Goal: Transaction & Acquisition: Purchase product/service

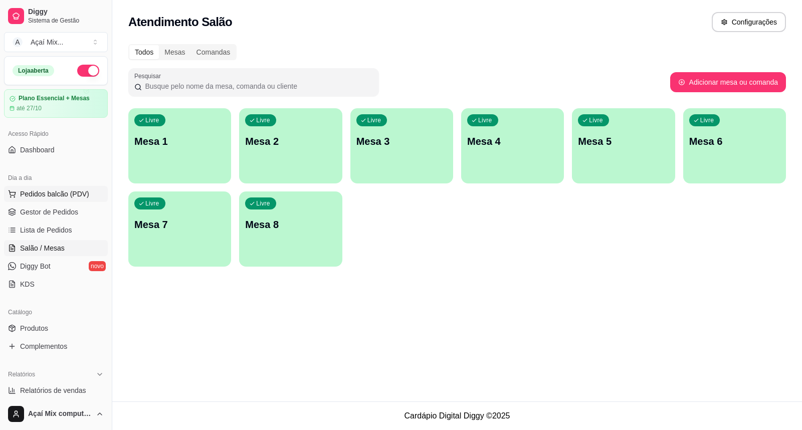
click at [56, 196] on span "Pedidos balcão (PDV)" at bounding box center [54, 194] width 69 height 10
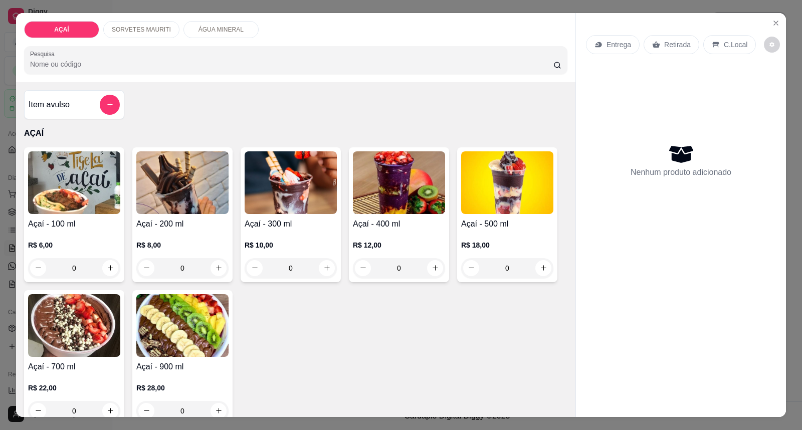
click at [321, 273] on div "0" at bounding box center [291, 268] width 92 height 20
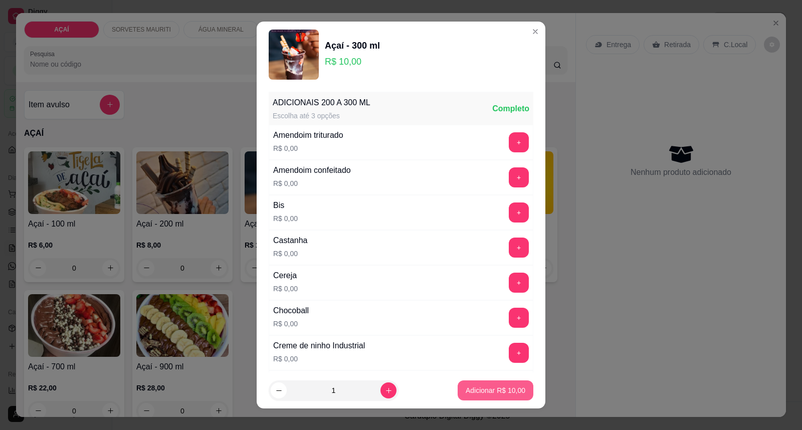
click at [472, 396] on button "Adicionar R$ 10,00" at bounding box center [496, 390] width 76 height 20
type input "1"
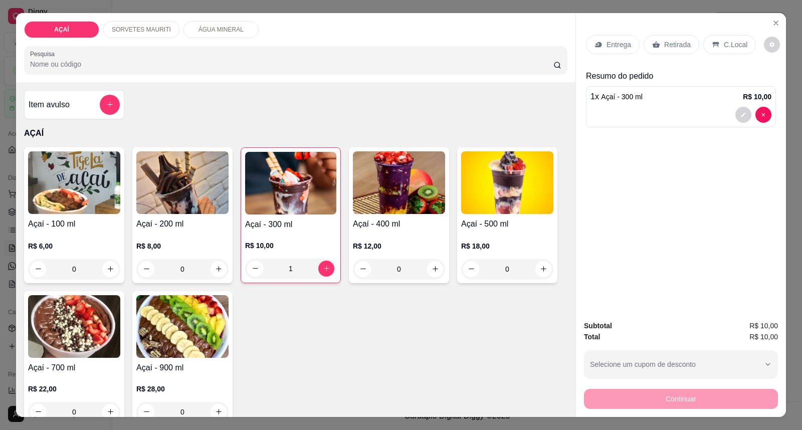
click at [597, 39] on div "Entrega" at bounding box center [613, 44] width 54 height 19
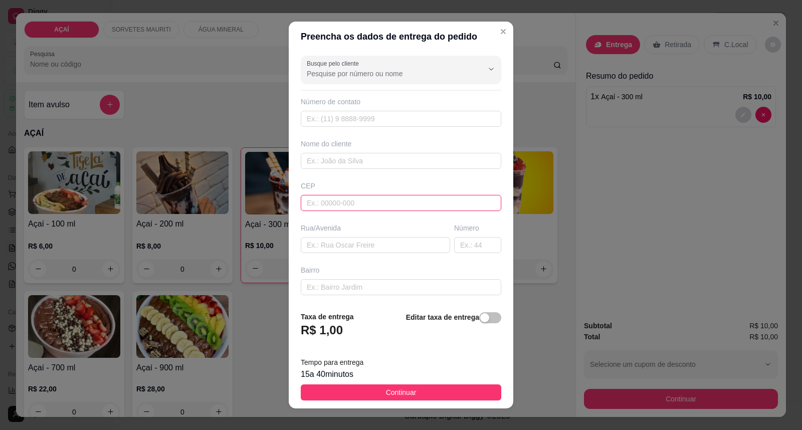
click at [408, 201] on input "text" at bounding box center [401, 203] width 200 height 16
type input "57520000"
type input "Maravilha"
type input "57520000"
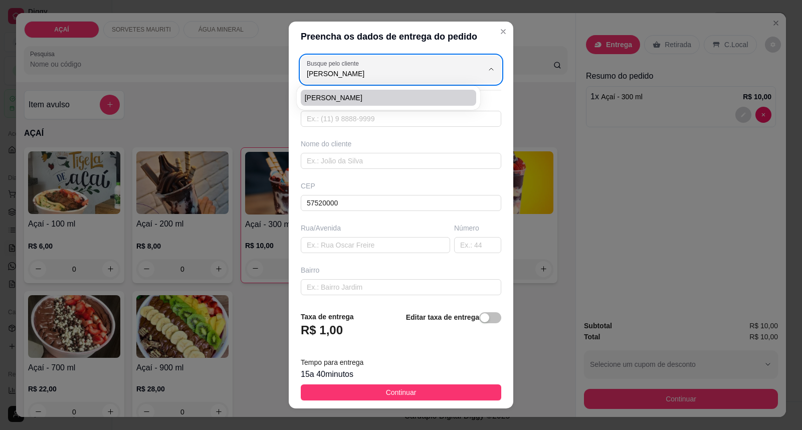
click at [354, 99] on span "[PERSON_NAME]" at bounding box center [384, 98] width 158 height 10
type input "[PERSON_NAME]"
type input "829981550686"
type input "[PERSON_NAME]"
type input "centro"
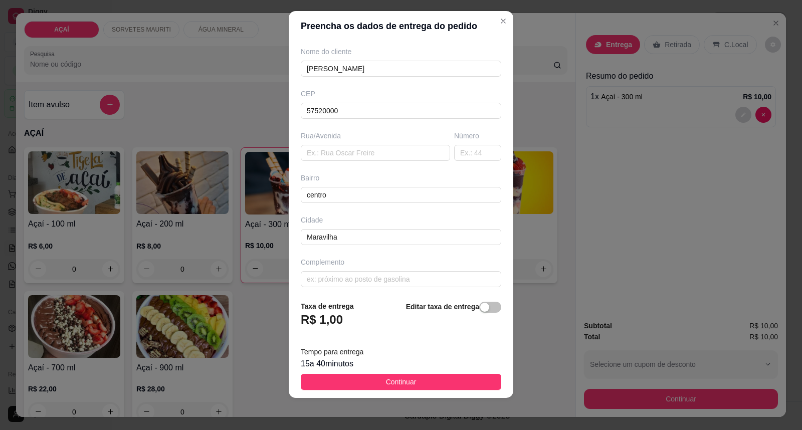
scroll to position [86, 0]
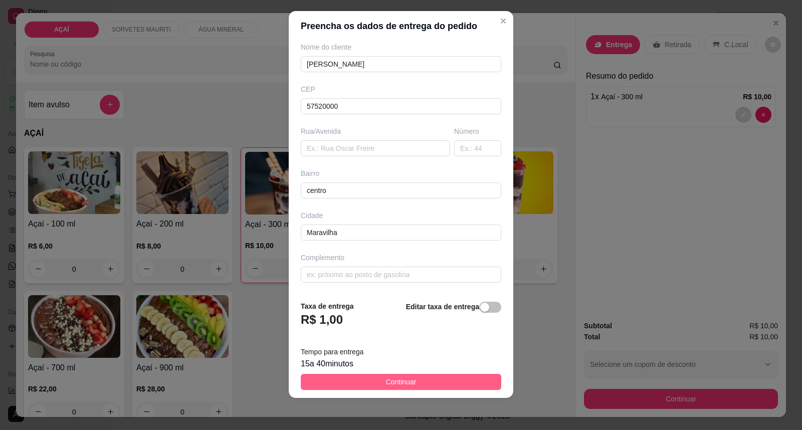
type input "[PERSON_NAME]"
click at [410, 384] on button "Continuar" at bounding box center [401, 382] width 200 height 16
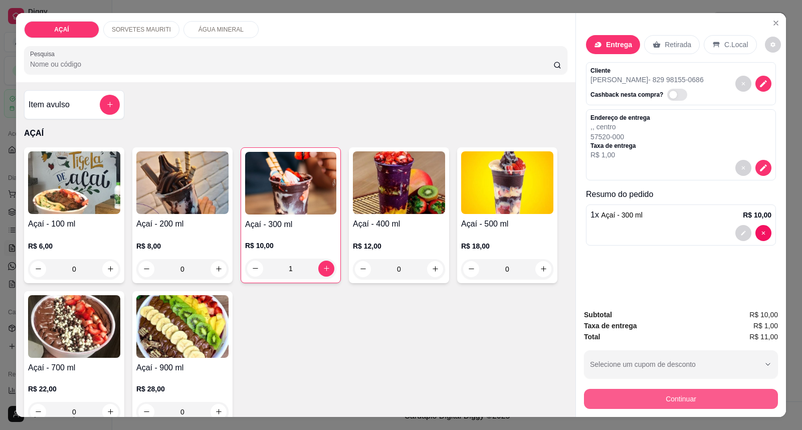
click at [686, 406] on button "Continuar" at bounding box center [681, 399] width 194 height 20
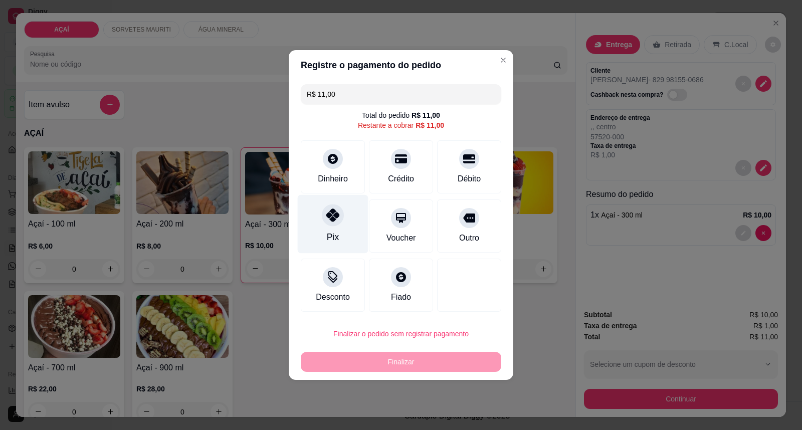
click at [336, 213] on icon at bounding box center [332, 214] width 13 height 13
type input "R$ 0,00"
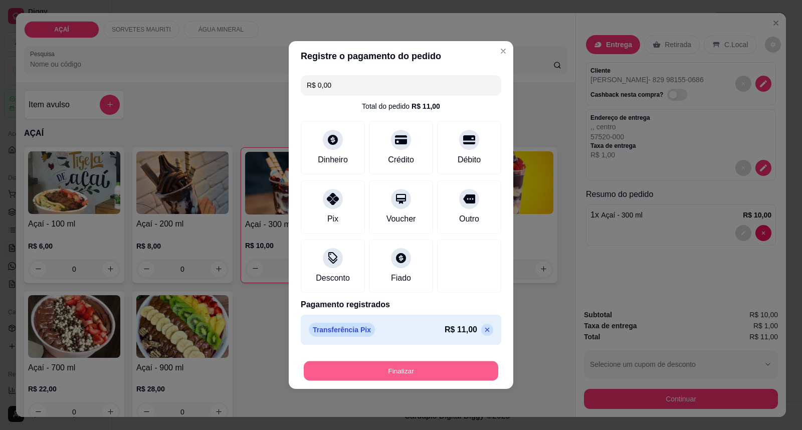
click at [428, 366] on button "Finalizar" at bounding box center [401, 371] width 194 height 20
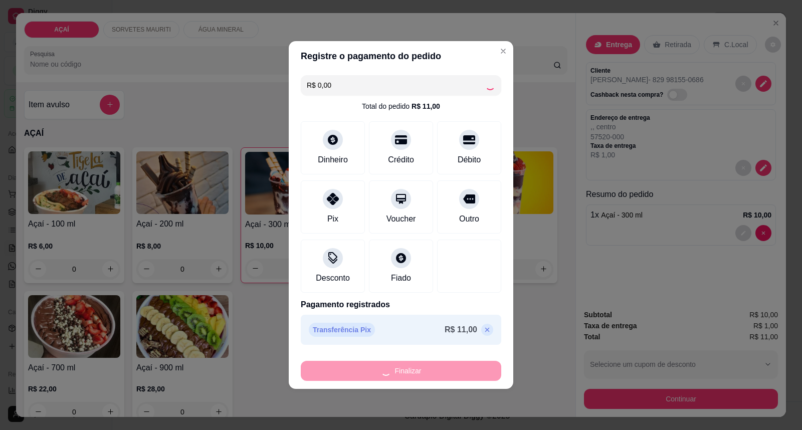
type input "0"
type input "-R$ 11,00"
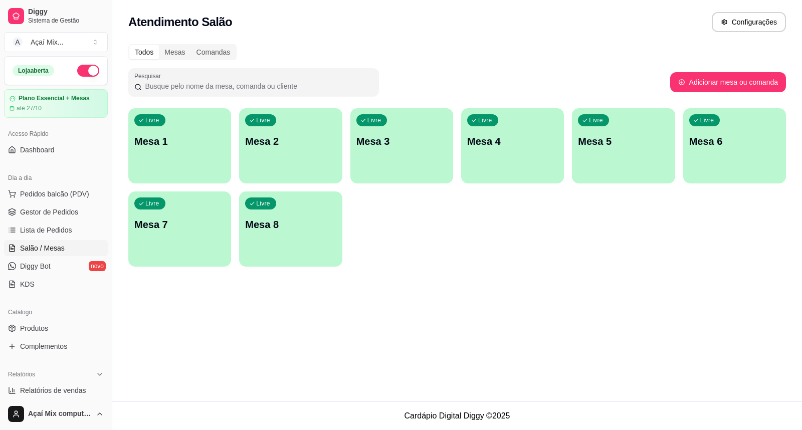
click at [182, 157] on div "Livre Mesa 1" at bounding box center [179, 139] width 103 height 63
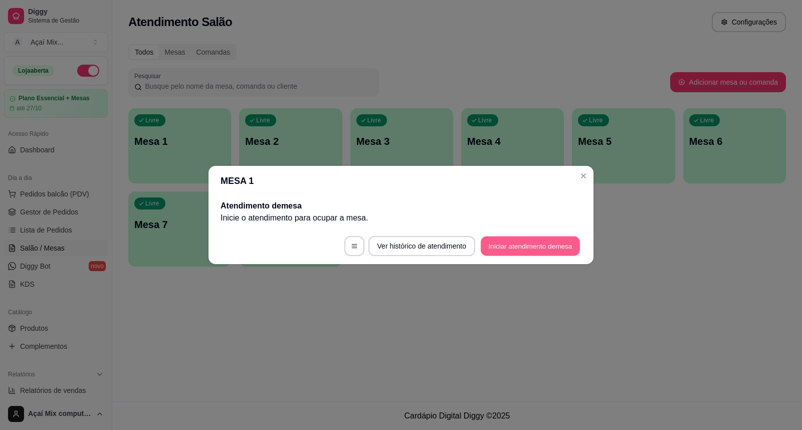
click at [534, 254] on button "Iniciar atendimento de mesa" at bounding box center [530, 247] width 99 height 20
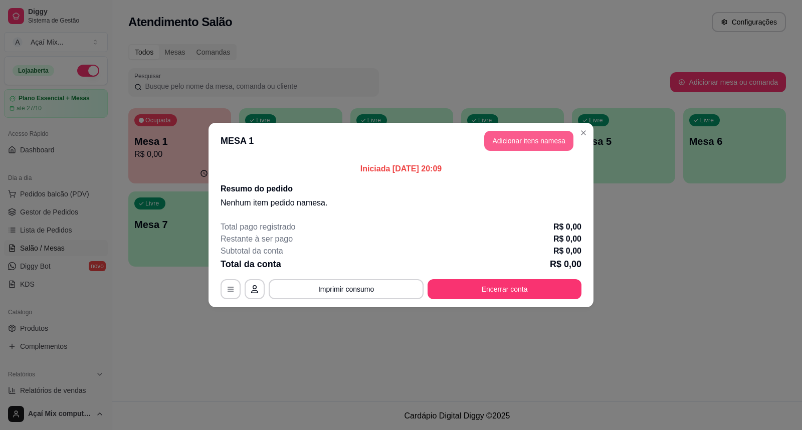
click at [548, 144] on button "Adicionar itens na mesa" at bounding box center [528, 141] width 89 height 20
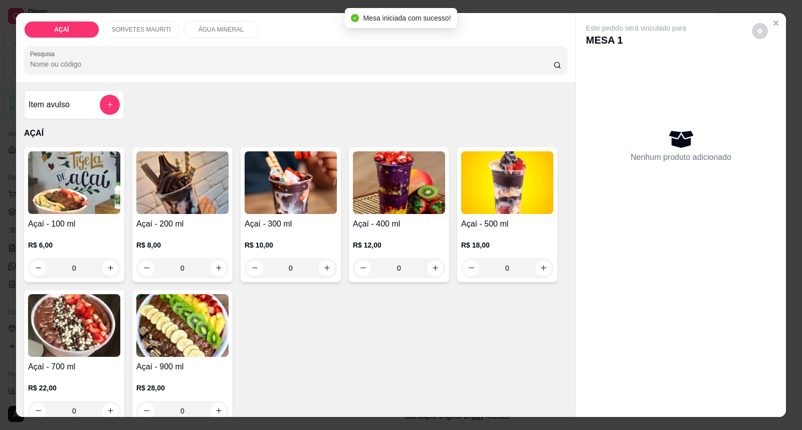
click at [160, 221] on h4 "Açaí - 200 ml" at bounding box center [182, 224] width 92 height 12
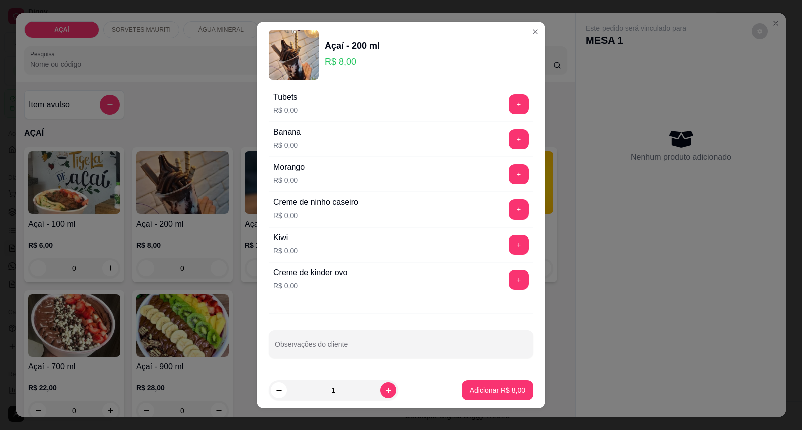
scroll to position [11, 0]
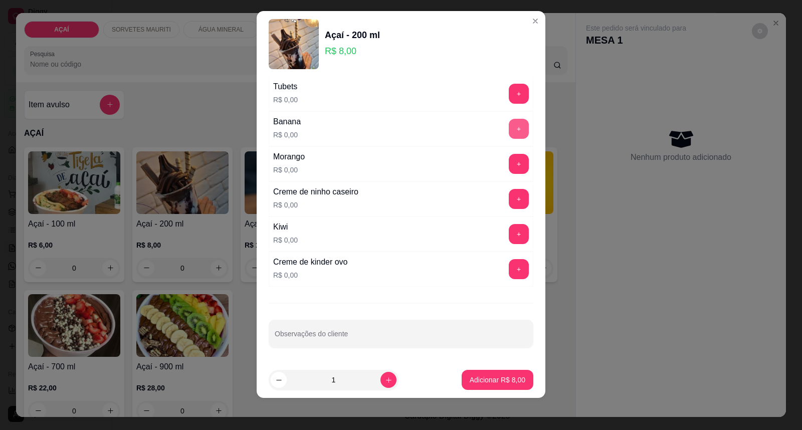
click at [509, 121] on button "+" at bounding box center [519, 129] width 20 height 20
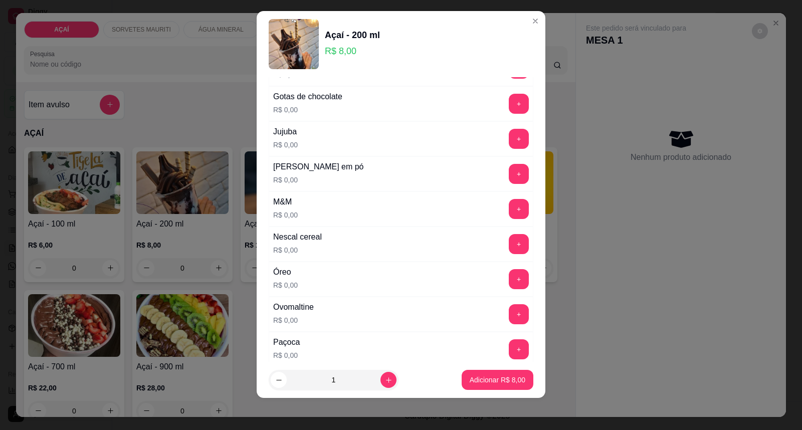
scroll to position [915, 0]
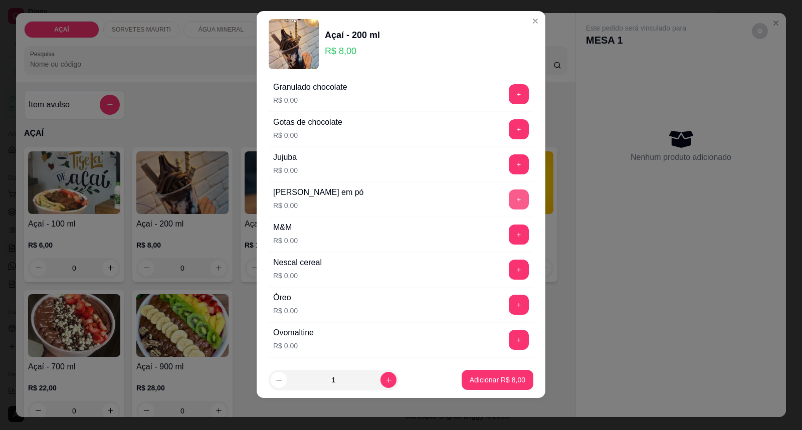
click at [509, 202] on button "+" at bounding box center [519, 199] width 20 height 20
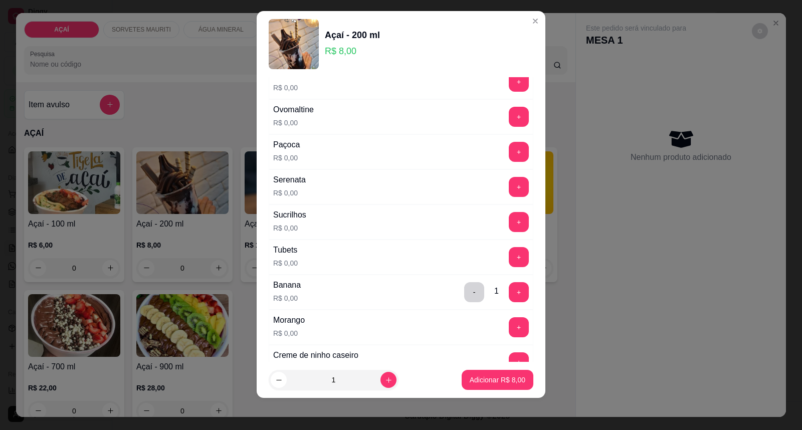
scroll to position [1304, 0]
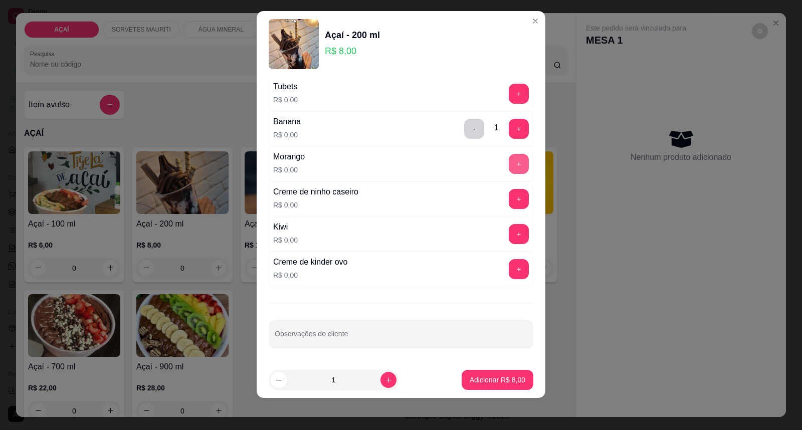
click at [509, 168] on button "+" at bounding box center [519, 164] width 20 height 20
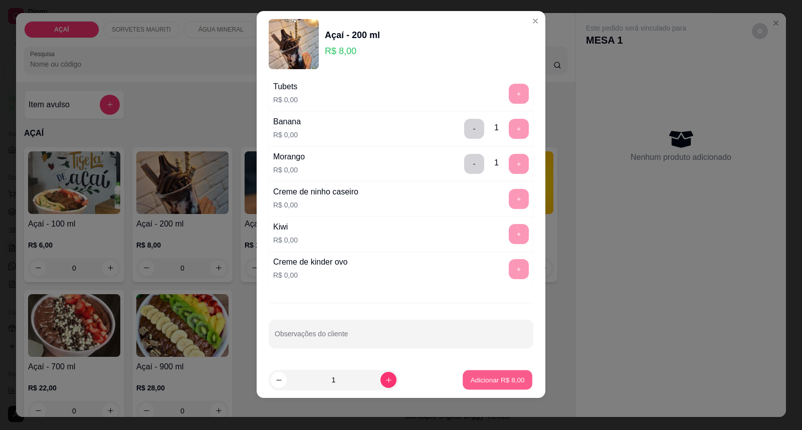
click at [492, 377] on p "Adicionar R$ 8,00" at bounding box center [497, 380] width 54 height 10
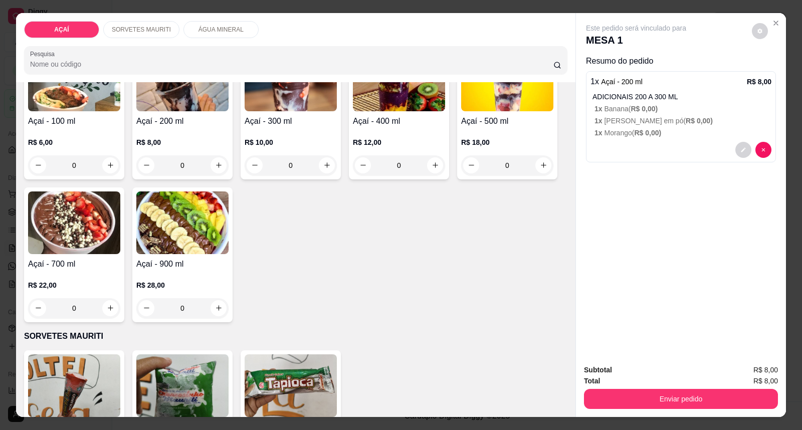
scroll to position [111, 0]
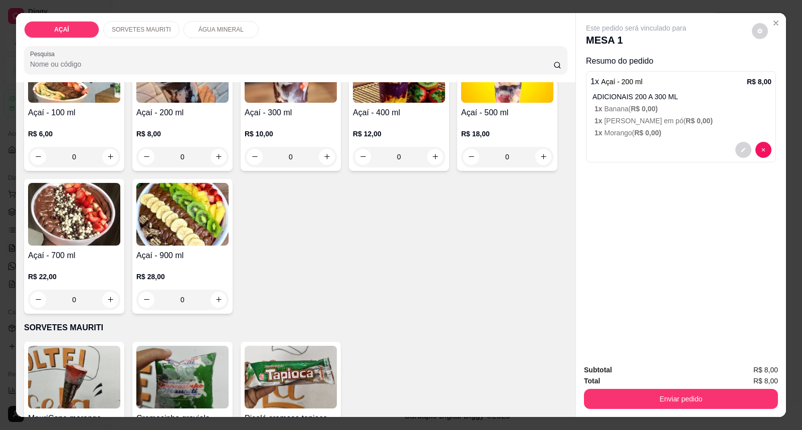
click at [56, 239] on img at bounding box center [74, 214] width 92 height 63
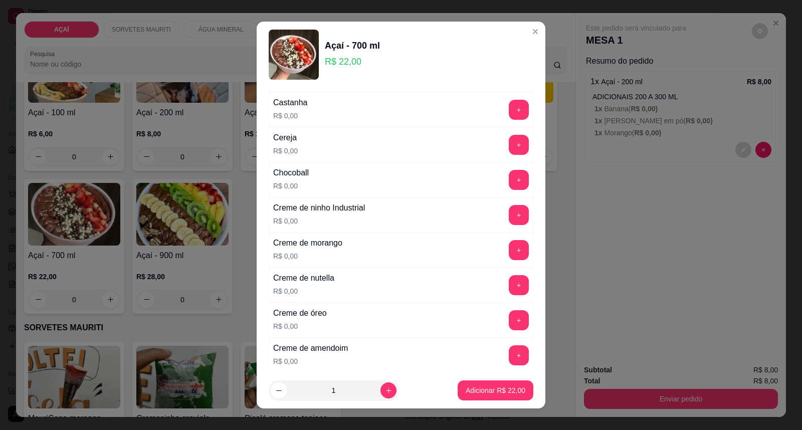
scroll to position [167, 0]
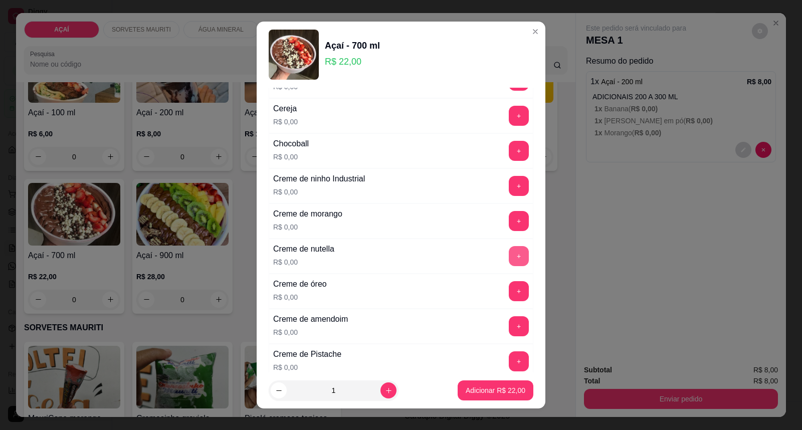
click at [509, 258] on button "+" at bounding box center [519, 256] width 20 height 20
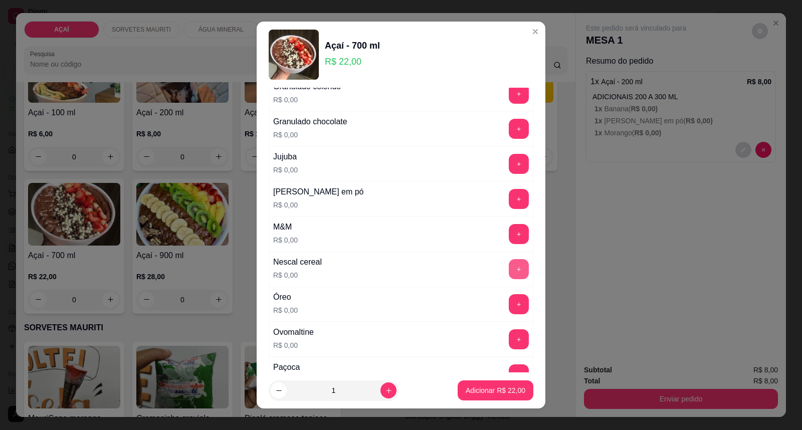
scroll to position [946, 0]
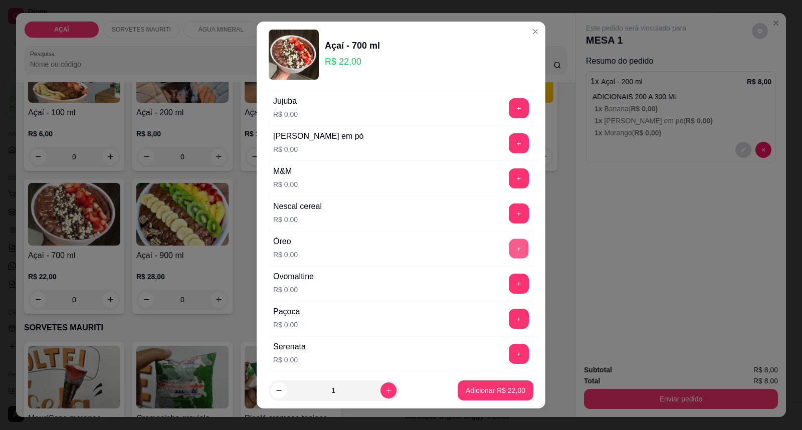
click at [509, 254] on button "+" at bounding box center [519, 249] width 20 height 20
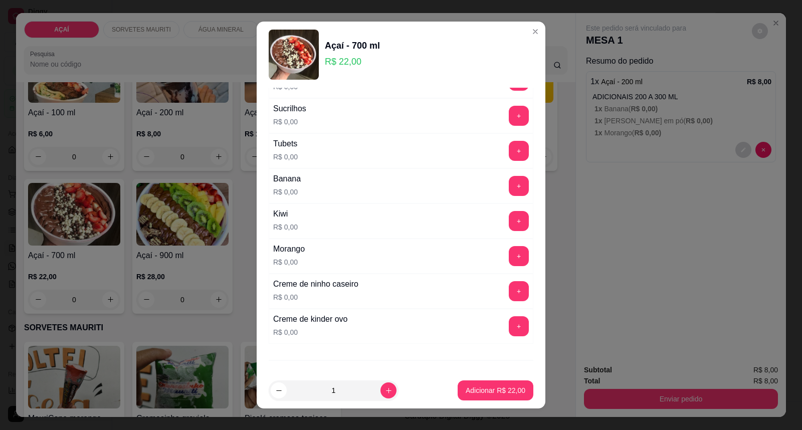
scroll to position [1269, 0]
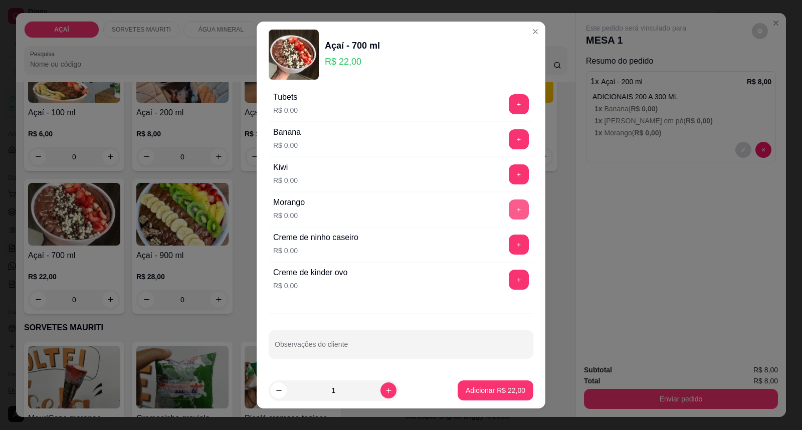
click at [509, 210] on button "+" at bounding box center [519, 209] width 20 height 20
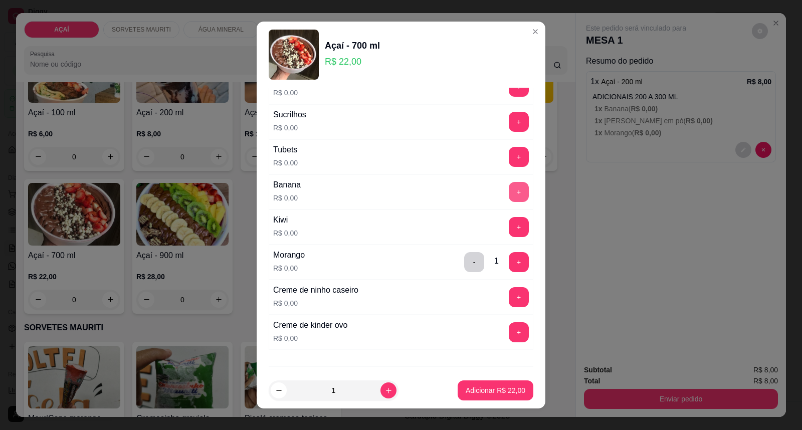
click at [509, 192] on button "+" at bounding box center [519, 192] width 20 height 20
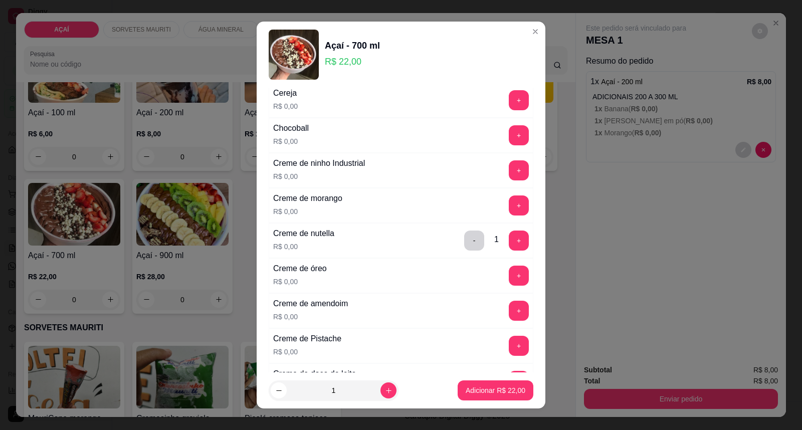
scroll to position [155, 0]
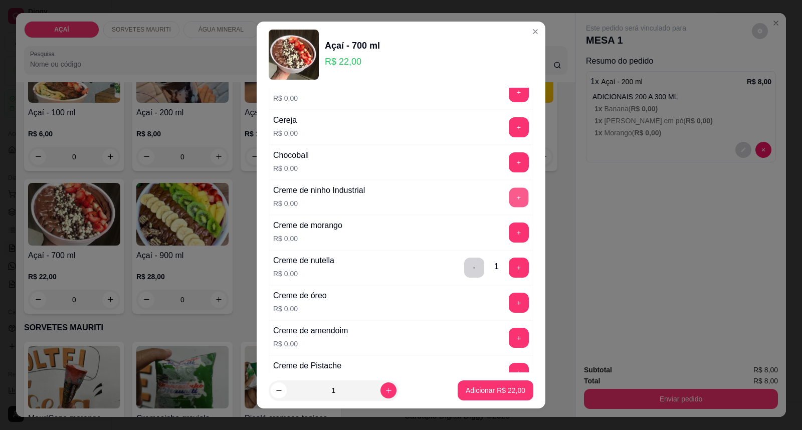
click at [509, 201] on button "+" at bounding box center [519, 198] width 20 height 20
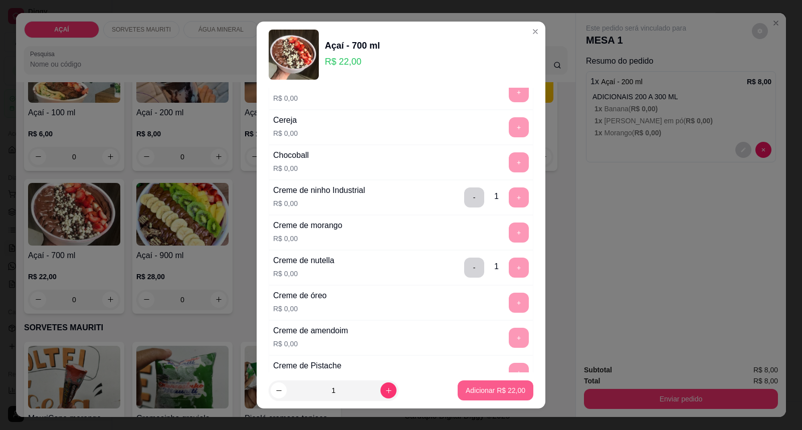
click at [470, 392] on p "Adicionar R$ 22,00" at bounding box center [496, 390] width 60 height 10
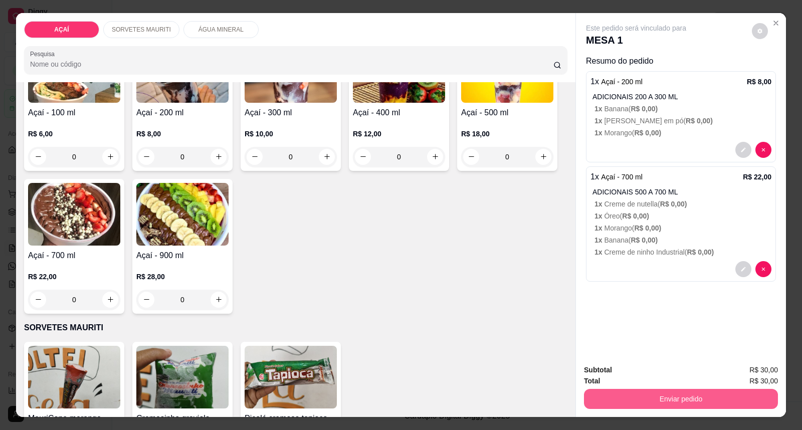
click at [611, 392] on button "Enviar pedido" at bounding box center [681, 399] width 194 height 20
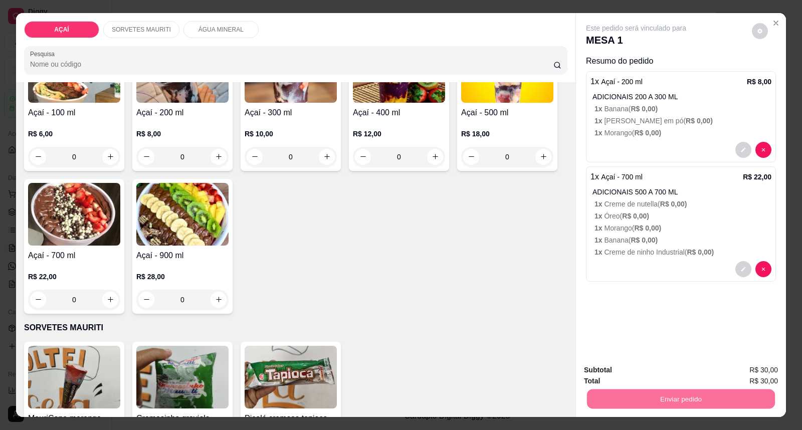
click at [739, 376] on button "Enviar pedido" at bounding box center [751, 374] width 55 height 19
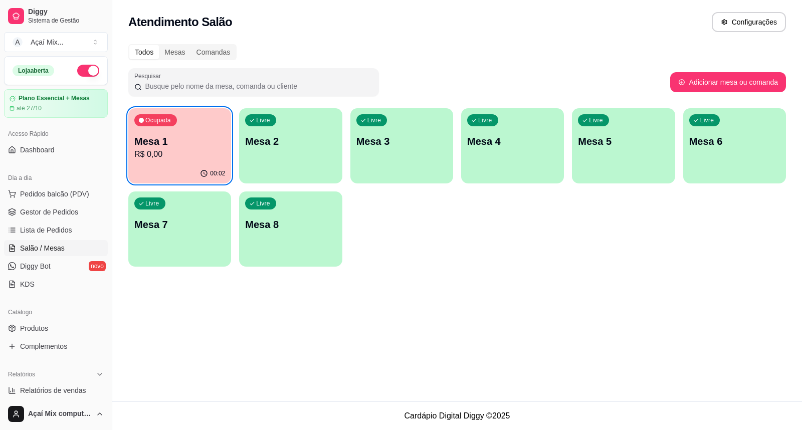
click at [205, 111] on div "Ocupada Mesa 1 R$ 0,00" at bounding box center [179, 136] width 103 height 56
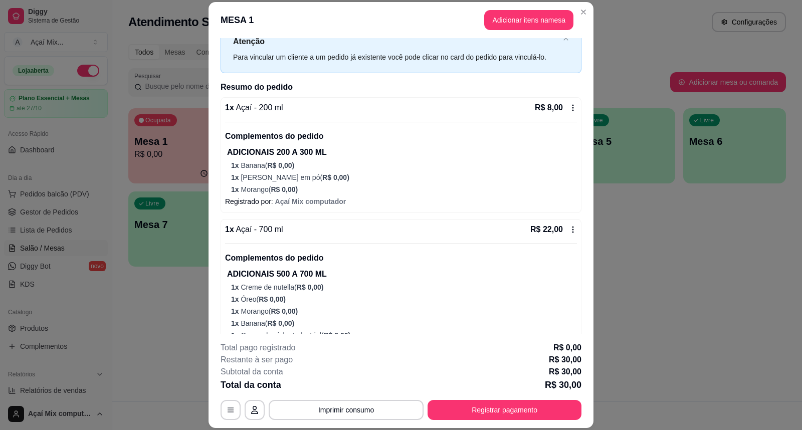
scroll to position [64, 0]
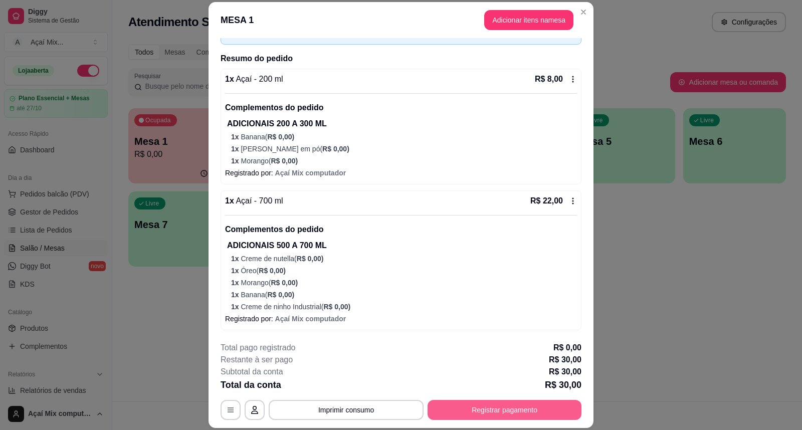
click at [473, 408] on button "Registrar pagamento" at bounding box center [504, 410] width 154 height 20
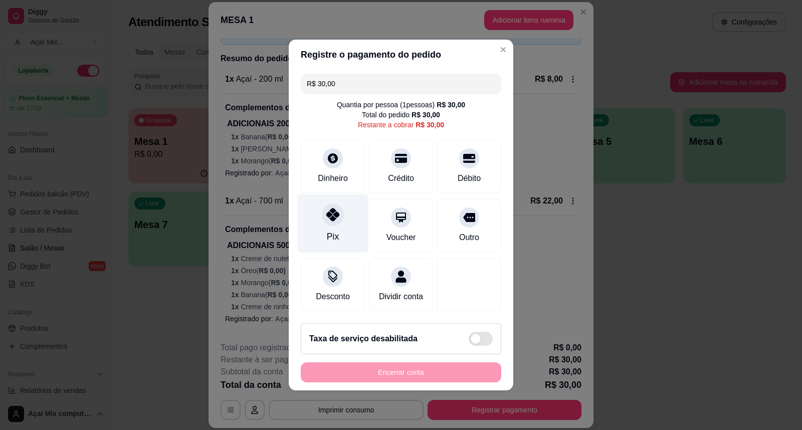
click at [348, 235] on div "Pix" at bounding box center [333, 223] width 71 height 59
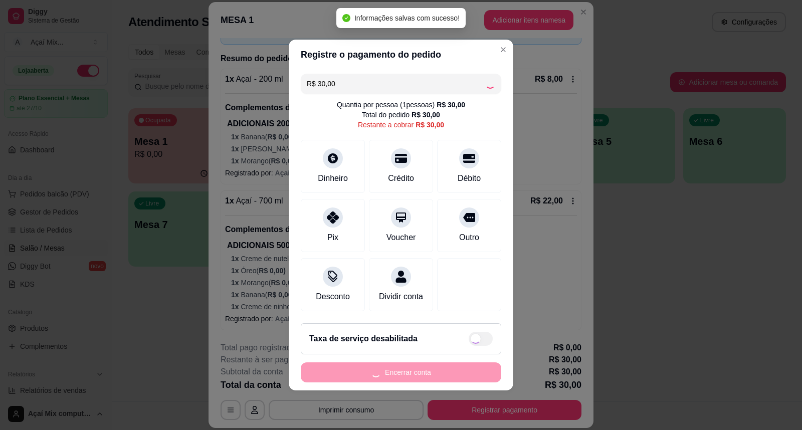
type input "R$ 0,00"
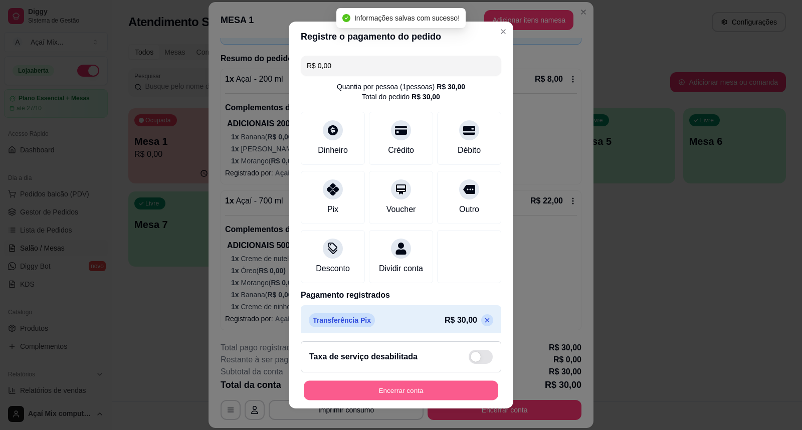
click at [407, 389] on button "Encerrar conta" at bounding box center [401, 391] width 194 height 20
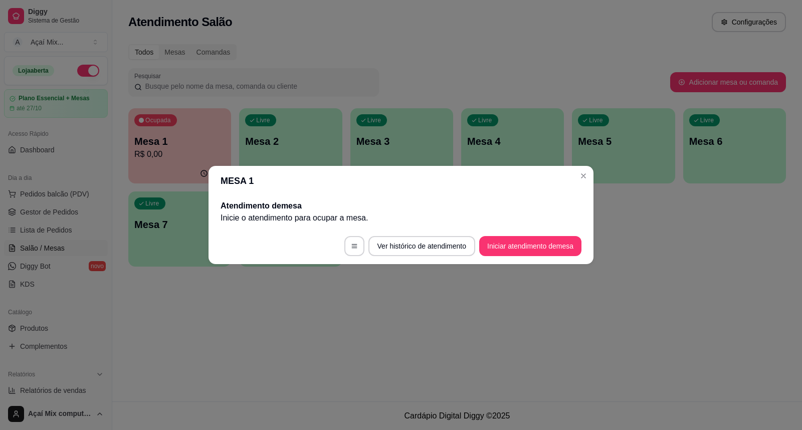
scroll to position [0, 0]
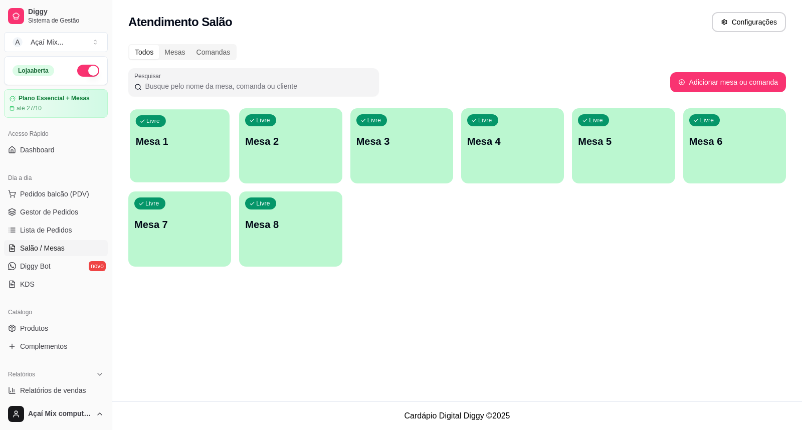
click at [166, 135] on p "Mesa 1" at bounding box center [180, 142] width 88 height 14
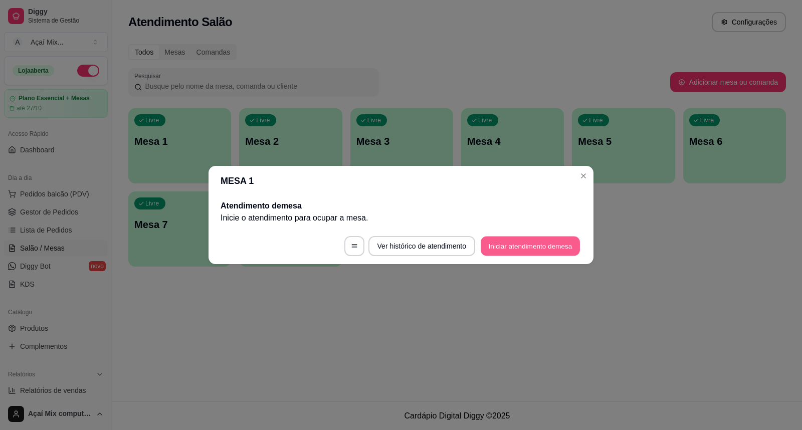
click at [512, 251] on button "Iniciar atendimento de mesa" at bounding box center [530, 247] width 99 height 20
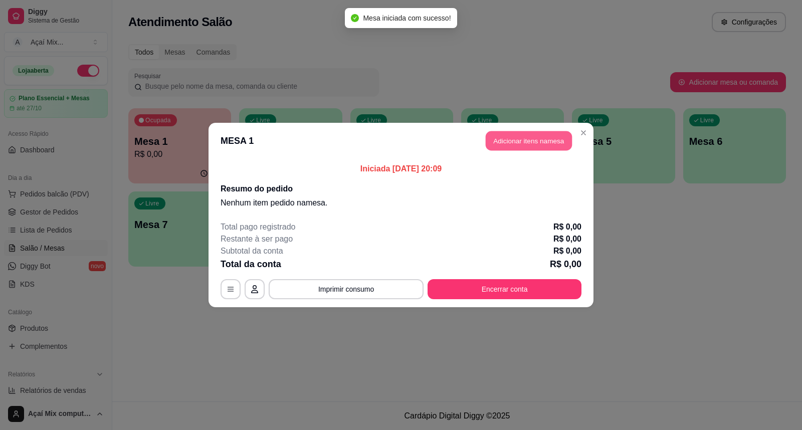
click at [549, 147] on button "Adicionar itens na mesa" at bounding box center [529, 141] width 86 height 20
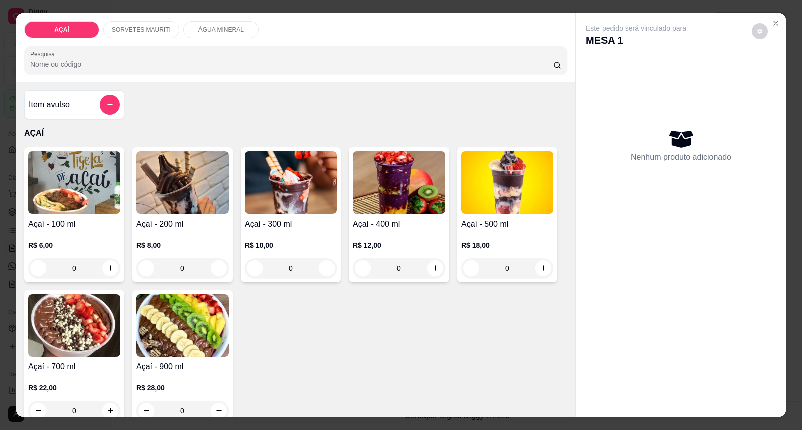
click at [33, 219] on h4 "Açaí - 100 ml" at bounding box center [74, 224] width 92 height 12
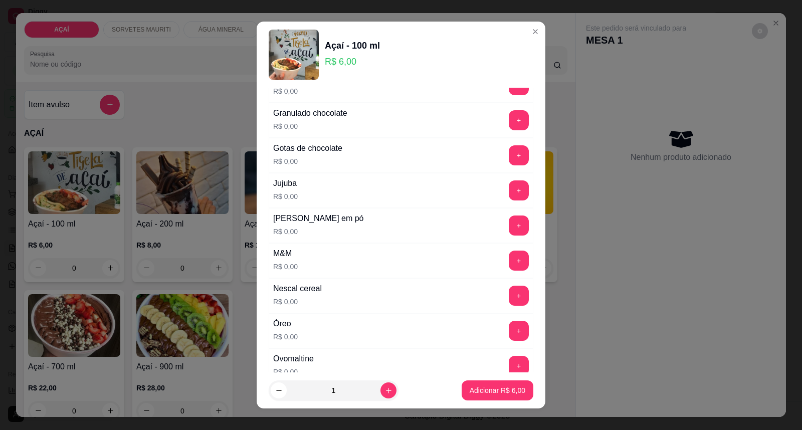
scroll to position [859, 0]
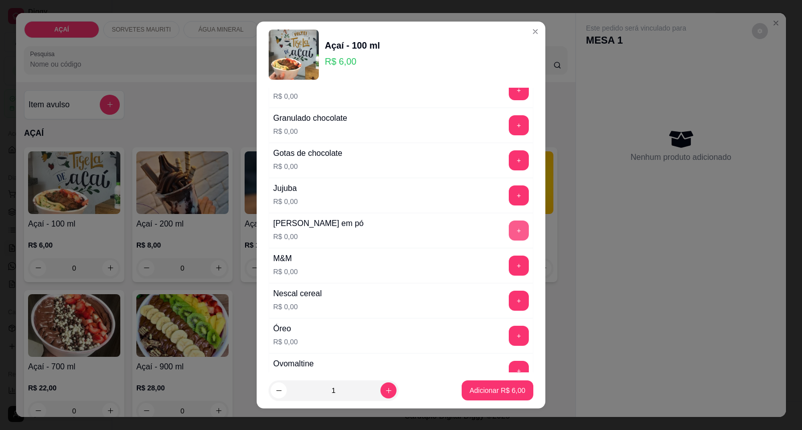
click at [509, 233] on button "+" at bounding box center [519, 231] width 20 height 20
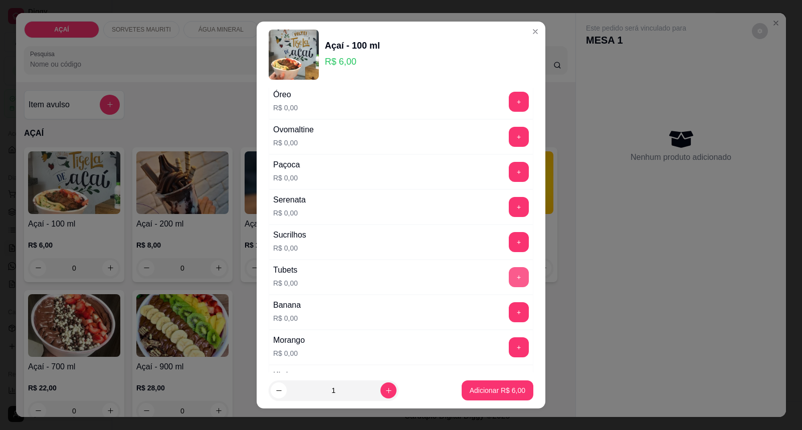
scroll to position [1081, 0]
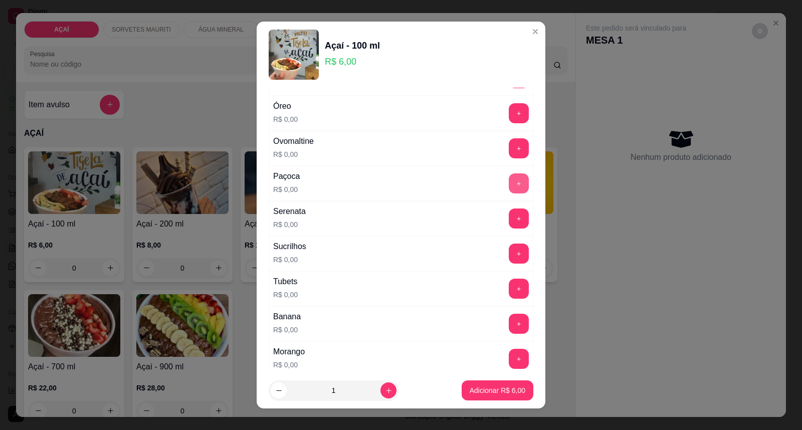
click at [509, 179] on button "+" at bounding box center [519, 183] width 20 height 20
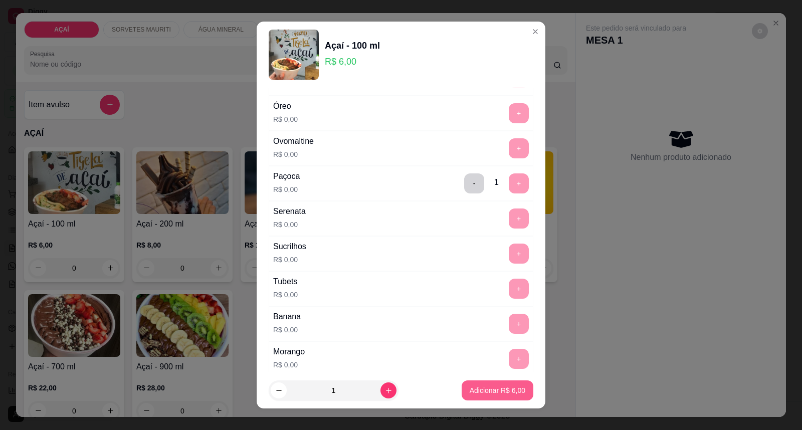
click at [491, 384] on button "Adicionar R$ 6,00" at bounding box center [498, 390] width 72 height 20
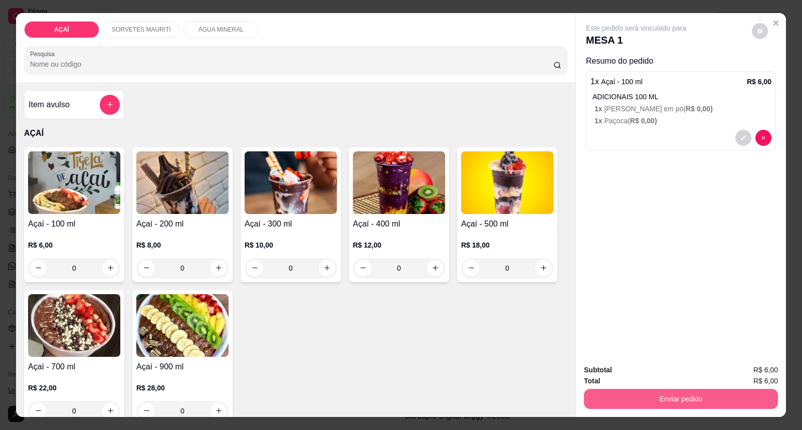
click at [596, 399] on button "Enviar pedido" at bounding box center [681, 399] width 194 height 20
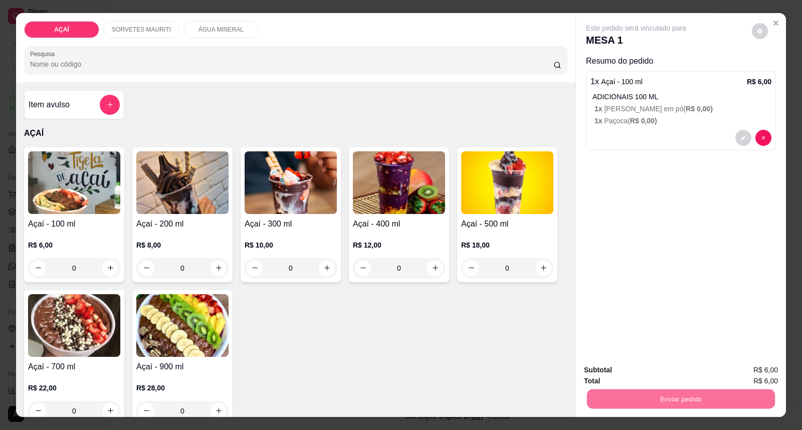
click at [769, 372] on button "Enviar pedido" at bounding box center [751, 374] width 57 height 19
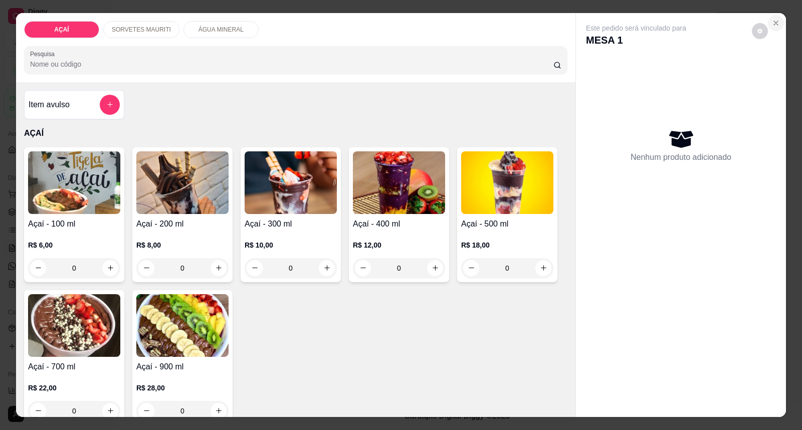
click at [774, 27] on icon "Close" at bounding box center [776, 23] width 8 height 8
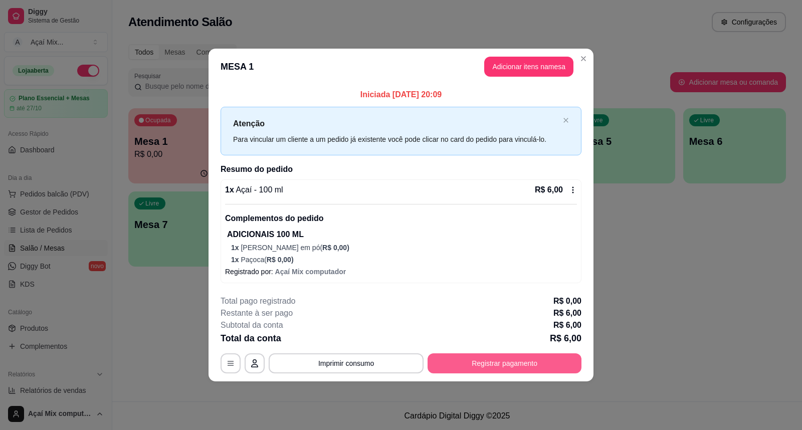
click at [572, 368] on button "Registrar pagamento" at bounding box center [504, 363] width 154 height 20
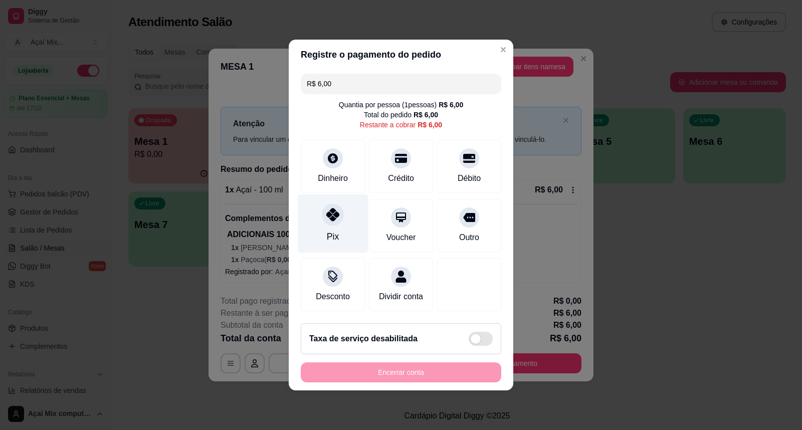
click at [341, 225] on div "Pix" at bounding box center [333, 223] width 71 height 59
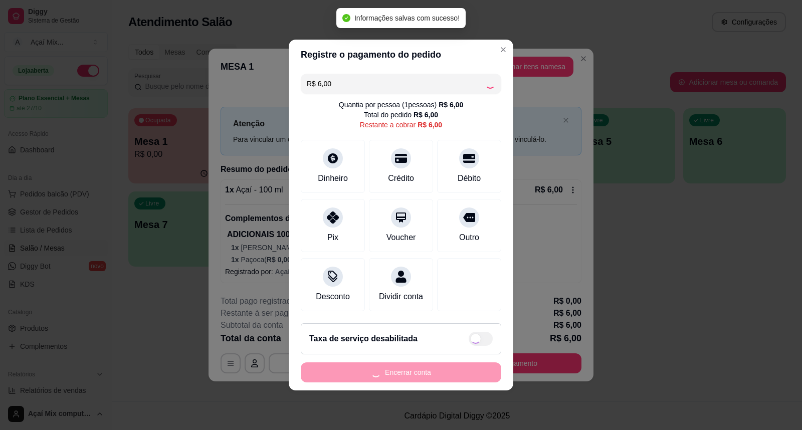
type input "R$ 0,00"
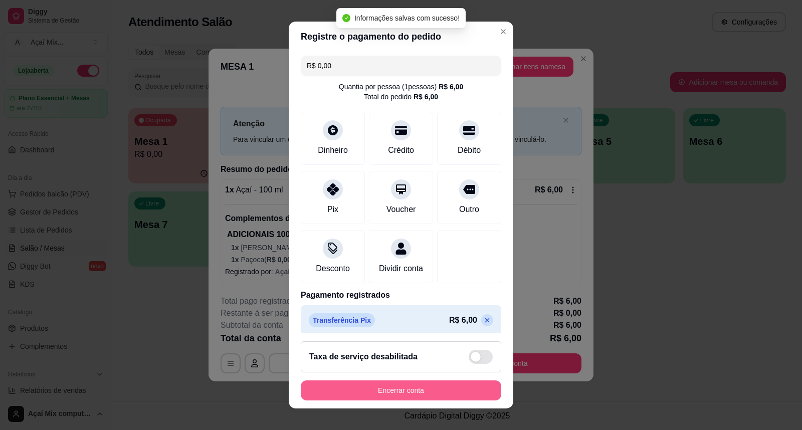
click at [435, 382] on button "Encerrar conta" at bounding box center [401, 390] width 200 height 20
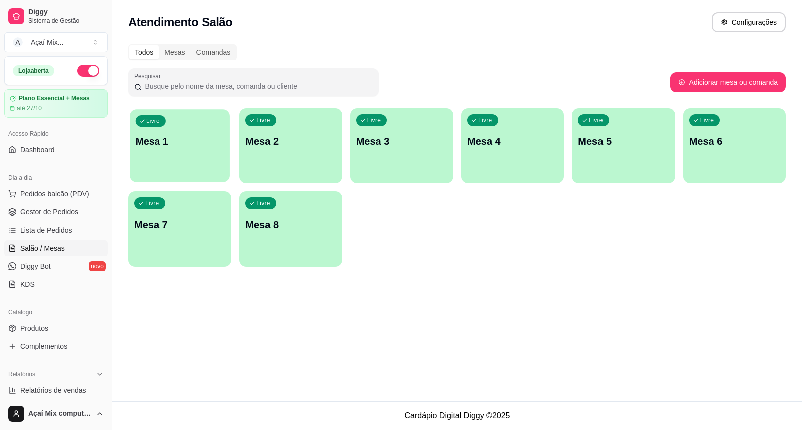
click at [161, 131] on div "Livre Mesa 1" at bounding box center [180, 139] width 100 height 61
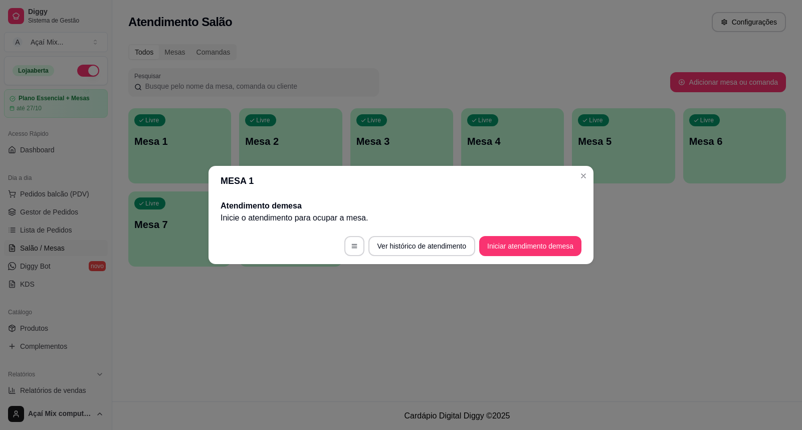
click at [530, 234] on footer "Ver histórico de atendimento Iniciar atendimento de mesa" at bounding box center [400, 246] width 385 height 36
click at [532, 235] on footer "Ver histórico de atendimento Iniciar atendimento de mesa" at bounding box center [400, 246] width 385 height 36
click at [543, 244] on button "Iniciar atendimento de mesa" at bounding box center [530, 246] width 102 height 20
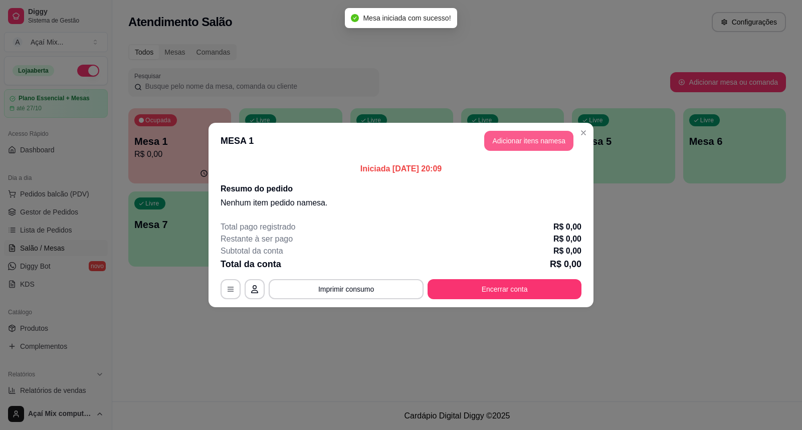
click at [512, 136] on button "Adicionar itens na mesa" at bounding box center [528, 141] width 89 height 20
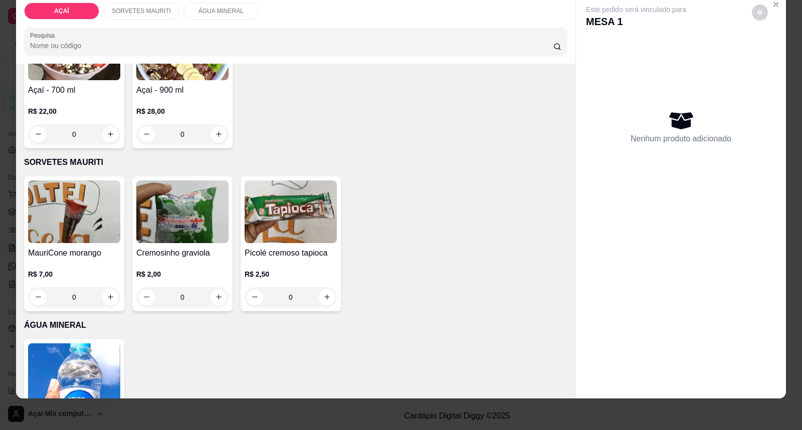
scroll to position [278, 0]
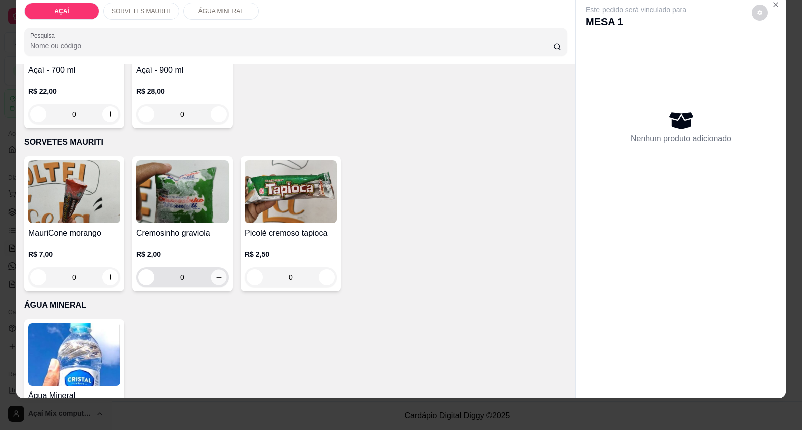
click at [213, 269] on button "increase-product-quantity" at bounding box center [218, 277] width 16 height 16
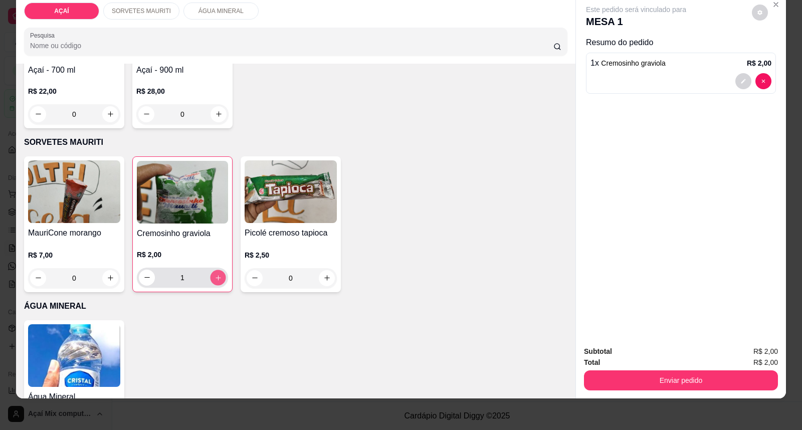
click at [213, 270] on button "increase-product-quantity" at bounding box center [218, 278] width 16 height 16
type input "2"
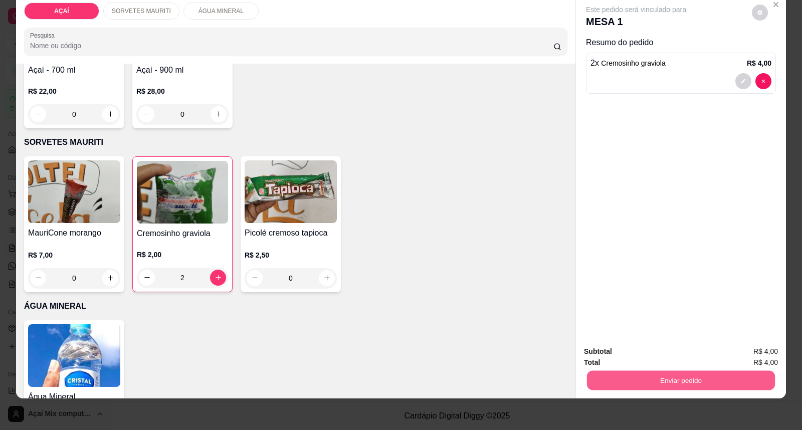
click at [608, 374] on button "Enviar pedido" at bounding box center [681, 381] width 188 height 20
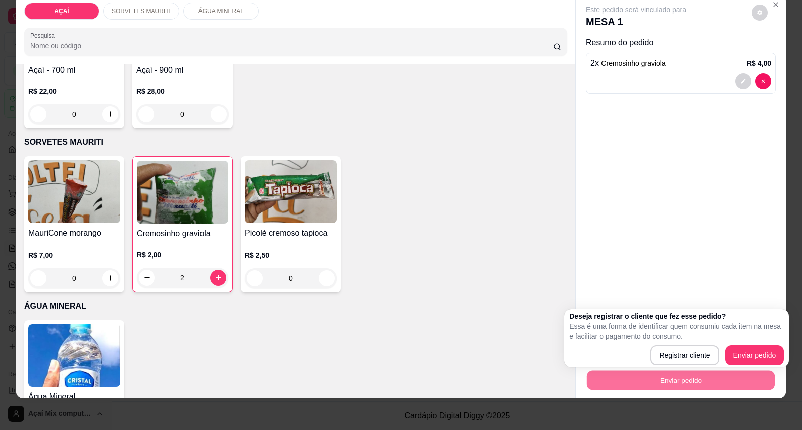
drag, startPoint x: 753, startPoint y: 342, endPoint x: 759, endPoint y: 321, distance: 21.9
click at [753, 333] on div "Deseja registrar o cliente que fez esse pedido? Essa é uma forma de identificar…" at bounding box center [676, 338] width 214 height 54
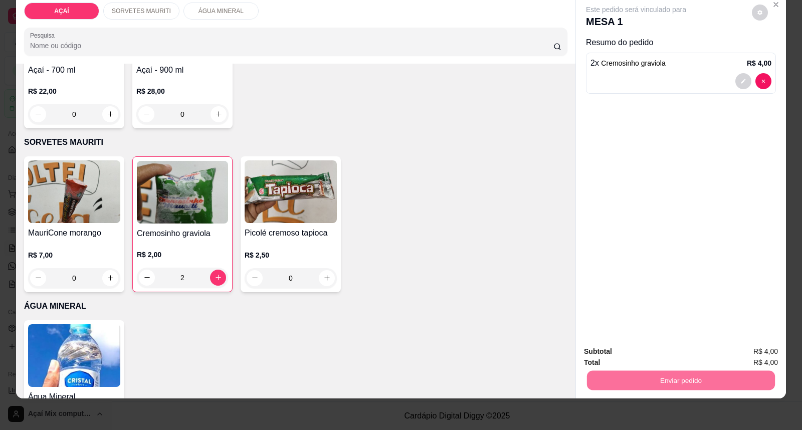
click at [749, 360] on button "Enviar pedido" at bounding box center [751, 355] width 55 height 19
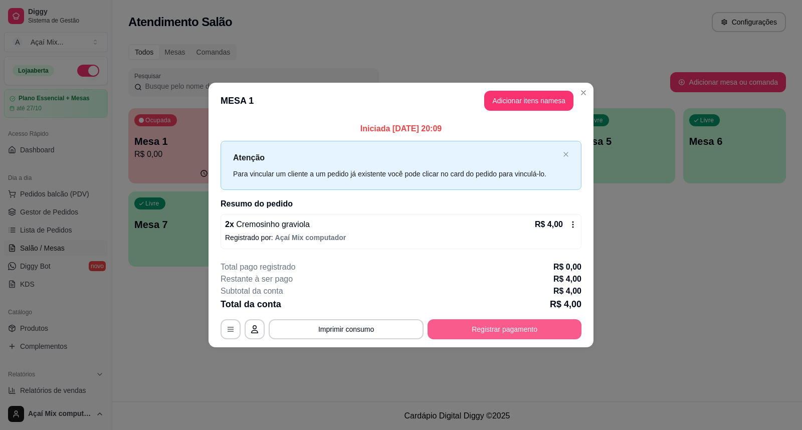
click at [468, 326] on button "Registrar pagamento" at bounding box center [504, 329] width 154 height 20
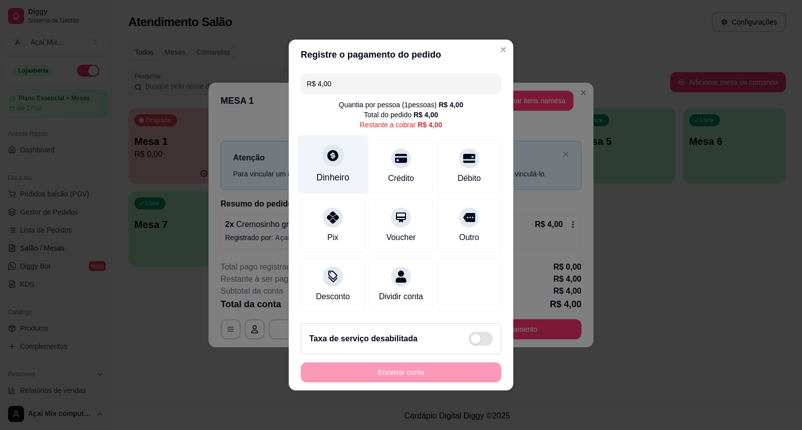
click at [322, 174] on div "Dinheiro" at bounding box center [332, 177] width 33 height 13
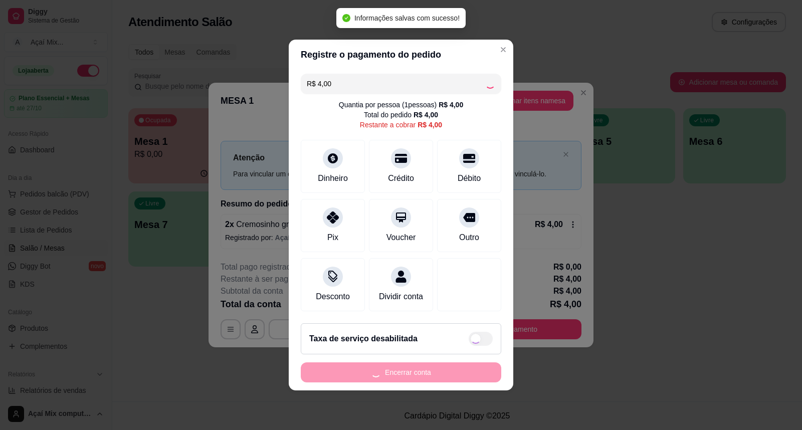
type input "R$ 0,00"
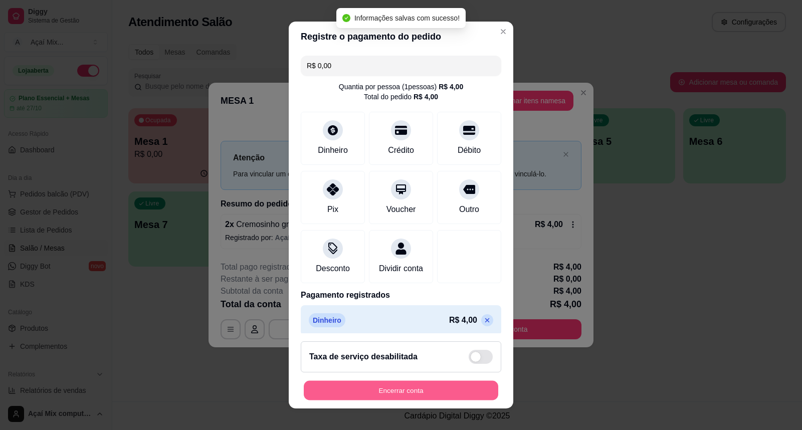
click at [453, 393] on button "Encerrar conta" at bounding box center [401, 391] width 194 height 20
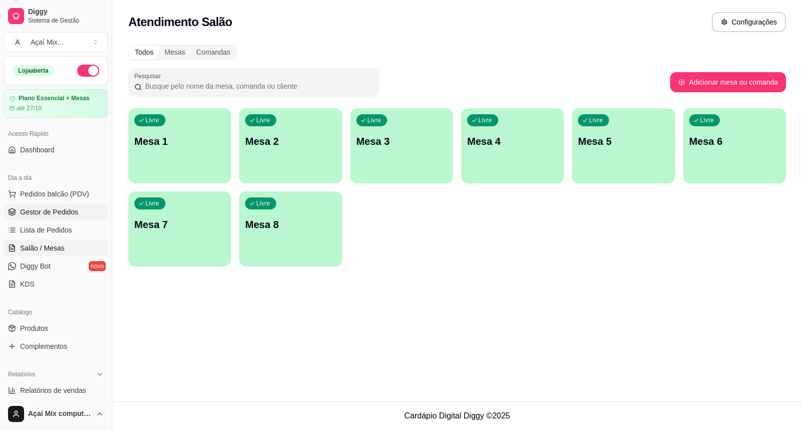
click at [66, 219] on link "Gestor de Pedidos" at bounding box center [56, 212] width 104 height 16
click at [36, 207] on span "Gestor de Pedidos" at bounding box center [49, 212] width 58 height 10
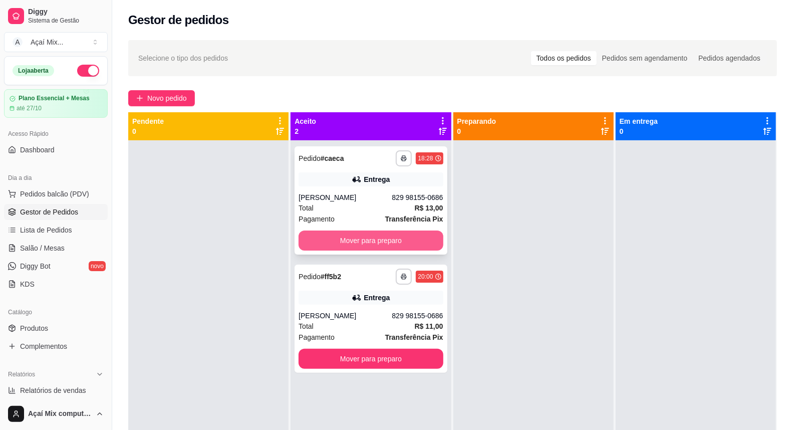
click at [416, 245] on button "Mover para preparo" at bounding box center [371, 241] width 144 height 20
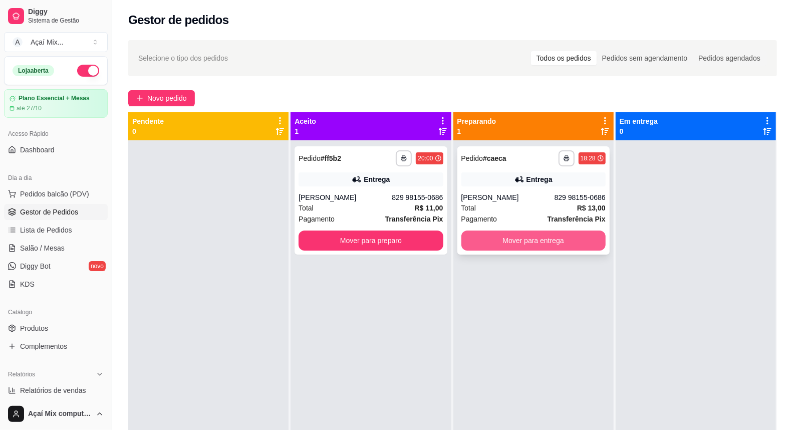
click at [527, 233] on button "Mover para entrega" at bounding box center [534, 241] width 144 height 20
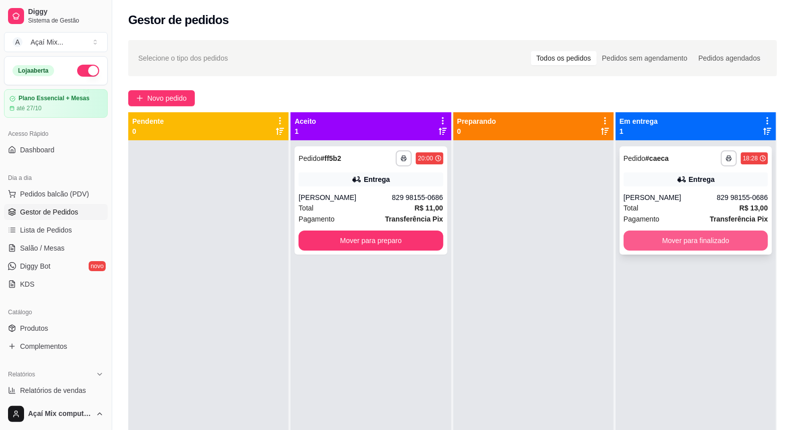
click at [712, 241] on button "Mover para finalizado" at bounding box center [696, 241] width 144 height 20
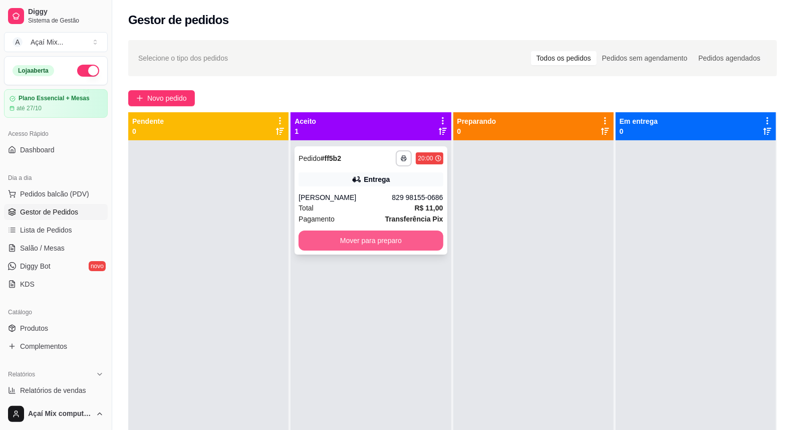
click at [410, 242] on button "Mover para preparo" at bounding box center [371, 241] width 144 height 20
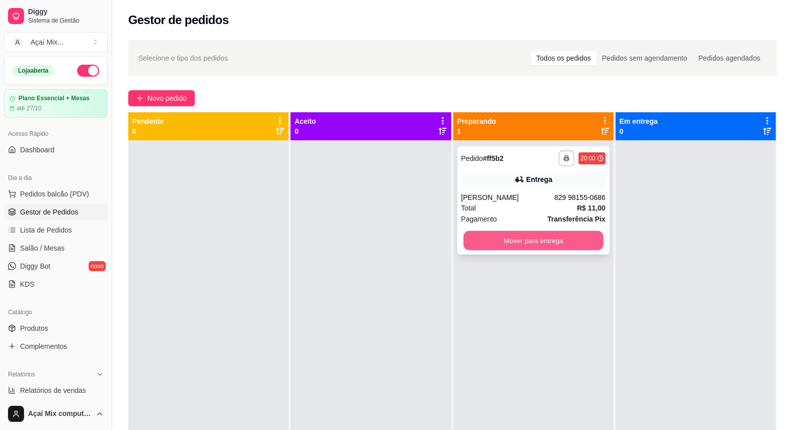
click at [494, 241] on button "Mover para entrega" at bounding box center [534, 241] width 140 height 20
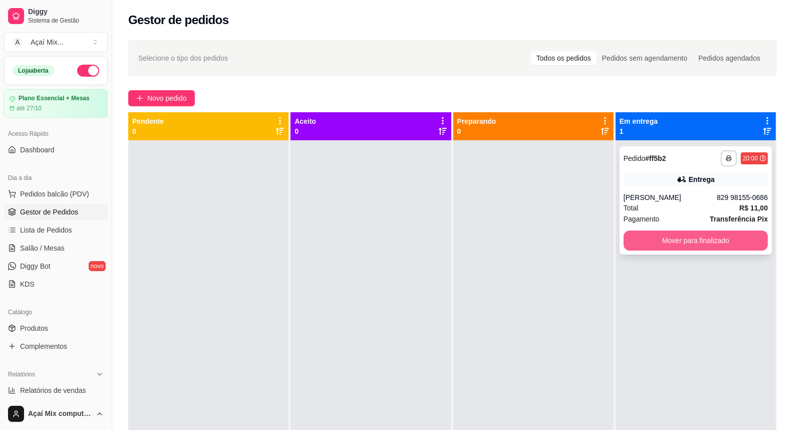
click at [674, 247] on button "Mover para finalizado" at bounding box center [696, 241] width 144 height 20
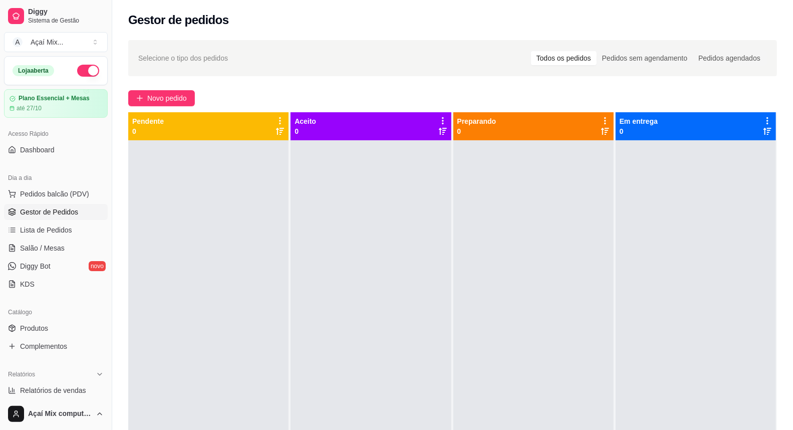
click at [138, 107] on div "Selecione o tipo dos pedidos Todos os pedidos Pedidos sem agendamento Pedidos a…" at bounding box center [452, 294] width 681 height 520
click at [138, 101] on icon "plus" at bounding box center [139, 98] width 7 height 7
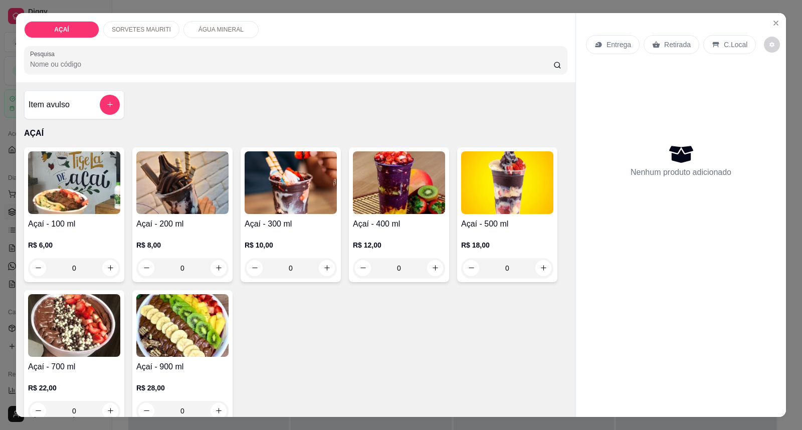
click at [297, 233] on div "R$ 10,00 0" at bounding box center [291, 254] width 92 height 48
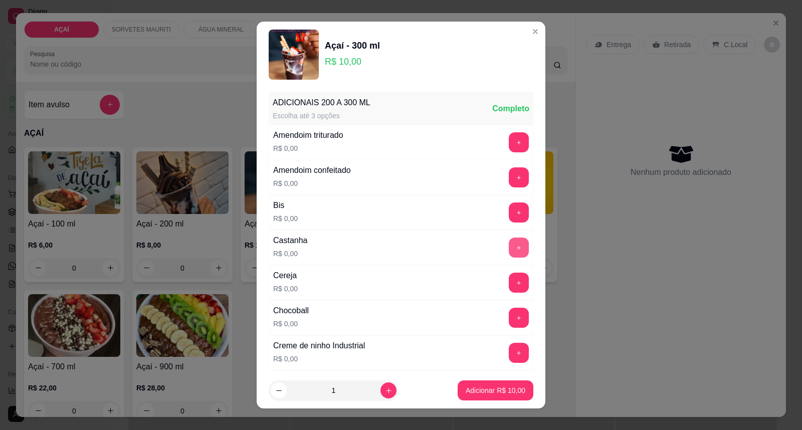
click at [509, 247] on button "+" at bounding box center [519, 248] width 20 height 20
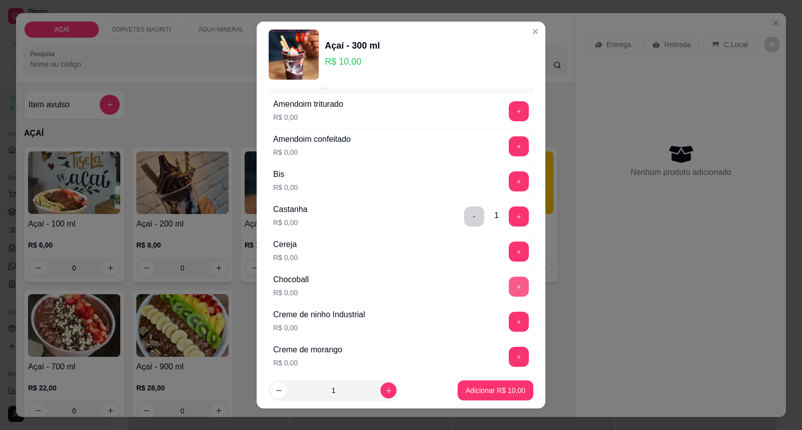
scroll to position [111, 0]
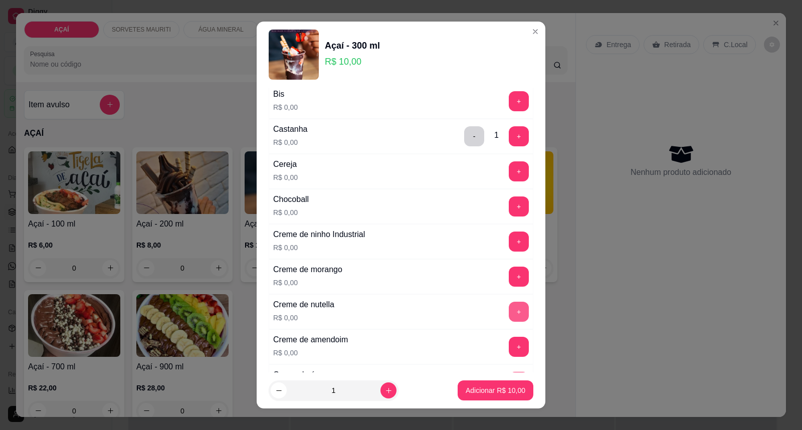
click at [509, 303] on button "+" at bounding box center [519, 312] width 20 height 20
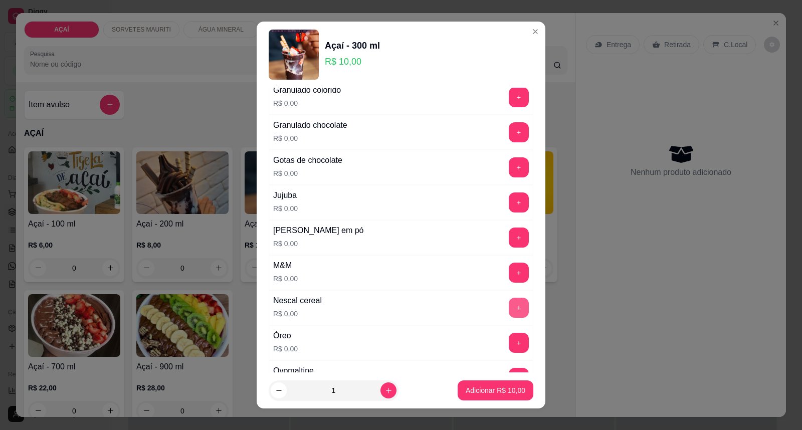
scroll to position [859, 0]
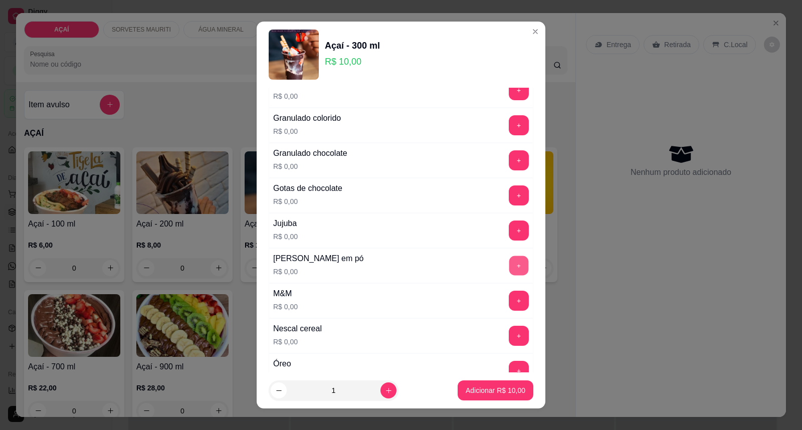
click at [509, 271] on button "+" at bounding box center [519, 266] width 20 height 20
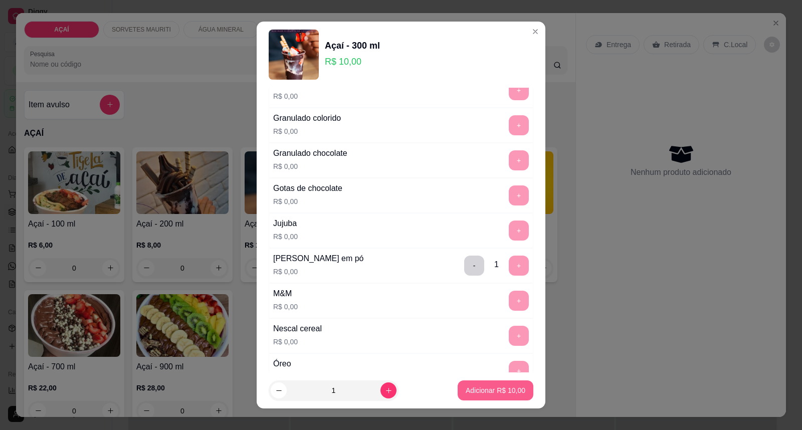
click at [484, 386] on p "Adicionar R$ 10,00" at bounding box center [496, 390] width 60 height 10
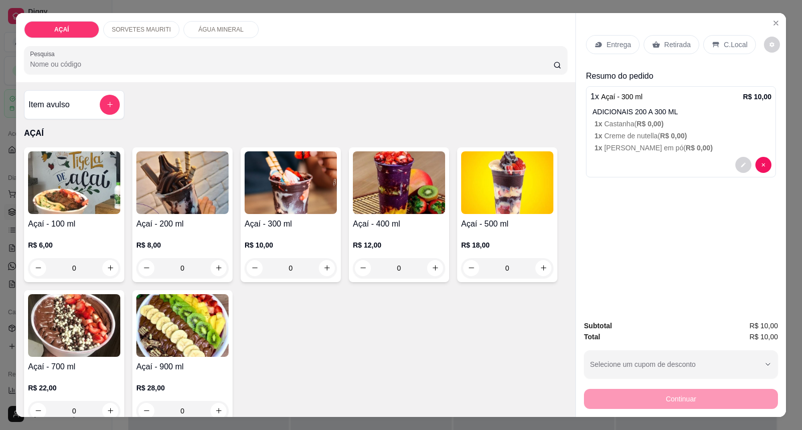
click at [604, 37] on div "Entrega" at bounding box center [613, 44] width 54 height 19
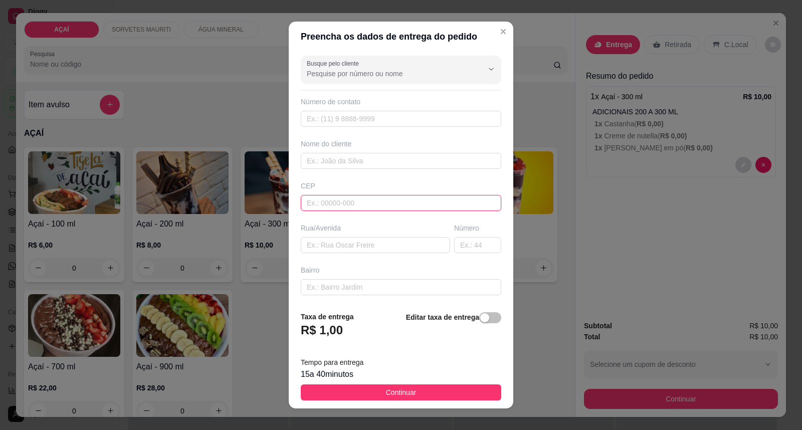
click at [366, 204] on input "text" at bounding box center [401, 203] width 200 height 16
type input "57520000"
type input "Maravilha"
type input "575200000"
type input "Bruna"
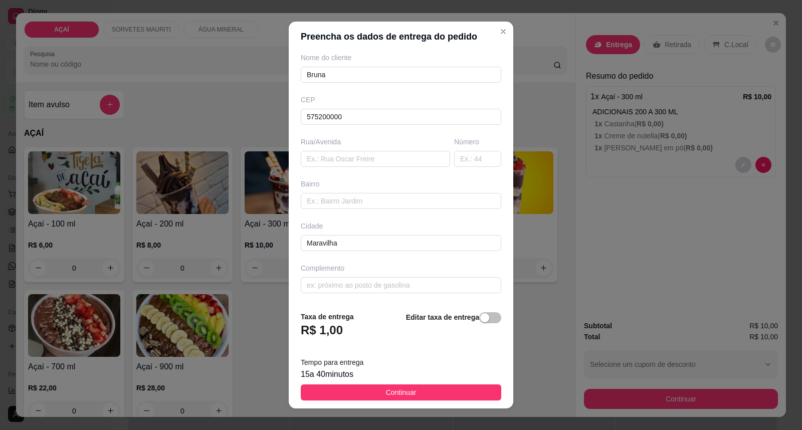
scroll to position [11, 0]
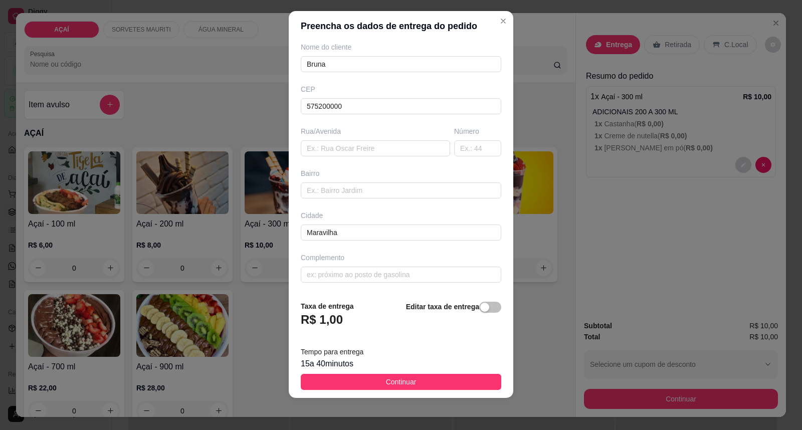
type input "8148-8608"
click at [423, 264] on div "Complemento" at bounding box center [401, 268] width 204 height 30
click at [418, 272] on input "text" at bounding box center [401, 275] width 200 height 16
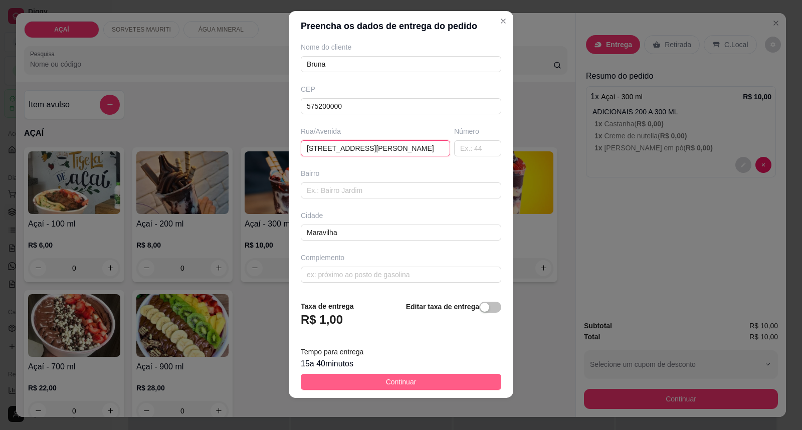
type input "[STREET_ADDRESS][PERSON_NAME]"
click at [388, 384] on span "Continuar" at bounding box center [401, 381] width 31 height 11
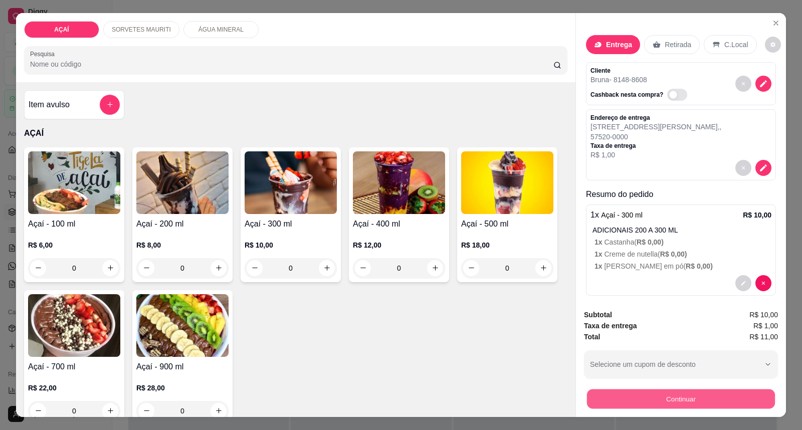
click at [634, 397] on button "Continuar" at bounding box center [681, 399] width 188 height 20
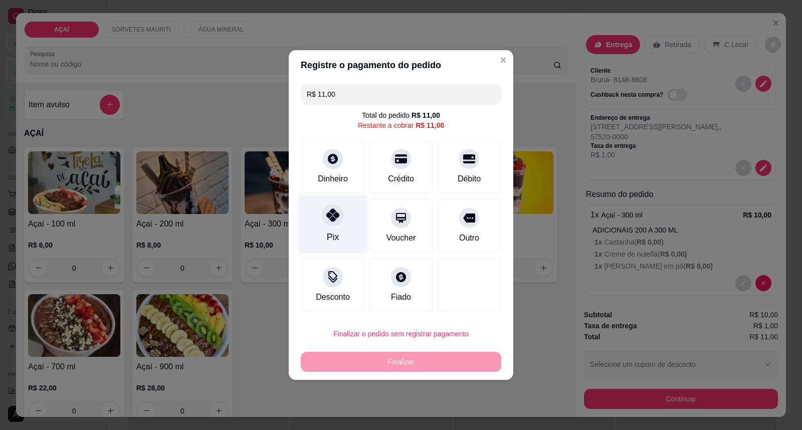
click at [330, 224] on div at bounding box center [333, 215] width 22 height 22
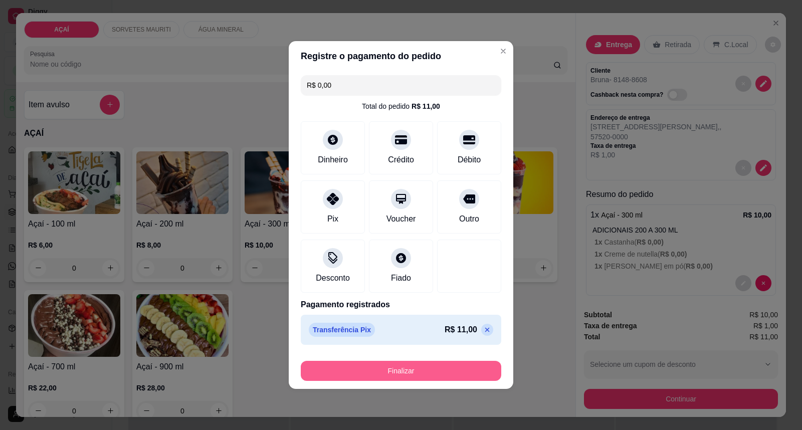
click at [392, 378] on button "Finalizar" at bounding box center [401, 371] width 200 height 20
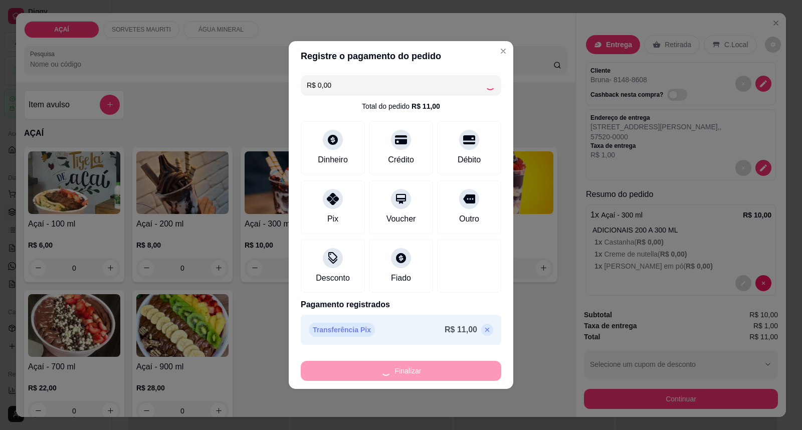
type input "-R$ 11,00"
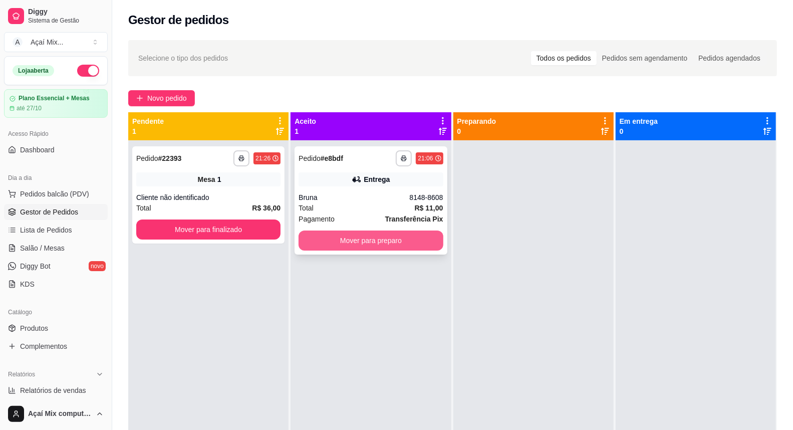
click at [337, 241] on button "Mover para preparo" at bounding box center [371, 241] width 144 height 20
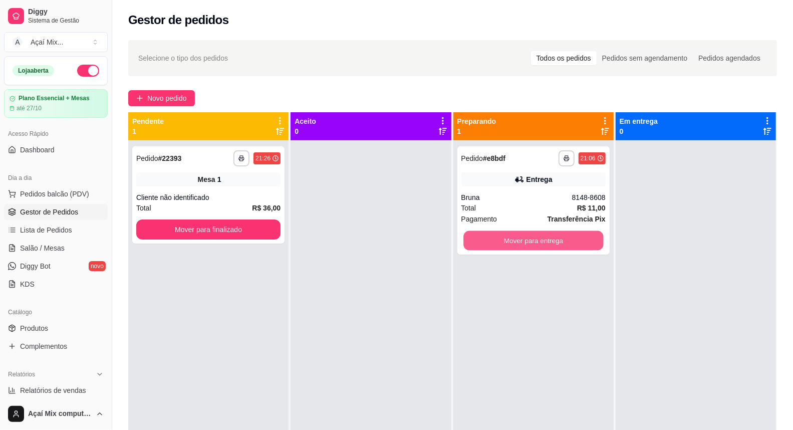
click at [488, 240] on button "Mover para entrega" at bounding box center [534, 241] width 140 height 20
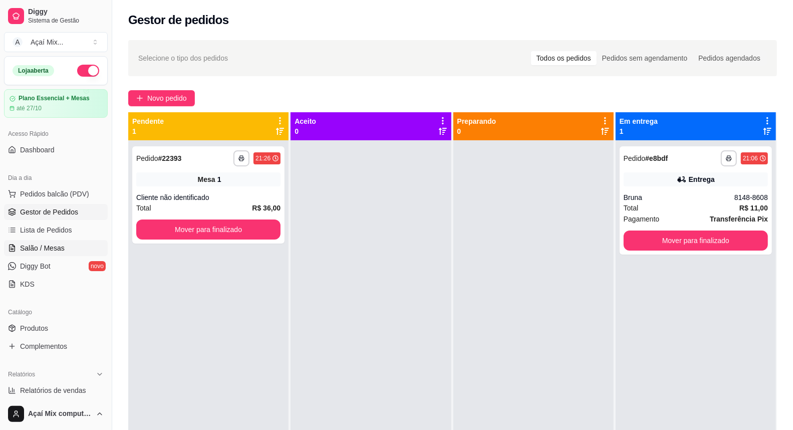
click at [52, 246] on span "Salão / Mesas" at bounding box center [42, 248] width 45 height 10
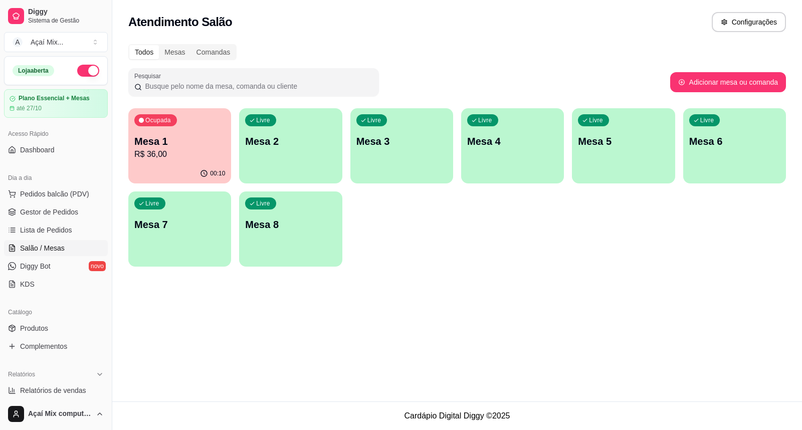
click at [200, 159] on p "R$ 36,00" at bounding box center [179, 154] width 91 height 12
click at [312, 137] on p "Mesa 2" at bounding box center [290, 141] width 91 height 14
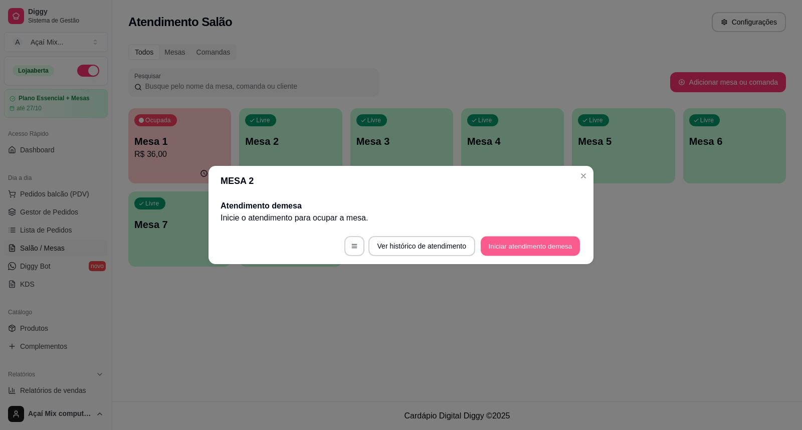
click at [497, 243] on button "Iniciar atendimento de mesa" at bounding box center [530, 247] width 99 height 20
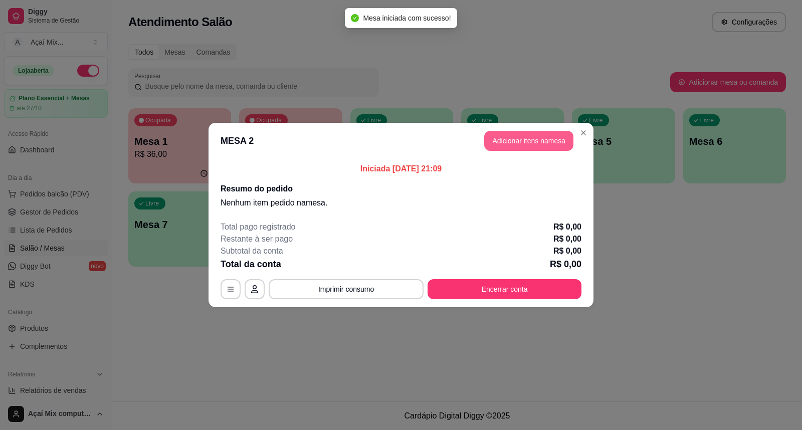
click at [546, 141] on button "Adicionar itens na mesa" at bounding box center [528, 141] width 89 height 20
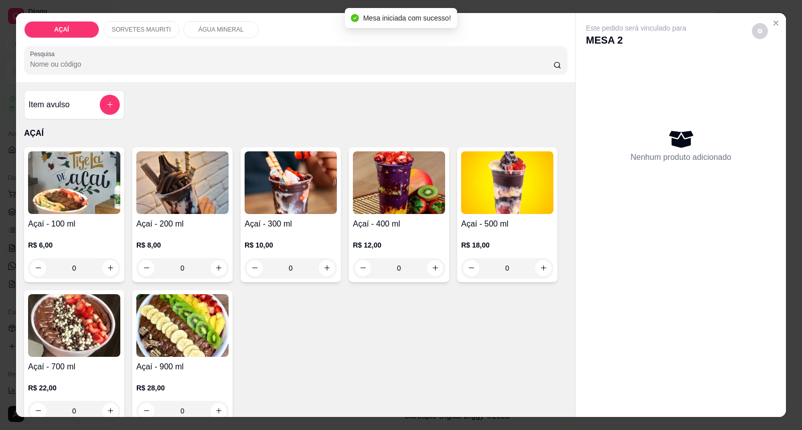
click at [193, 214] on div "Açaí - 200 ml R$ 8,00 0" at bounding box center [182, 214] width 100 height 135
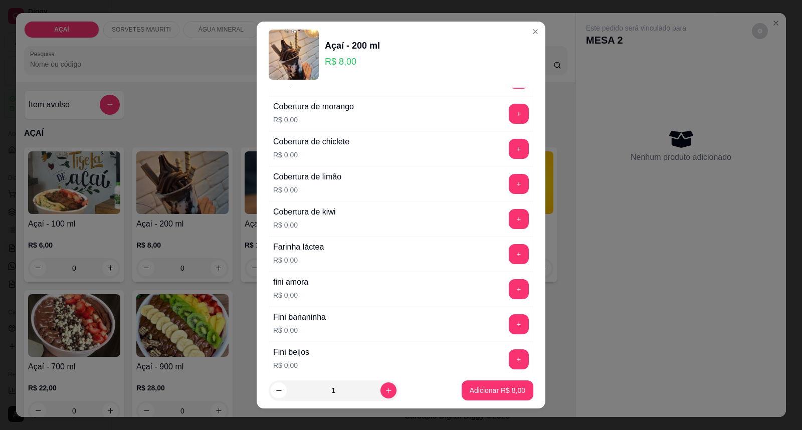
scroll to position [612, 0]
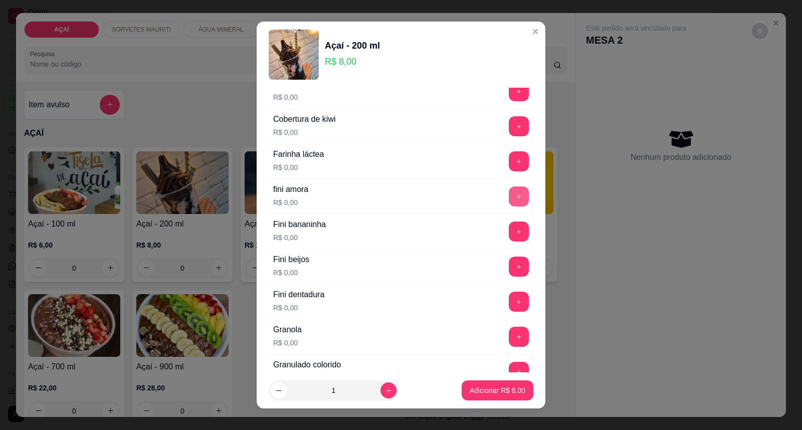
click at [509, 200] on button "+" at bounding box center [519, 196] width 20 height 20
click at [509, 234] on button "+" at bounding box center [519, 232] width 20 height 20
click at [509, 263] on button "+" at bounding box center [519, 267] width 20 height 20
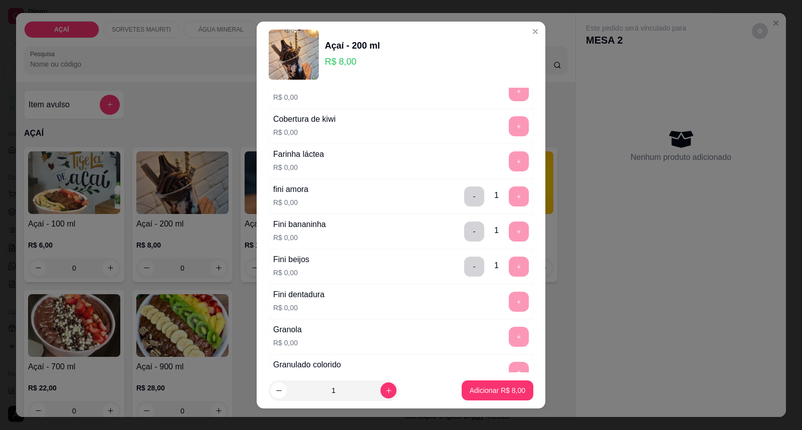
click at [478, 401] on footer "1 Adicionar R$ 8,00" at bounding box center [401, 390] width 289 height 36
click at [480, 392] on p "Adicionar R$ 8,00" at bounding box center [498, 390] width 56 height 10
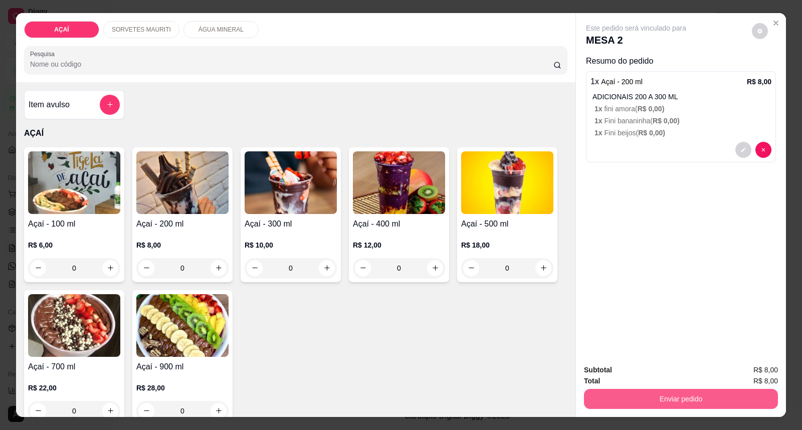
click at [663, 392] on button "Enviar pedido" at bounding box center [681, 399] width 194 height 20
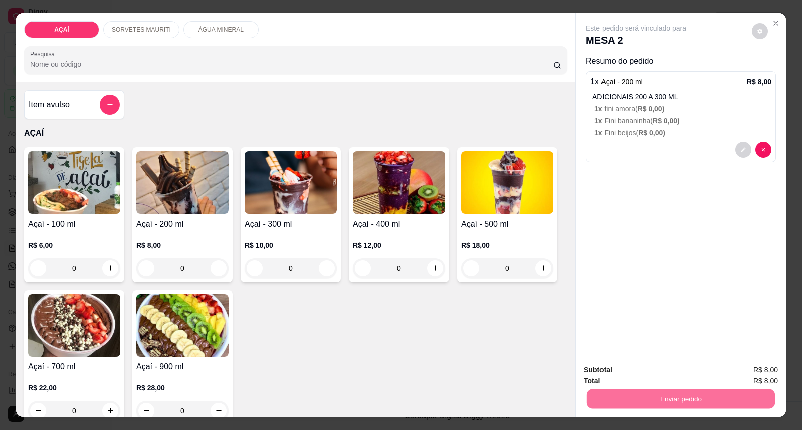
click at [738, 378] on button "Enviar pedido" at bounding box center [751, 374] width 57 height 19
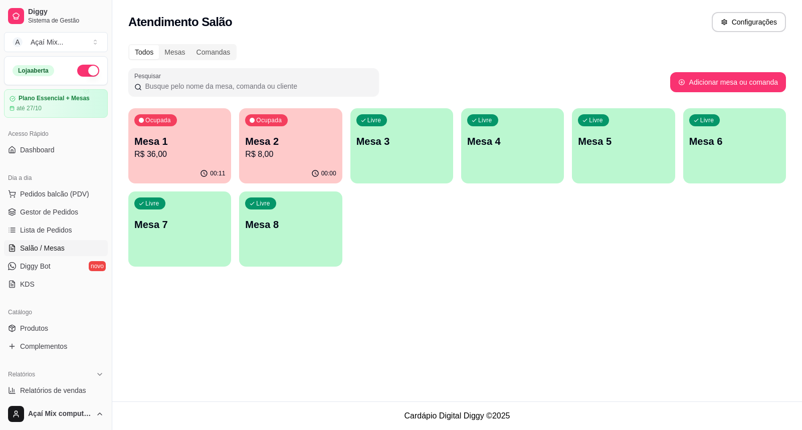
click at [331, 167] on div "00:00" at bounding box center [290, 174] width 103 height 20
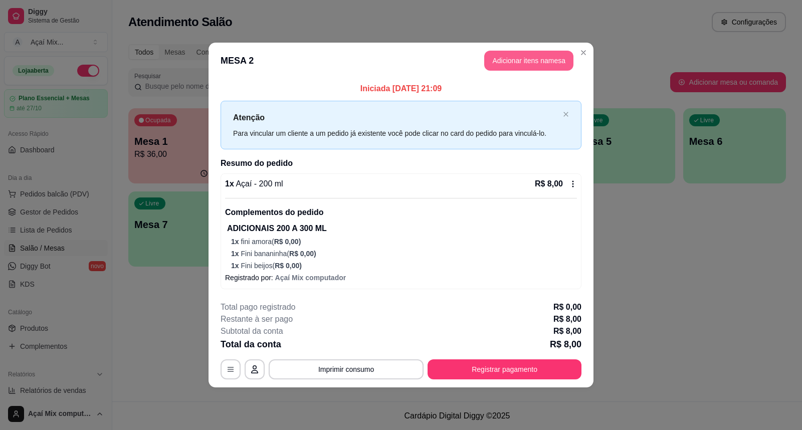
click at [495, 58] on button "Adicionar itens na mesa" at bounding box center [528, 61] width 89 height 20
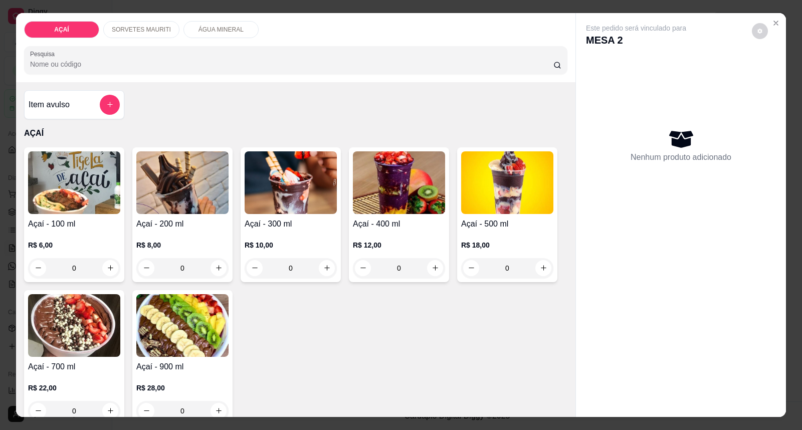
click at [273, 233] on div "R$ 10,00 0" at bounding box center [291, 254] width 92 height 48
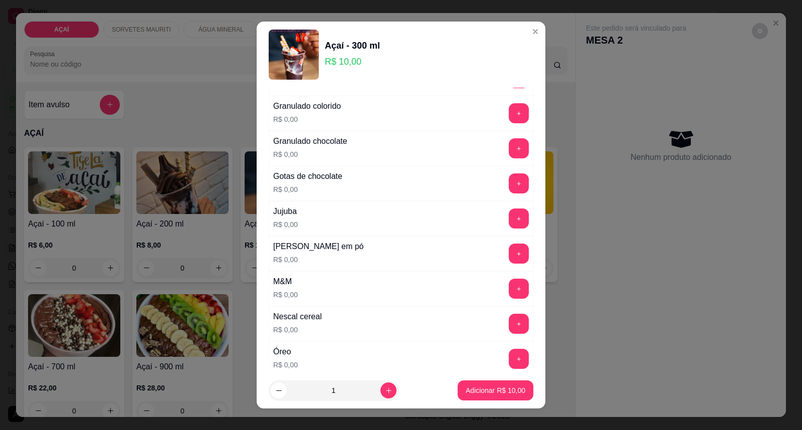
scroll to position [891, 0]
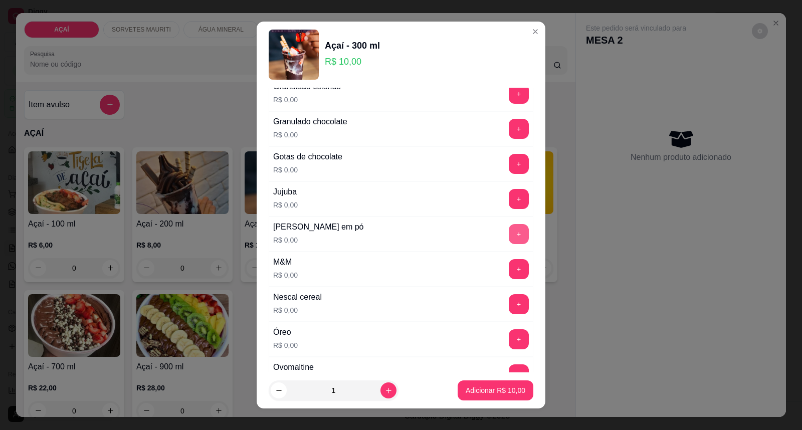
click at [509, 229] on button "+" at bounding box center [519, 234] width 20 height 20
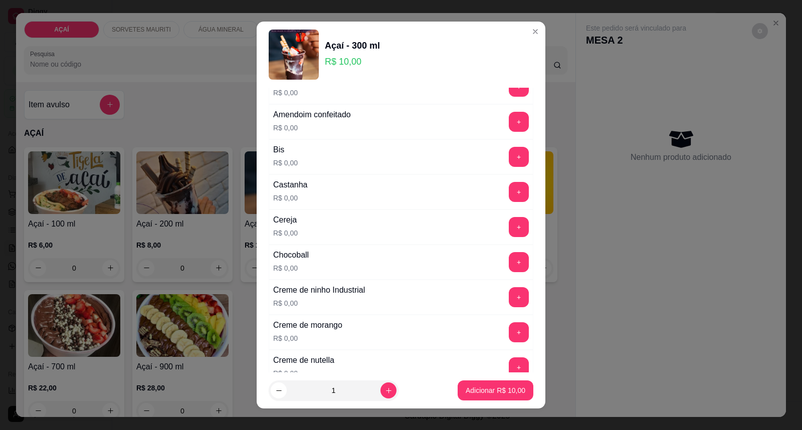
scroll to position [0, 0]
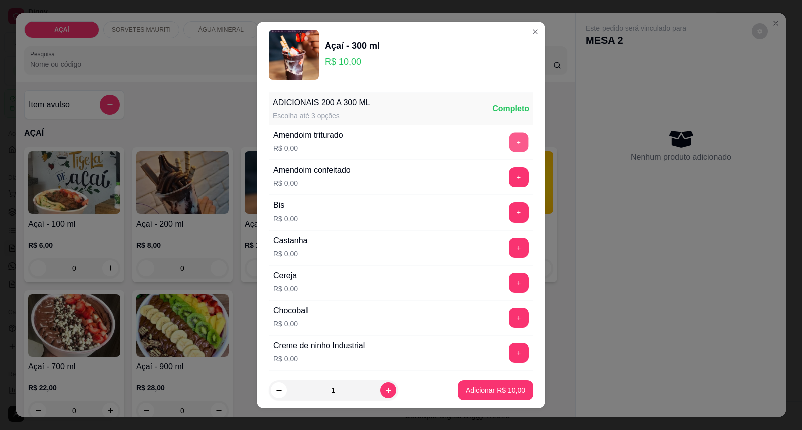
click at [509, 145] on button "+" at bounding box center [519, 143] width 20 height 20
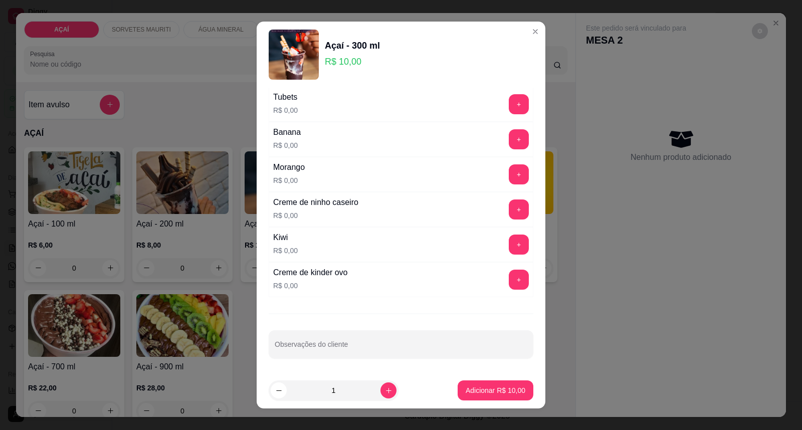
scroll to position [1304, 0]
click at [509, 178] on button "+" at bounding box center [519, 175] width 20 height 20
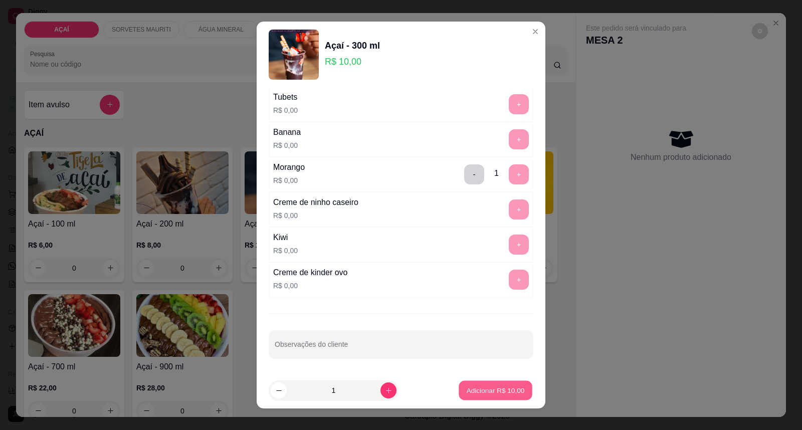
click at [485, 392] on p "Adicionar R$ 10,00" at bounding box center [496, 390] width 58 height 10
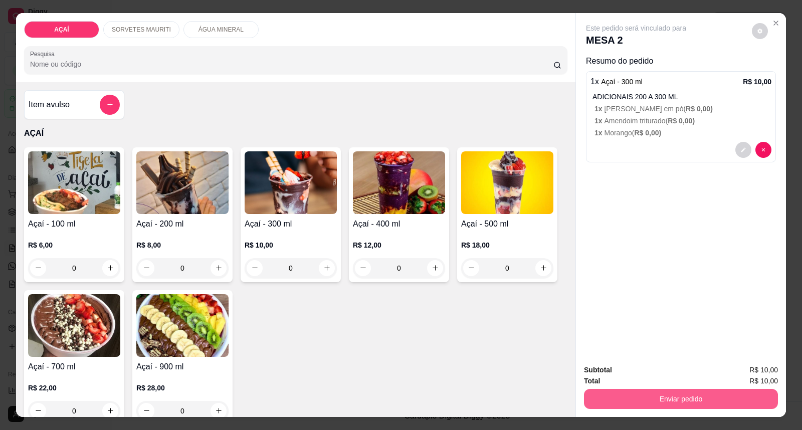
click at [706, 396] on button "Enviar pedido" at bounding box center [681, 399] width 194 height 20
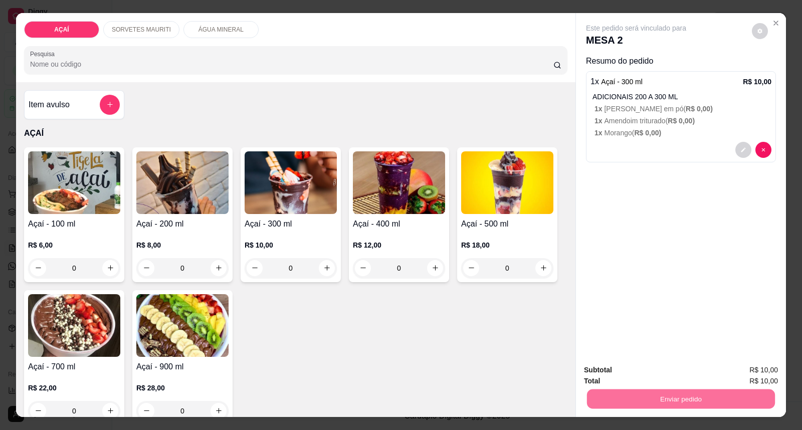
click at [748, 380] on button "Enviar pedido" at bounding box center [751, 374] width 57 height 19
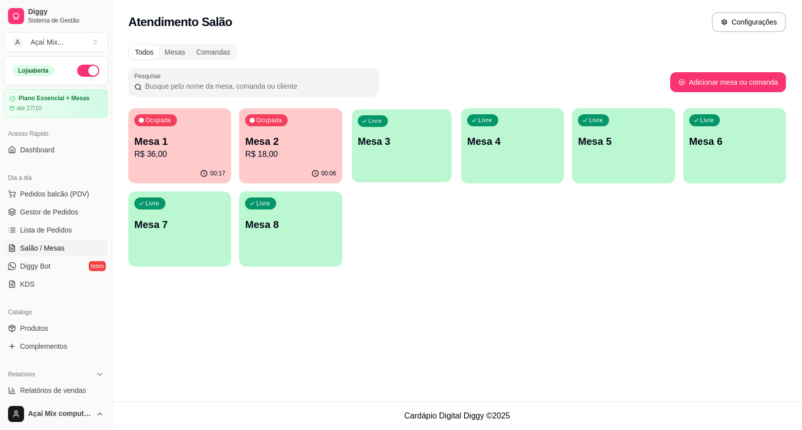
click at [400, 131] on div "Livre Mesa 3" at bounding box center [402, 139] width 100 height 61
click at [273, 143] on p "Mesa 2" at bounding box center [290, 141] width 91 height 14
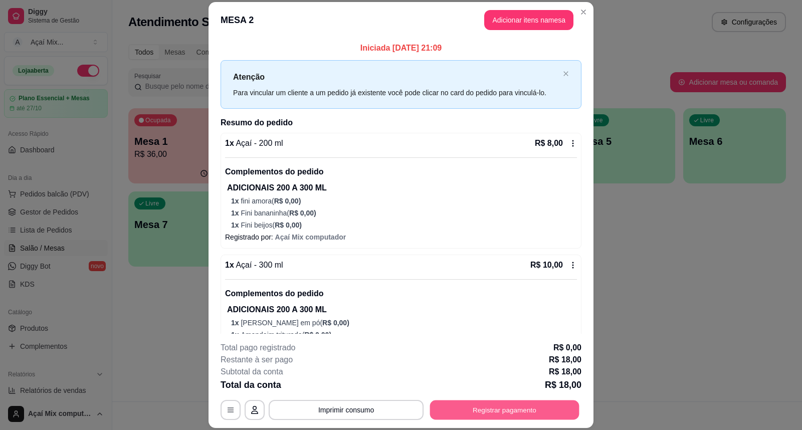
click at [435, 409] on button "Registrar pagamento" at bounding box center [504, 410] width 149 height 20
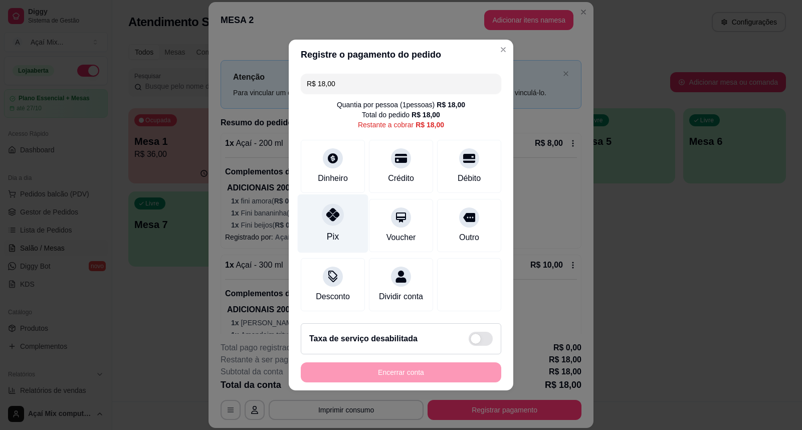
click at [334, 223] on div "Pix" at bounding box center [333, 223] width 71 height 59
type input "R$ 0,00"
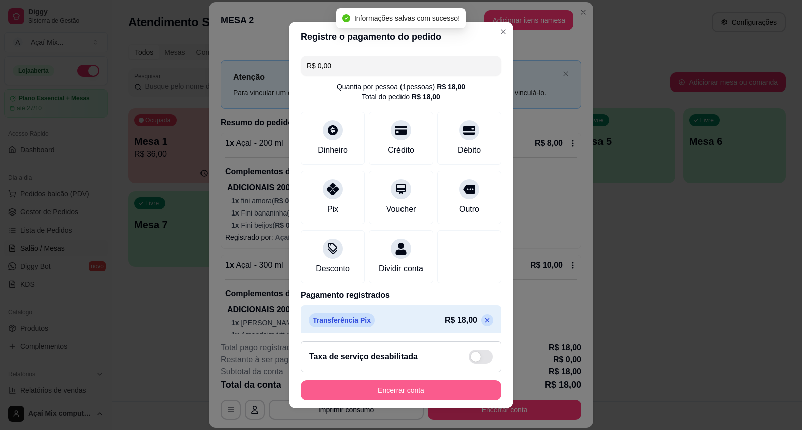
click at [460, 385] on button "Encerrar conta" at bounding box center [401, 390] width 200 height 20
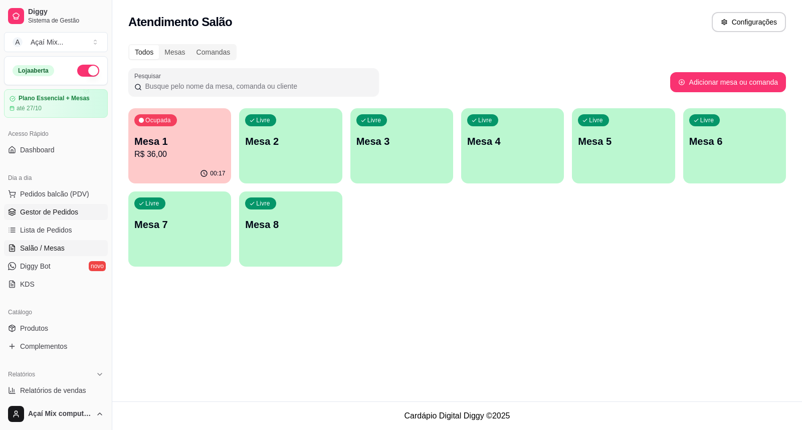
click at [84, 206] on link "Gestor de Pedidos" at bounding box center [56, 212] width 104 height 16
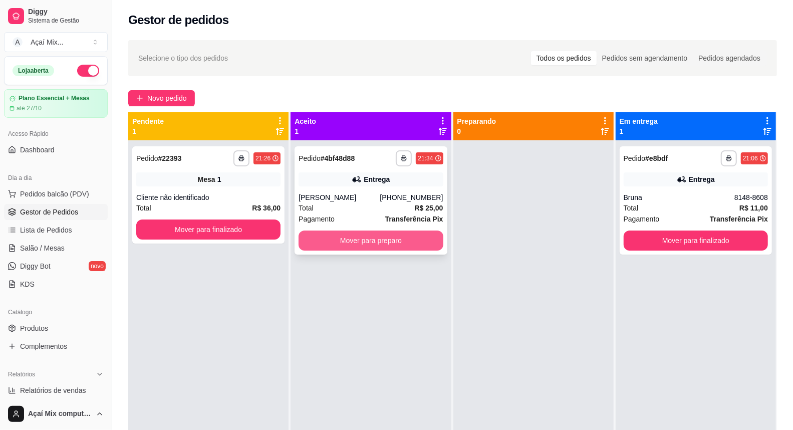
click at [429, 246] on button "Mover para preparo" at bounding box center [371, 241] width 144 height 20
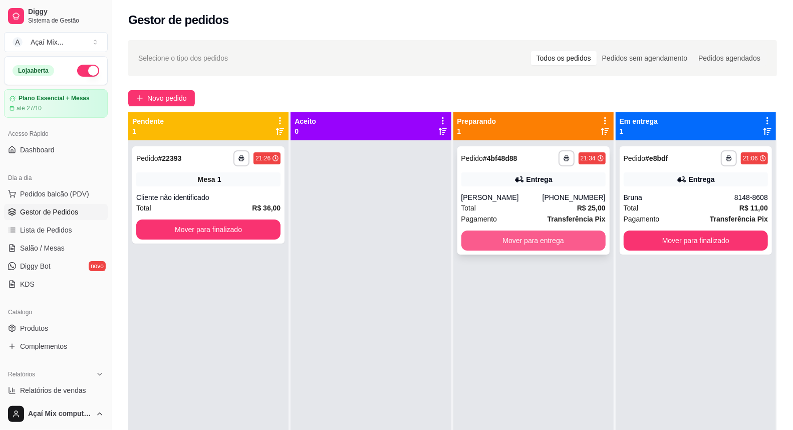
click at [508, 232] on button "Mover para entrega" at bounding box center [534, 241] width 144 height 20
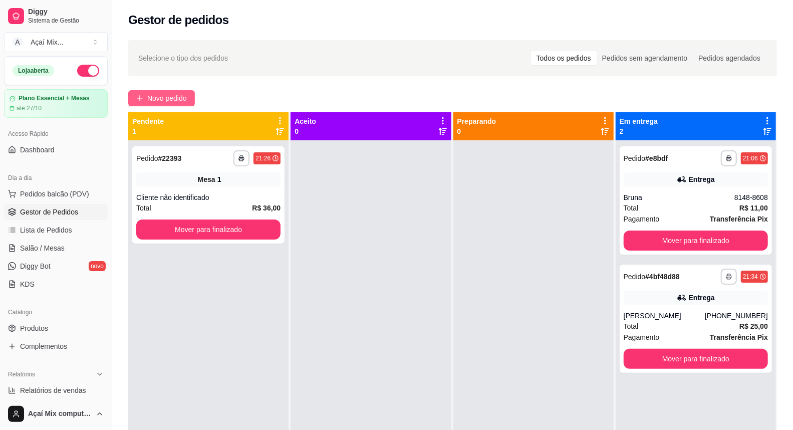
click at [179, 91] on button "Novo pedido" at bounding box center [161, 98] width 67 height 16
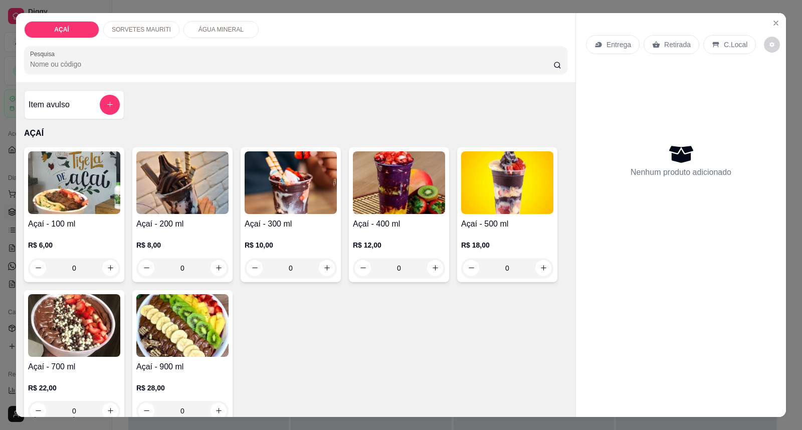
click at [268, 233] on div "R$ 10,00 0" at bounding box center [291, 254] width 92 height 48
click at [406, 227] on h4 "Açaí - 400 ml" at bounding box center [399, 224] width 92 height 12
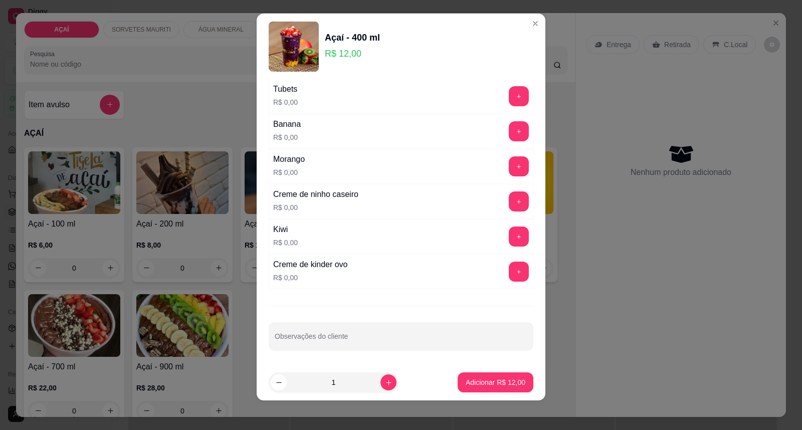
scroll to position [11, 0]
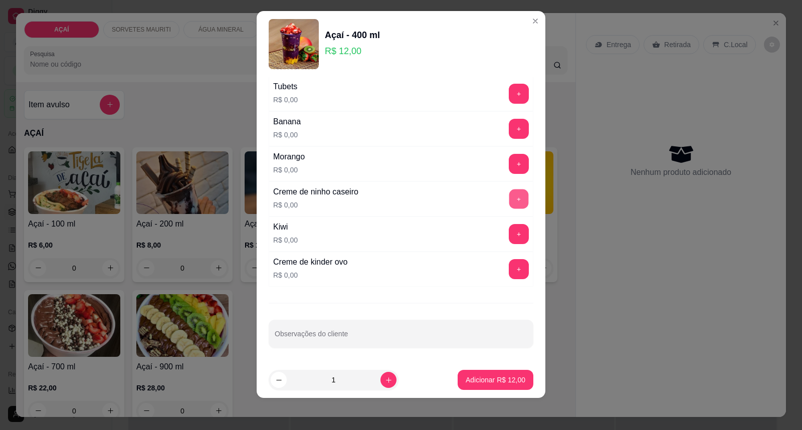
click at [509, 194] on button "+" at bounding box center [519, 199] width 20 height 20
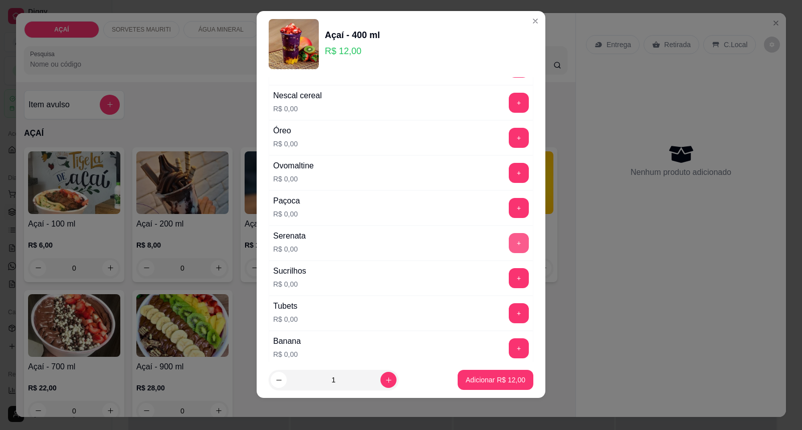
scroll to position [1026, 0]
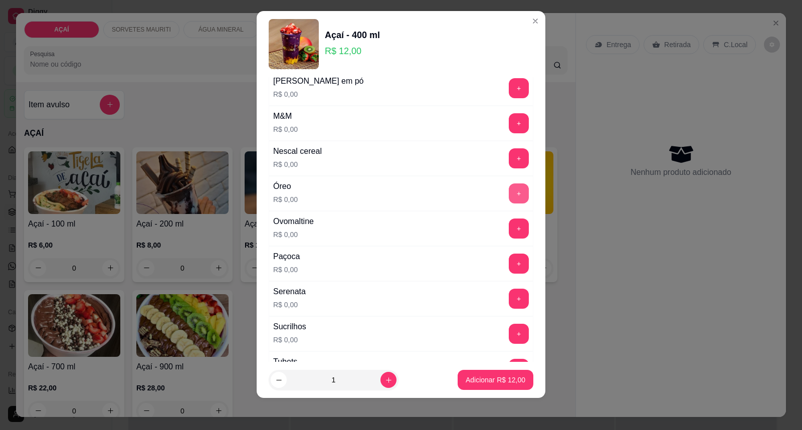
click at [509, 188] on button "+" at bounding box center [519, 193] width 20 height 20
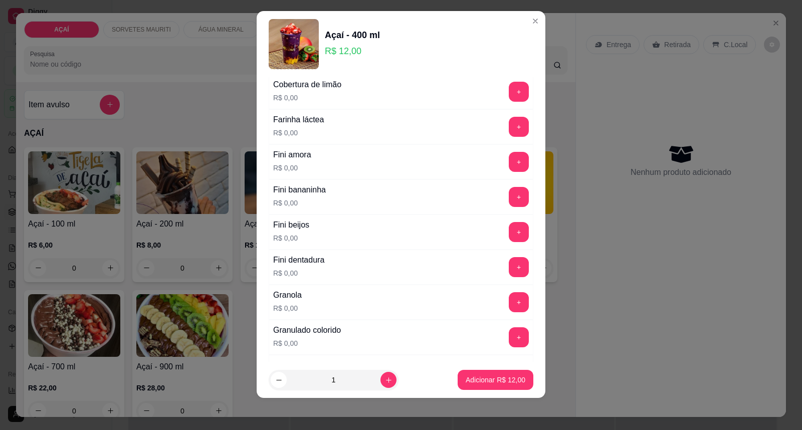
scroll to position [580, 0]
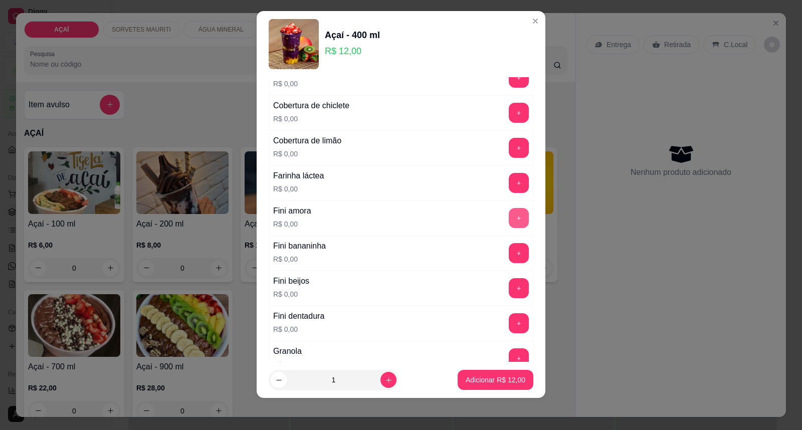
click at [509, 219] on button "+" at bounding box center [519, 218] width 20 height 20
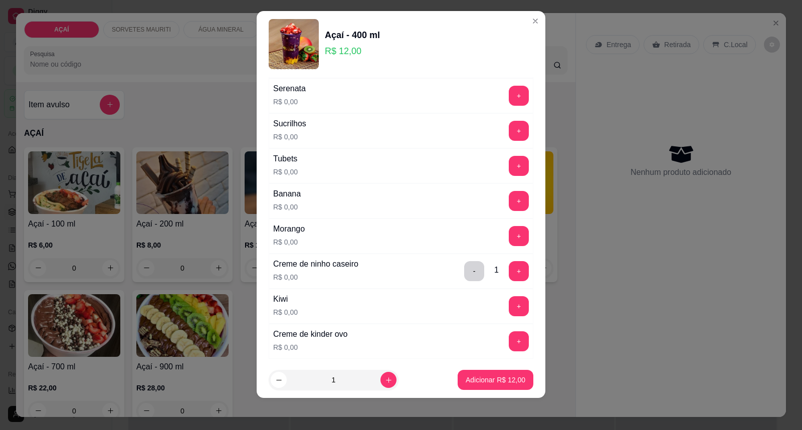
scroll to position [1304, 0]
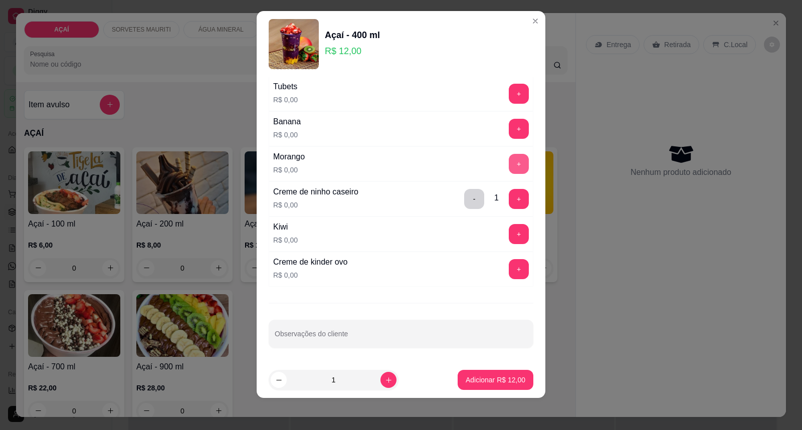
click at [509, 157] on button "+" at bounding box center [519, 164] width 20 height 20
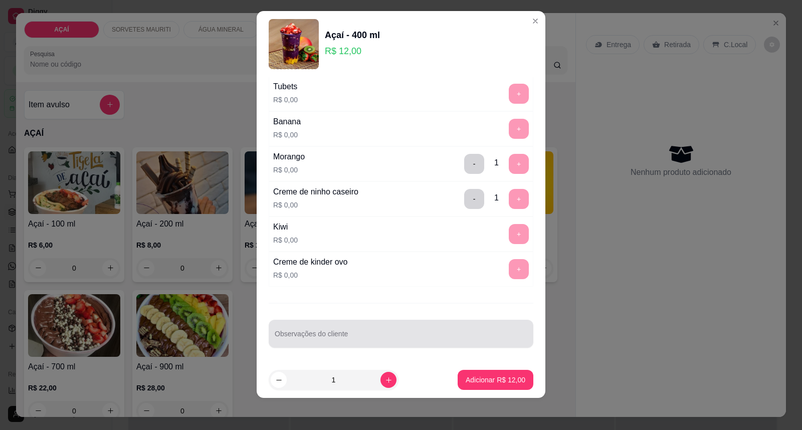
click at [374, 327] on div at bounding box center [401, 334] width 253 height 20
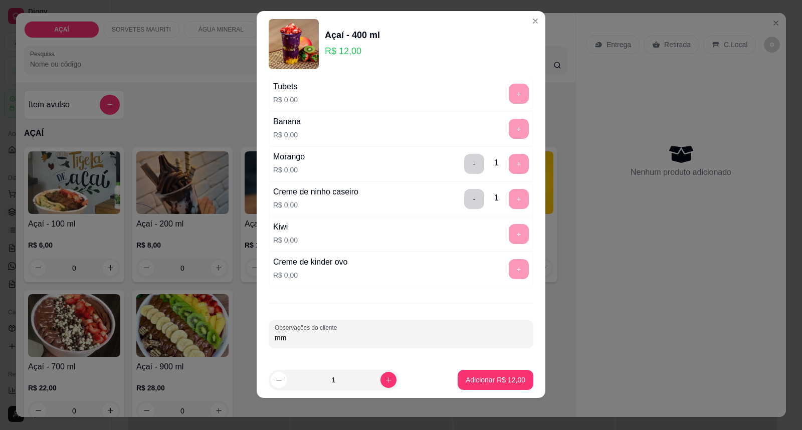
click at [369, 329] on div "mm" at bounding box center [401, 334] width 253 height 20
type input "mm paçoca"
click at [509, 379] on p "Adicionar R$ 12,00" at bounding box center [496, 380] width 60 height 10
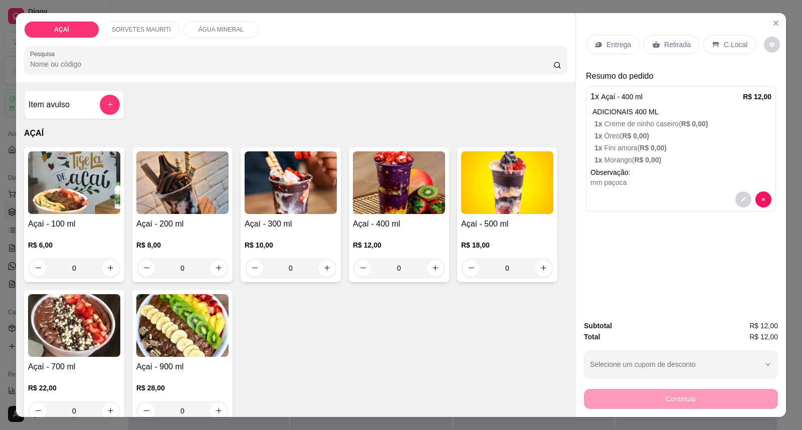
click at [610, 42] on p "Entrega" at bounding box center [618, 45] width 25 height 10
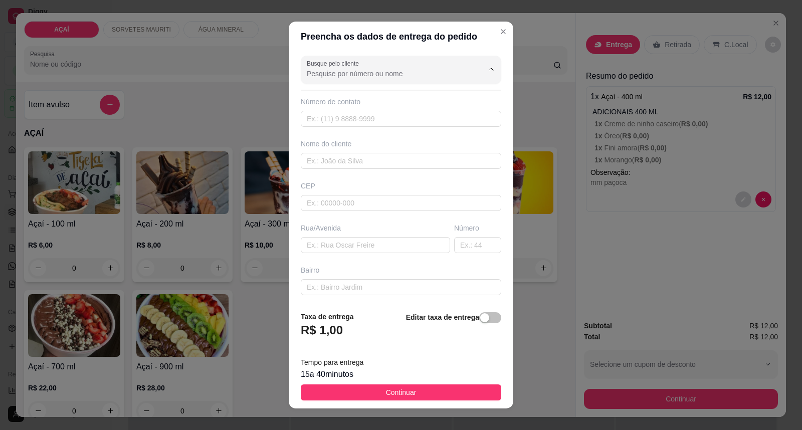
click at [368, 72] on input "Busque pelo cliente" at bounding box center [387, 74] width 160 height 10
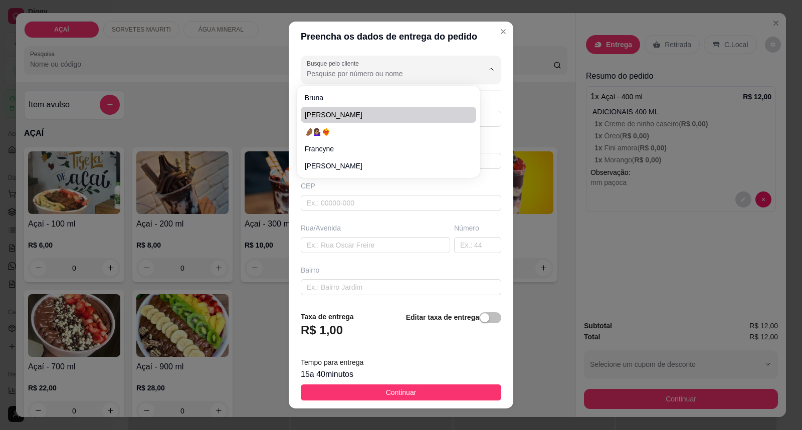
click at [377, 116] on span "[PERSON_NAME]" at bounding box center [384, 115] width 158 height 10
type input "[PERSON_NAME]"
type input "829981550686"
type input "[PERSON_NAME]"
type input "57520000"
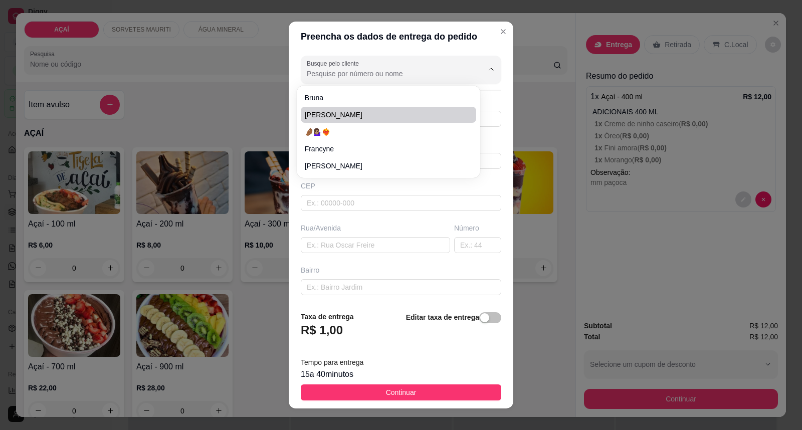
type input "centro"
type input "Maravilha"
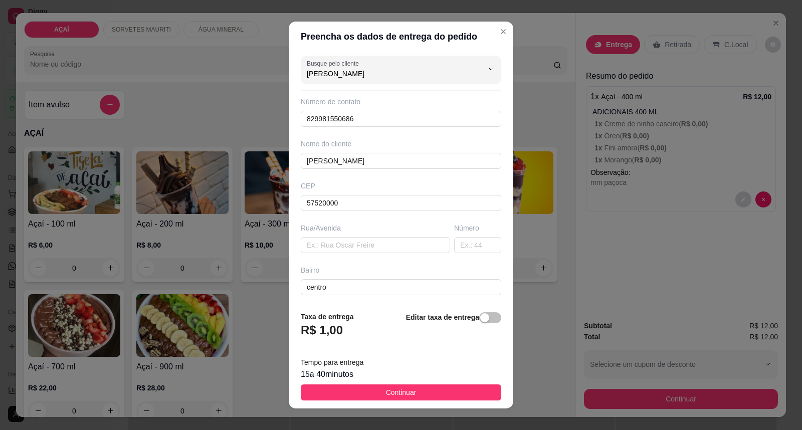
click at [399, 392] on span "Continuar" at bounding box center [401, 392] width 31 height 11
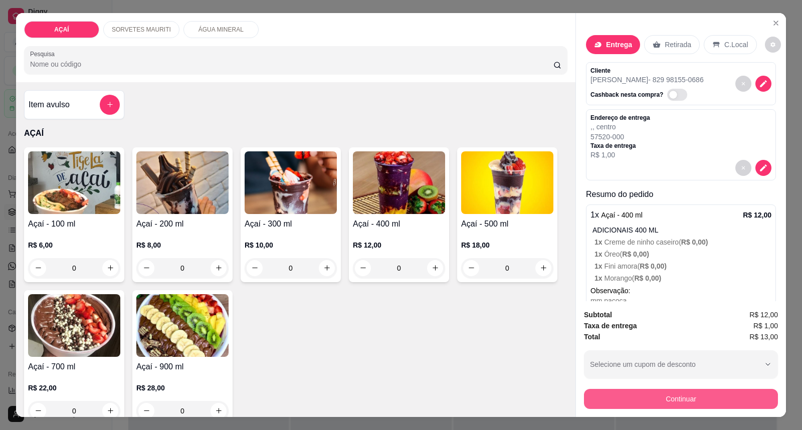
click at [593, 404] on button "Continuar" at bounding box center [681, 399] width 194 height 20
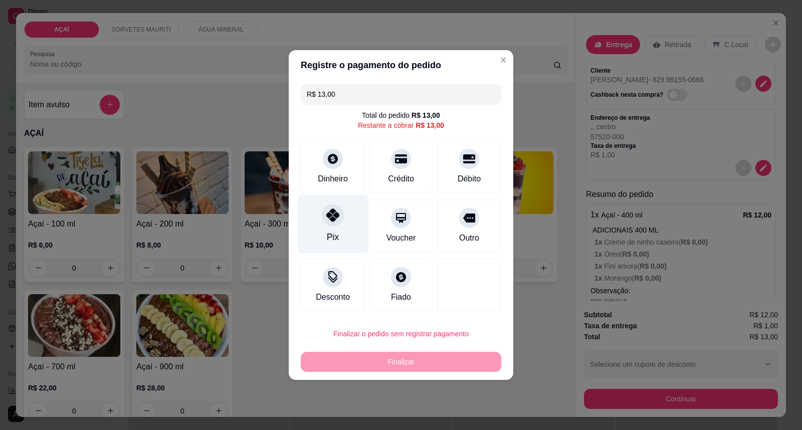
click at [341, 208] on div "Pix" at bounding box center [333, 224] width 71 height 59
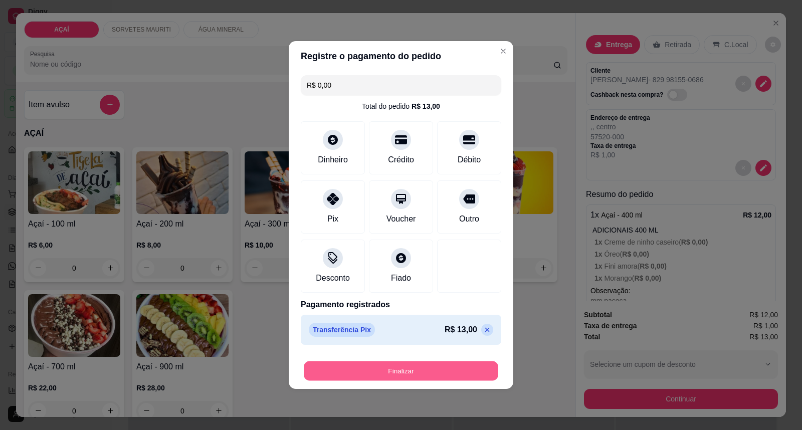
click at [400, 376] on button "Finalizar" at bounding box center [401, 371] width 194 height 20
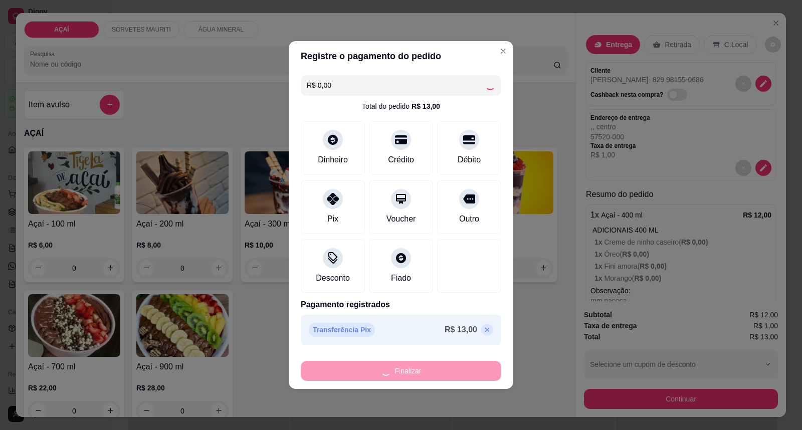
type input "-R$ 13,00"
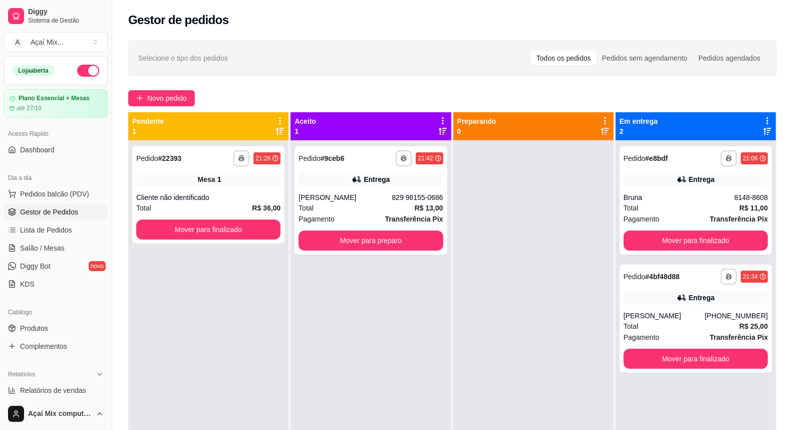
drag, startPoint x: 0, startPoint y: 329, endPoint x: 347, endPoint y: 48, distance: 446.4
click at [347, 48] on div "Selecione o tipo dos pedidos Todos os pedidos Pedidos sem agendamento Pedidos a…" at bounding box center [452, 58] width 649 height 36
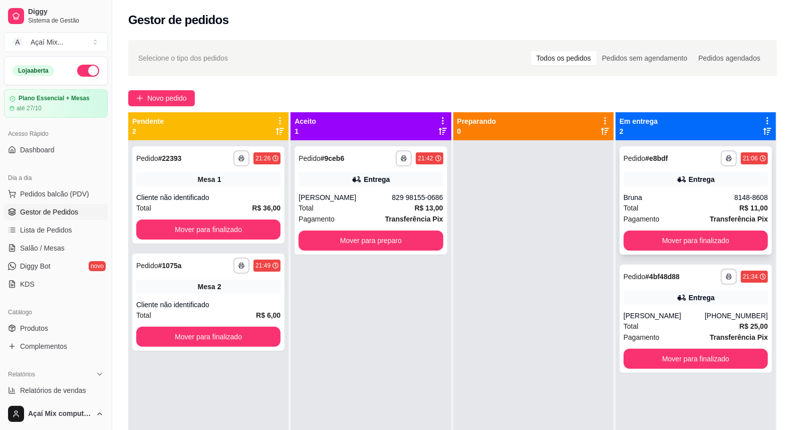
click at [738, 249] on button "Mover para finalizado" at bounding box center [696, 241] width 144 height 20
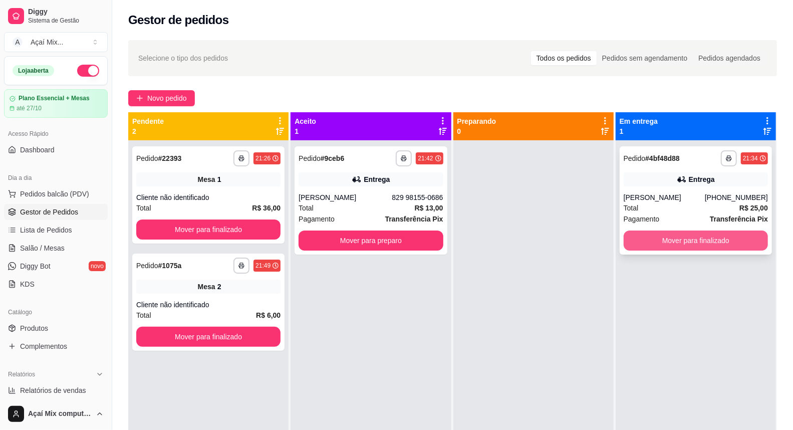
click at [729, 243] on button "Mover para finalizado" at bounding box center [696, 241] width 144 height 20
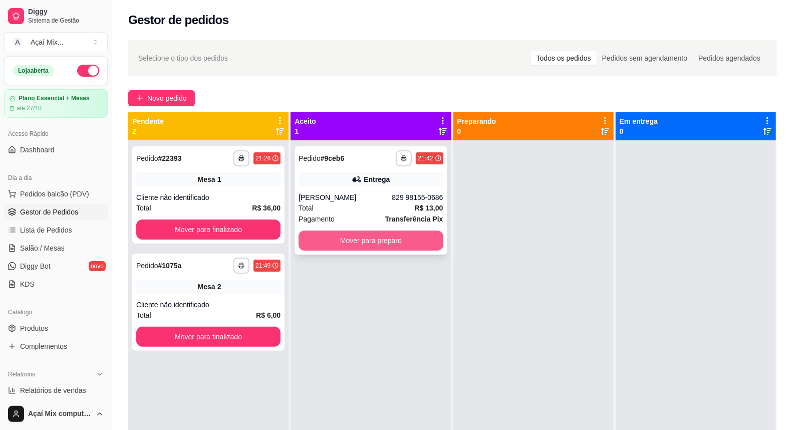
click at [372, 238] on button "Mover para preparo" at bounding box center [371, 241] width 144 height 20
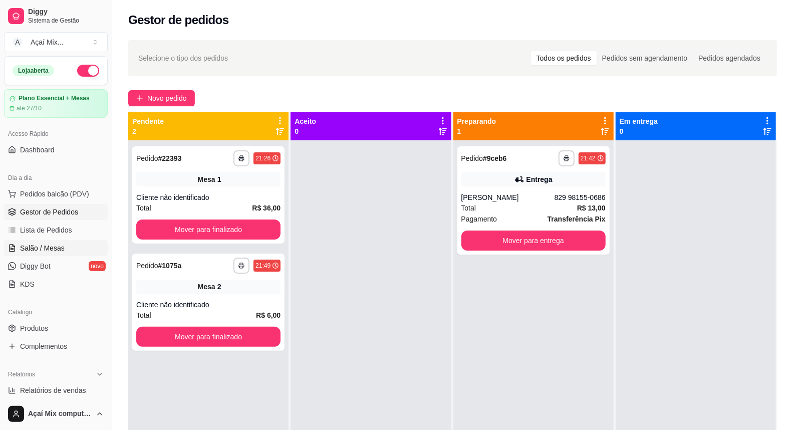
click at [63, 248] on link "Salão / Mesas" at bounding box center [56, 248] width 104 height 16
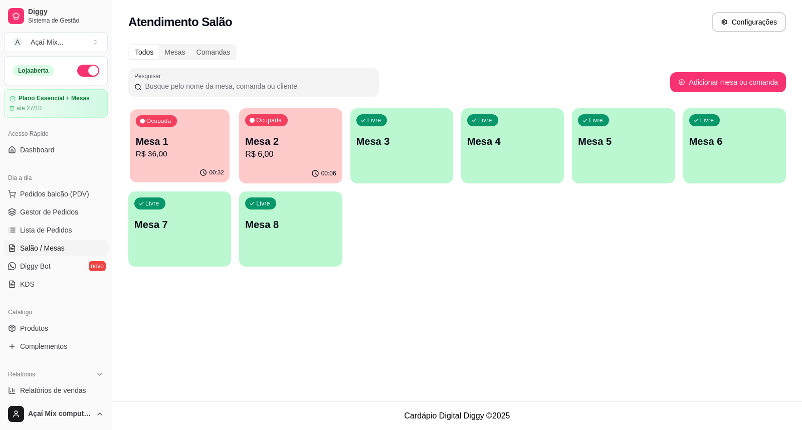
click at [189, 158] on p "R$ 36,00" at bounding box center [180, 154] width 88 height 12
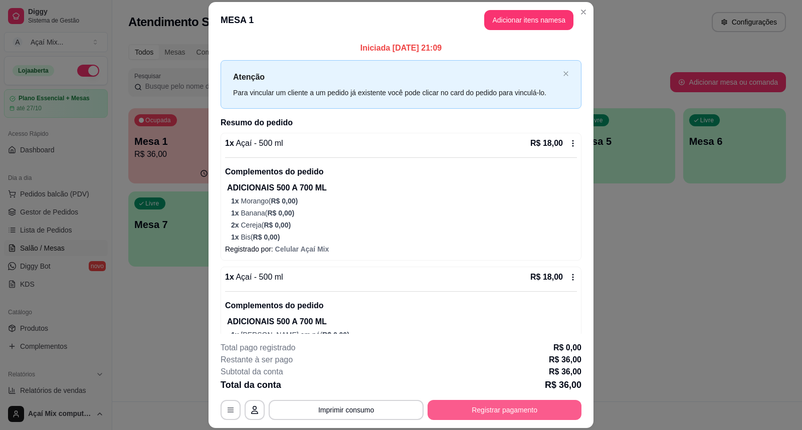
click at [545, 412] on button "Registrar pagamento" at bounding box center [504, 410] width 154 height 20
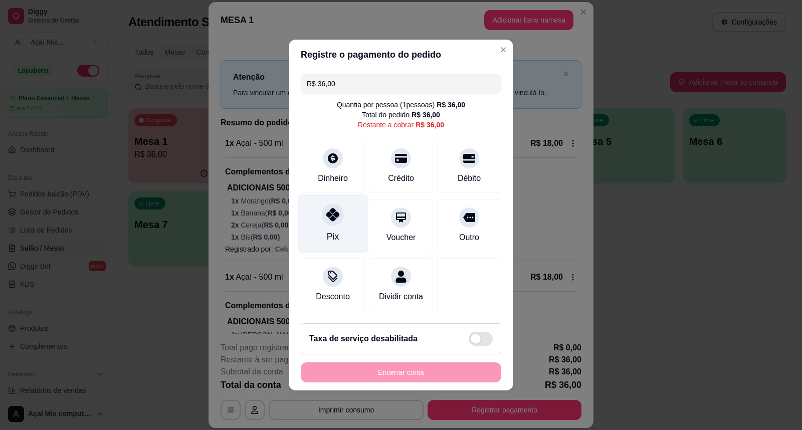
click at [346, 223] on div "Pix" at bounding box center [333, 223] width 71 height 59
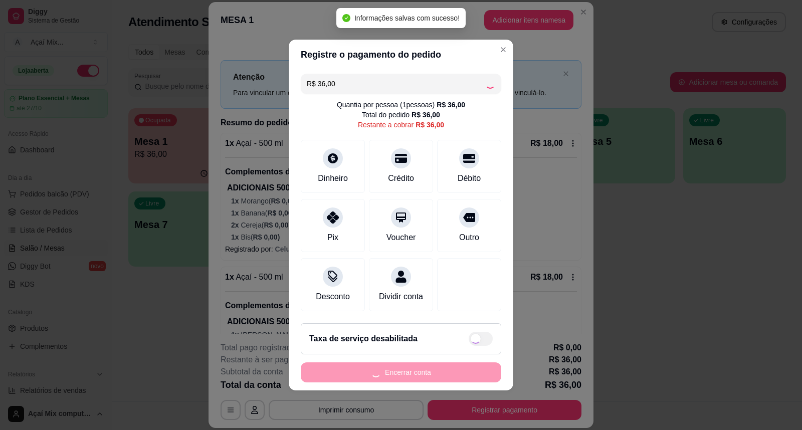
type input "R$ 0,00"
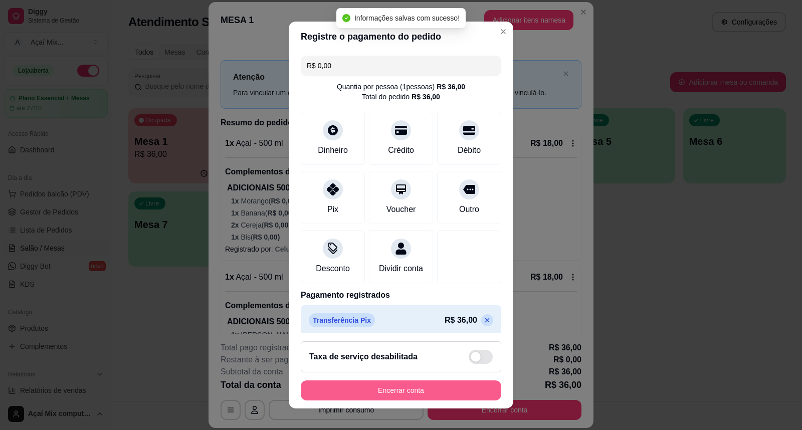
click at [465, 387] on button "Encerrar conta" at bounding box center [401, 390] width 200 height 20
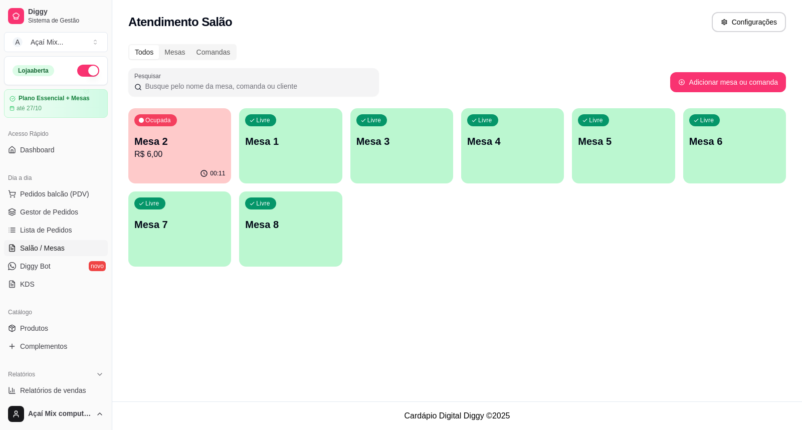
click at [176, 151] on p "R$ 6,00" at bounding box center [179, 154] width 91 height 12
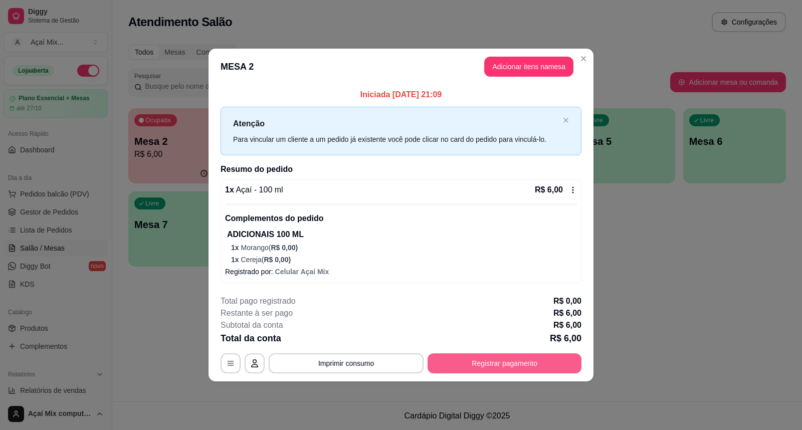
click at [495, 372] on button "Registrar pagamento" at bounding box center [504, 363] width 154 height 20
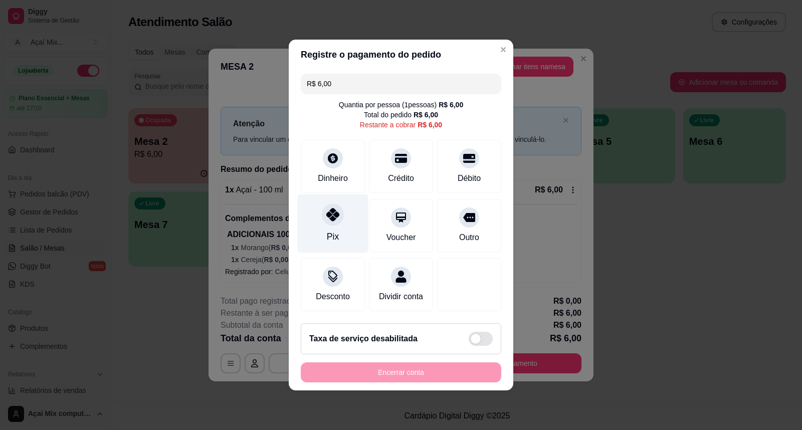
click at [333, 237] on div "Pix" at bounding box center [333, 236] width 12 height 13
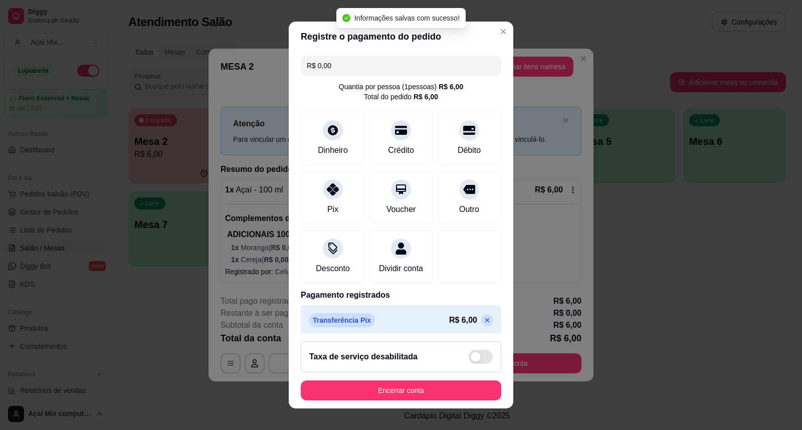
type input "R$ 0,00"
click at [399, 387] on button "Encerrar conta" at bounding box center [401, 390] width 200 height 20
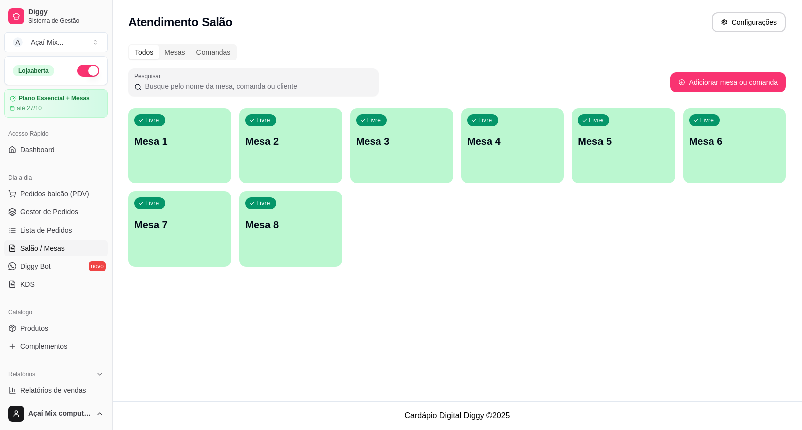
drag, startPoint x: 33, startPoint y: 201, endPoint x: 112, endPoint y: 191, distance: 80.2
click at [33, 200] on button "Pedidos balcão (PDV)" at bounding box center [56, 194] width 104 height 16
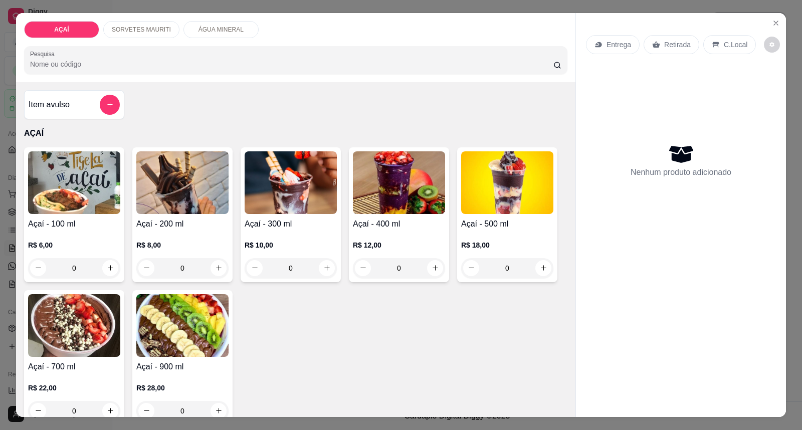
click at [321, 227] on h4 "Açaí - 300 ml" at bounding box center [291, 224] width 92 height 12
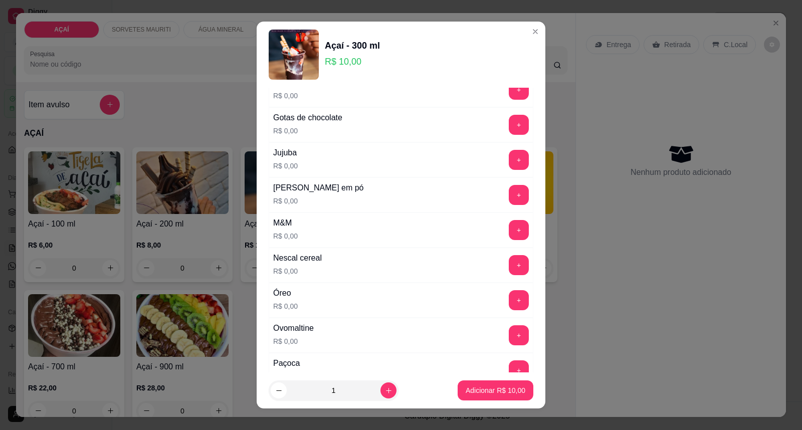
scroll to position [946, 0]
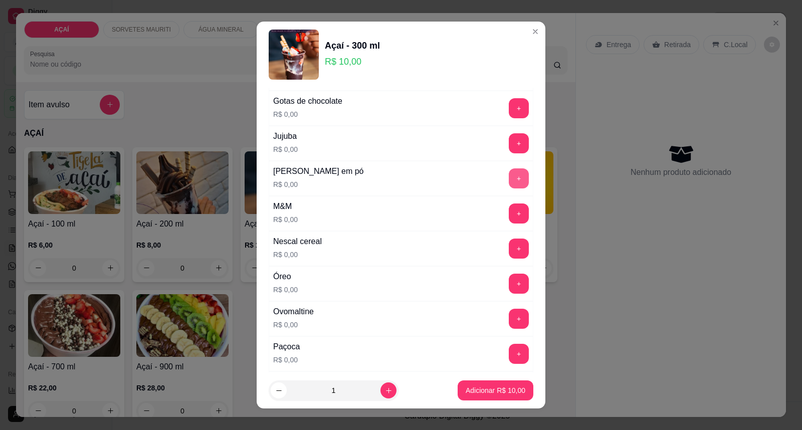
click at [509, 176] on button "+" at bounding box center [519, 178] width 20 height 20
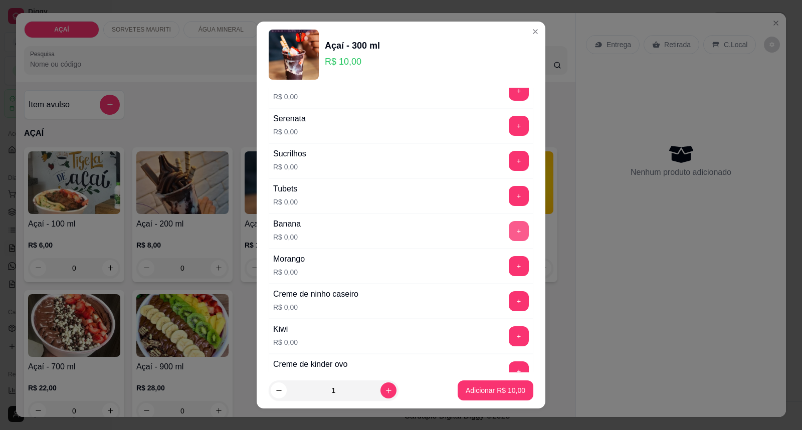
scroll to position [1225, 0]
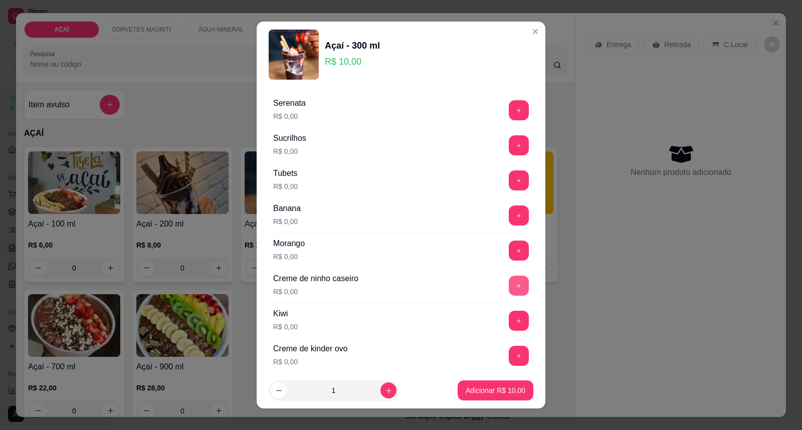
click at [509, 287] on button "+" at bounding box center [519, 286] width 20 height 20
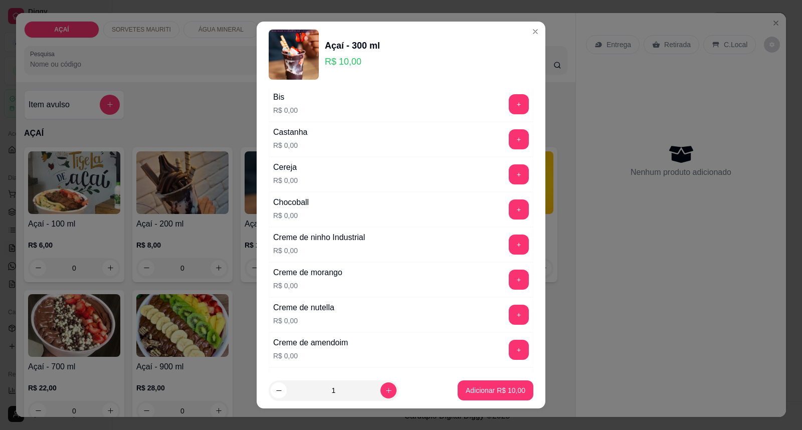
scroll to position [111, 0]
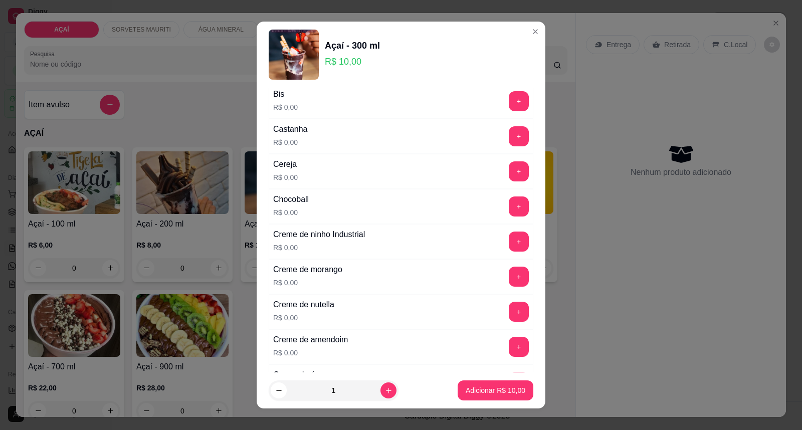
click at [498, 231] on div "Creme de ninho Industrial R$ 0,00 +" at bounding box center [401, 241] width 265 height 35
click at [509, 246] on button "+" at bounding box center [519, 242] width 20 height 20
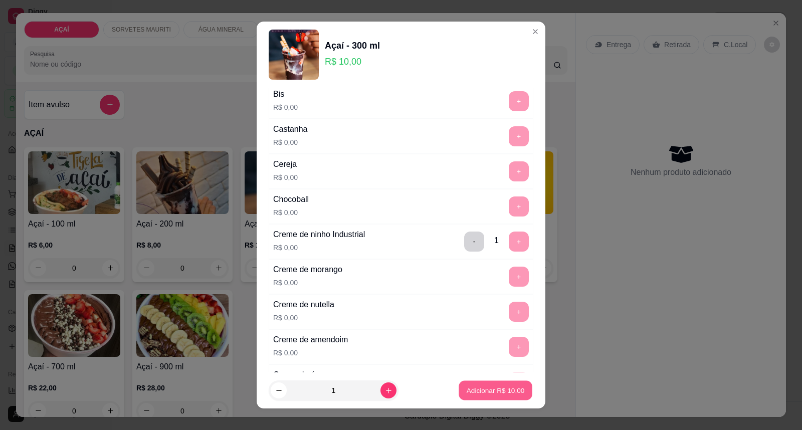
click at [493, 391] on p "Adicionar R$ 10,00" at bounding box center [496, 390] width 58 height 10
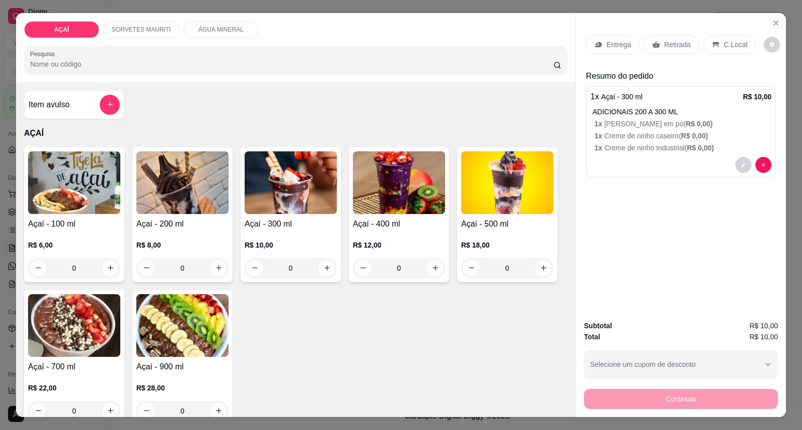
click at [627, 41] on div "Entrega" at bounding box center [613, 44] width 54 height 19
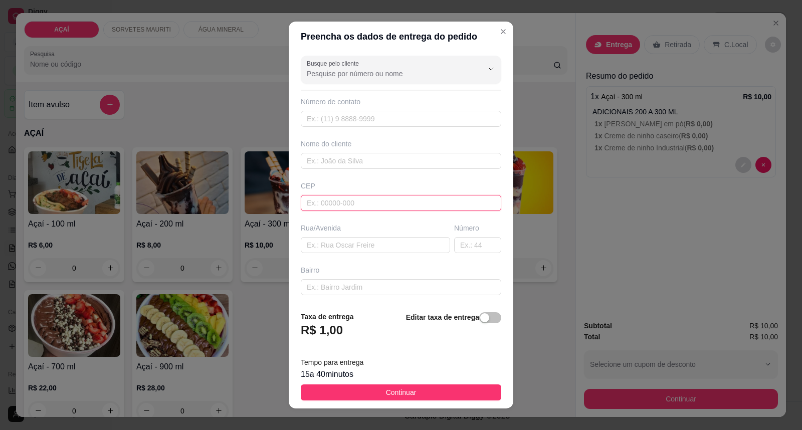
click at [400, 198] on input "text" at bounding box center [401, 203] width 200 height 16
type input "57520000"
type input "Maravilha"
type input "5752000000"
type input "8716-4383"
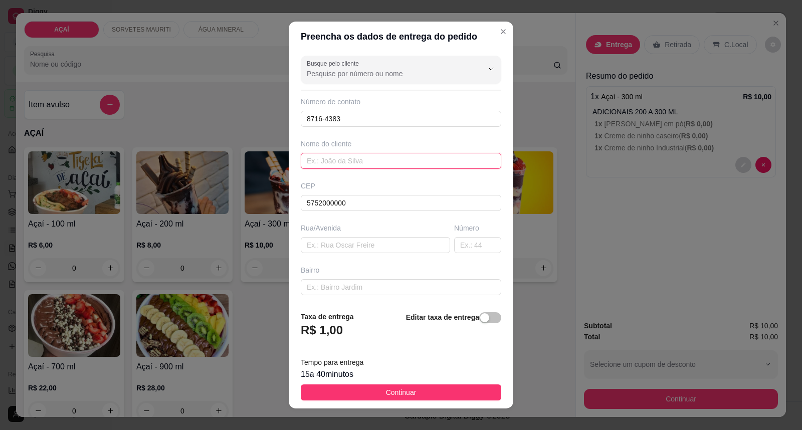
click at [382, 163] on input "text" at bounding box center [401, 161] width 200 height 16
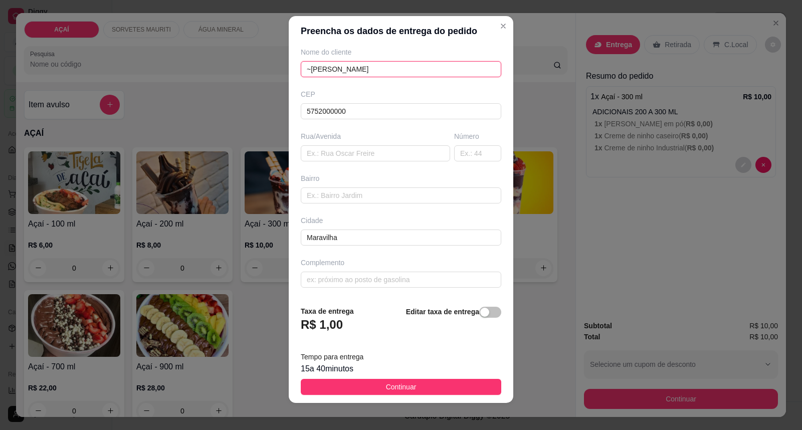
scroll to position [11, 0]
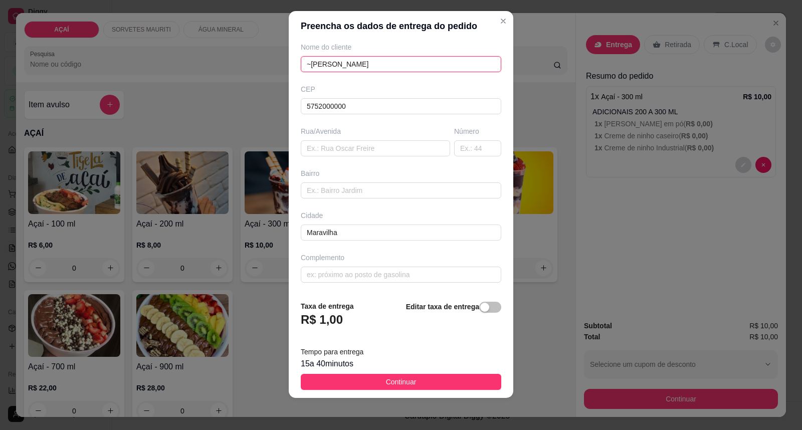
type input "~[PERSON_NAME]"
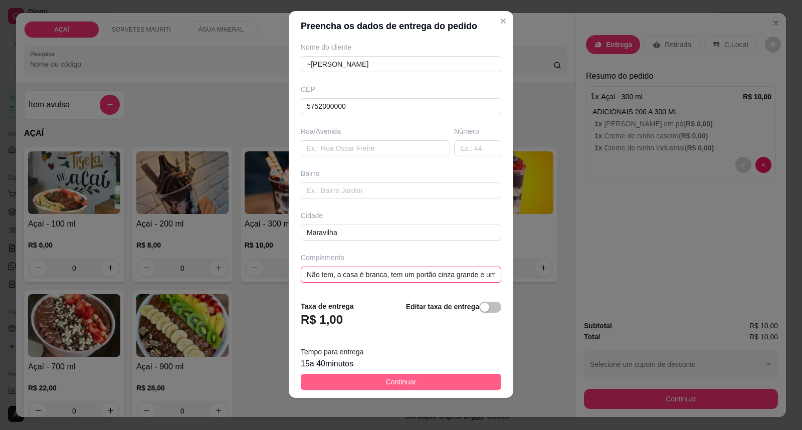
type input "Não tem, a casa é branca, tem um portão cinza grande e uma janela"
click at [415, 386] on button "Continuar" at bounding box center [401, 382] width 200 height 16
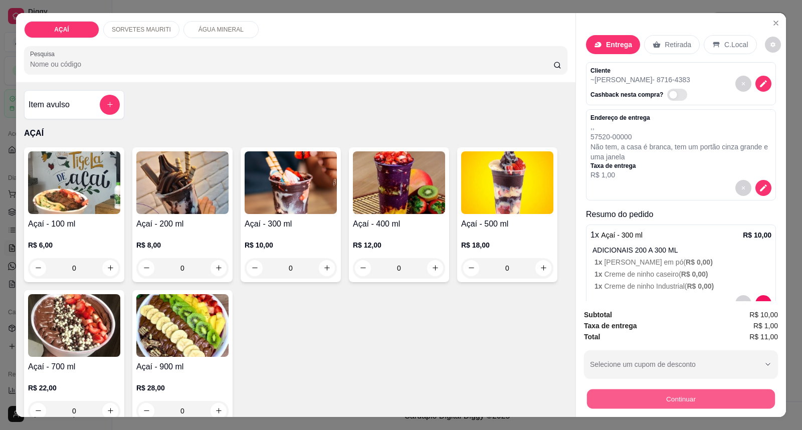
click at [692, 397] on button "Continuar" at bounding box center [681, 399] width 188 height 20
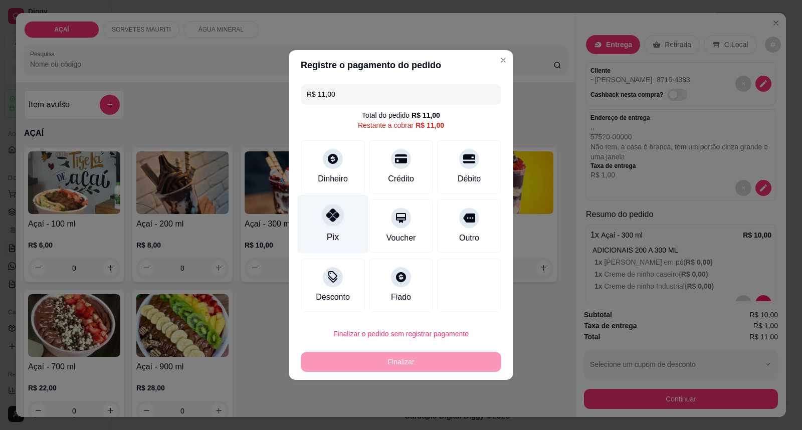
click at [349, 226] on div "Pix" at bounding box center [333, 224] width 71 height 59
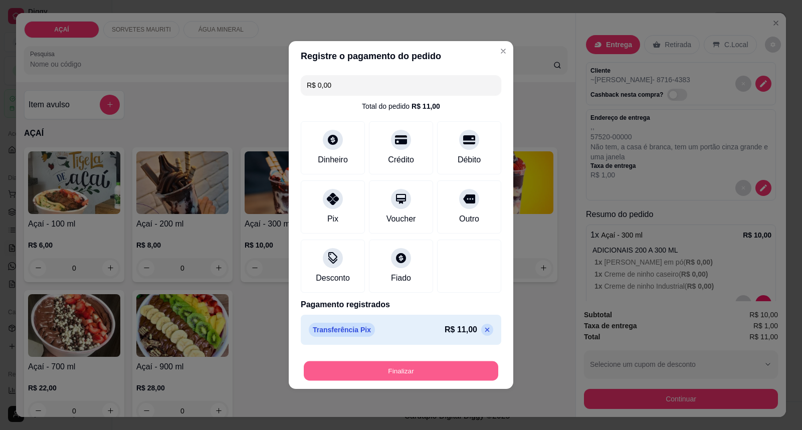
click at [406, 370] on button "Finalizar" at bounding box center [401, 371] width 194 height 20
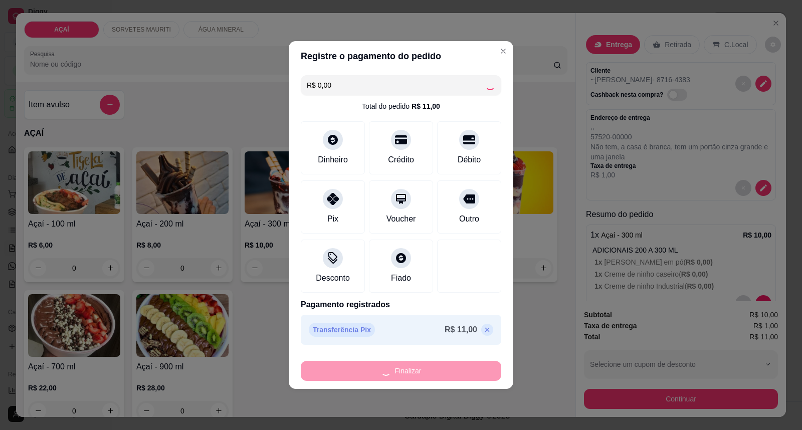
type input "-R$ 11,00"
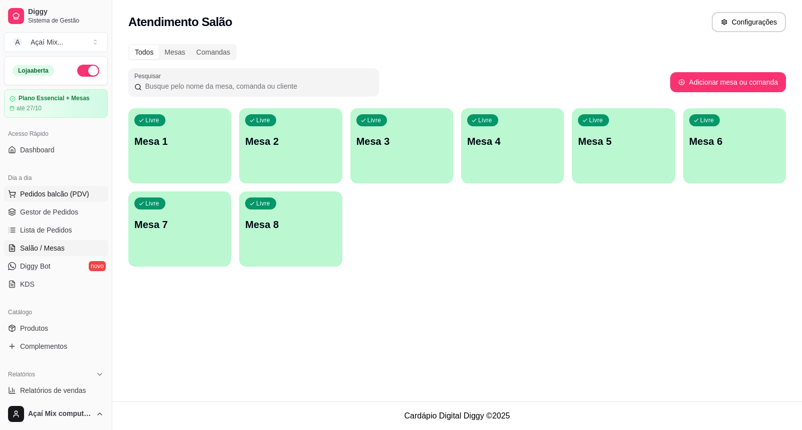
click at [69, 194] on span "Pedidos balcão (PDV)" at bounding box center [54, 194] width 69 height 10
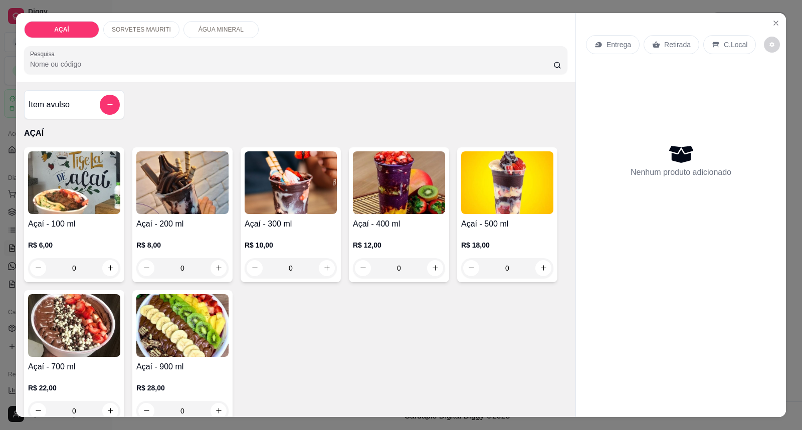
drag, startPoint x: 297, startPoint y: 243, endPoint x: 286, endPoint y: 212, distance: 32.7
click at [286, 212] on div "Açaí - 300 ml R$ 10,00 0" at bounding box center [291, 214] width 100 height 135
click at [414, 229] on h4 "Açaí - 400 ml" at bounding box center [399, 224] width 92 height 12
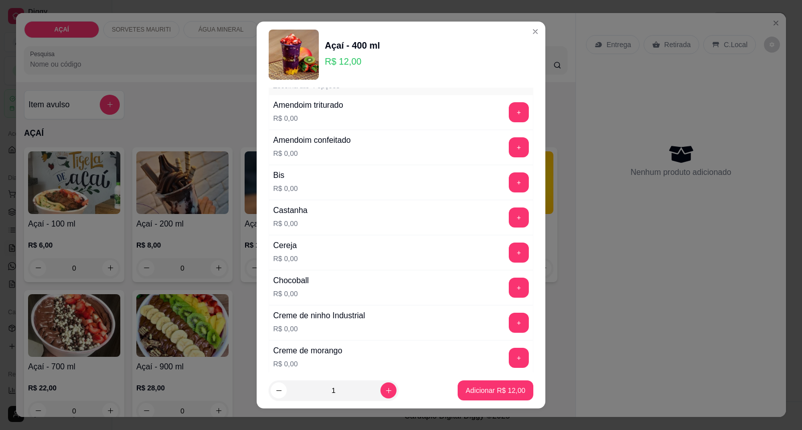
scroll to position [56, 0]
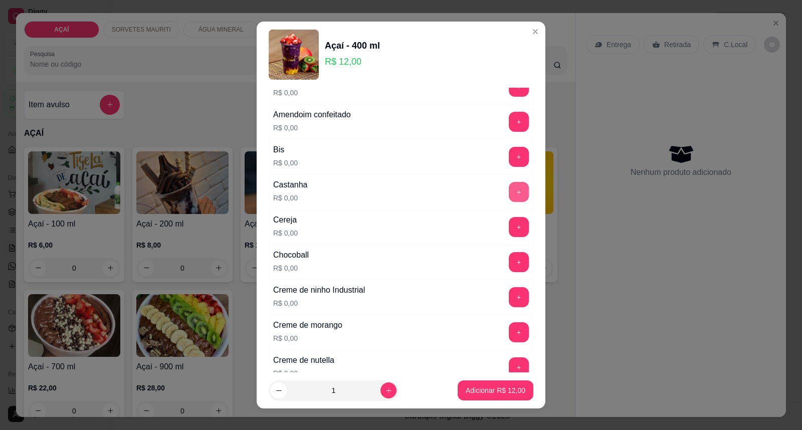
click at [509, 191] on button "+" at bounding box center [519, 192] width 20 height 20
click at [509, 227] on button "+" at bounding box center [519, 227] width 20 height 20
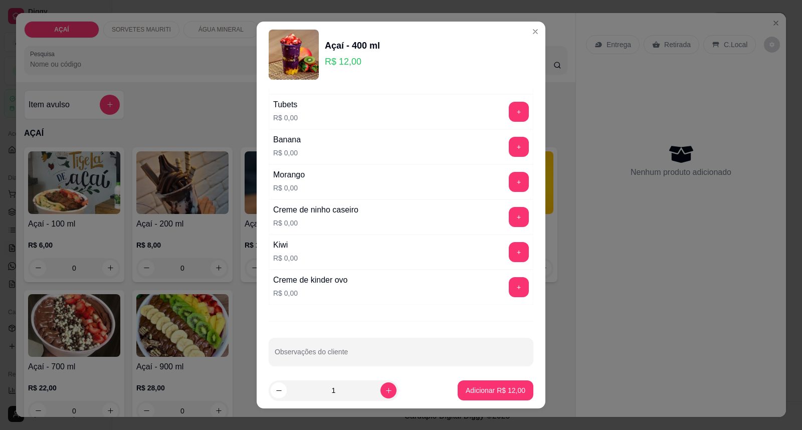
scroll to position [1304, 0]
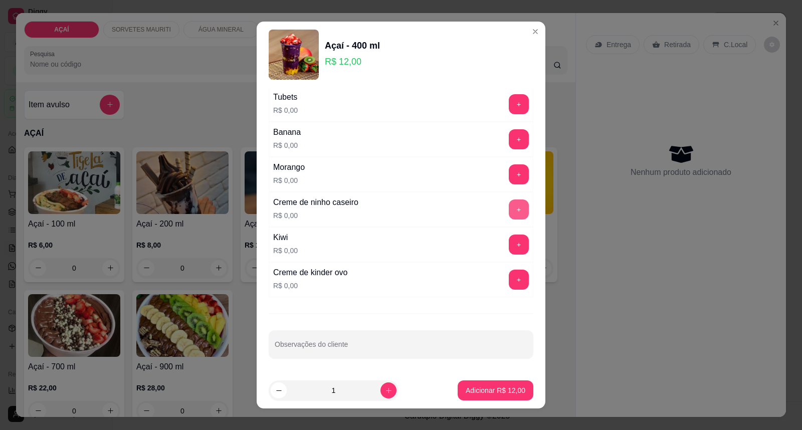
click at [509, 215] on button "+" at bounding box center [519, 209] width 20 height 20
click at [480, 396] on button "Adicionar R$ 12,00" at bounding box center [496, 391] width 74 height 20
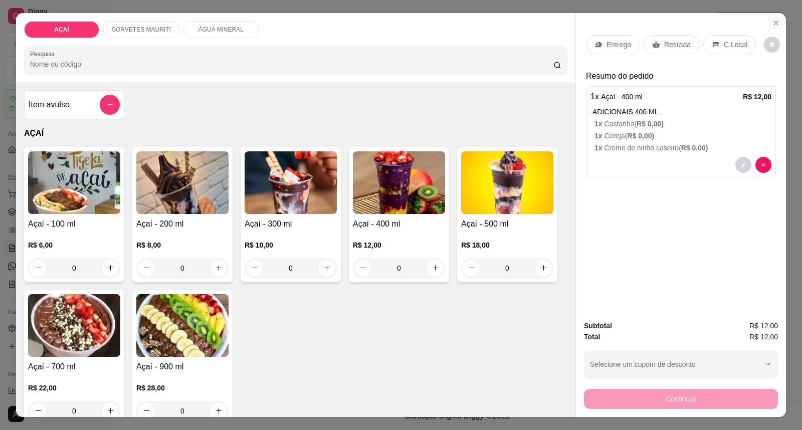
click at [617, 40] on p "Entrega" at bounding box center [618, 45] width 25 height 10
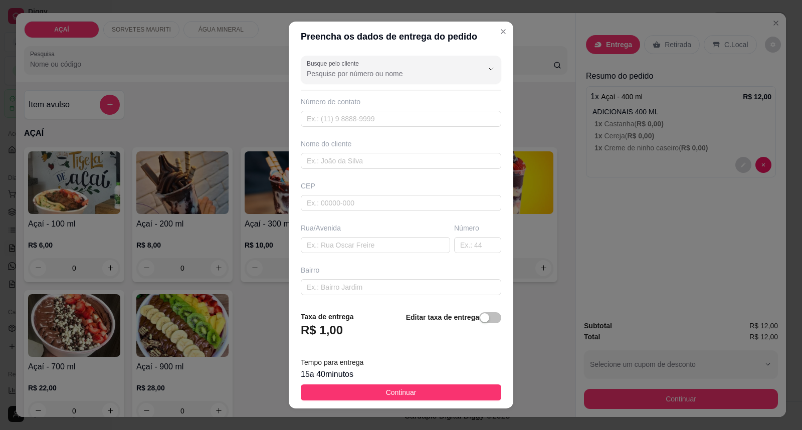
type input "[PERSON_NAME]"
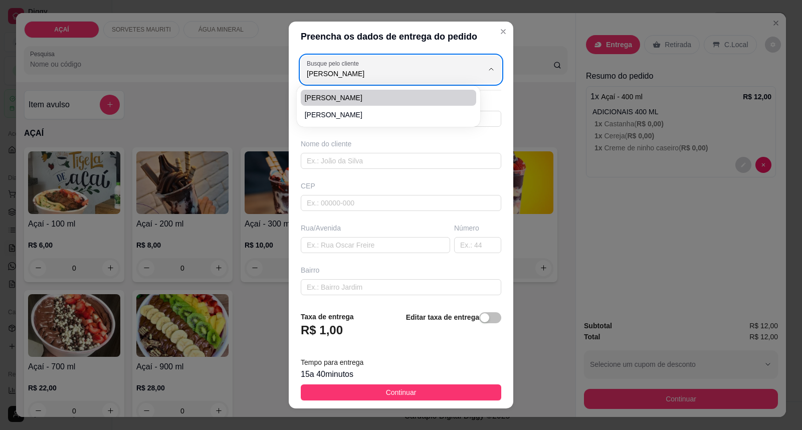
click at [358, 99] on span "[PERSON_NAME]" at bounding box center [384, 98] width 158 height 10
type input "5582822457"
type input "[PERSON_NAME]"
type input "57520000"
type input "Maravilha"
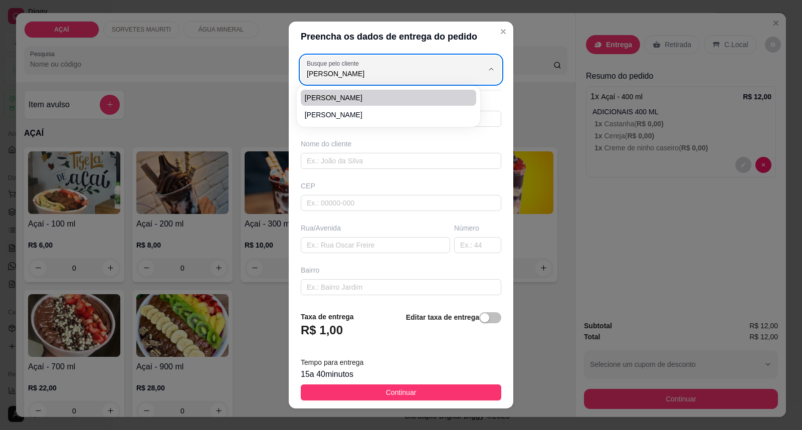
type input "Entregar na casa de [PERSON_NAME]"
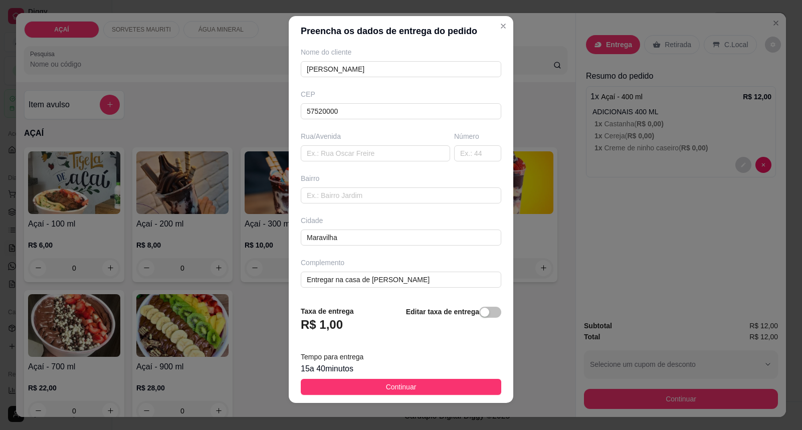
scroll to position [11, 0]
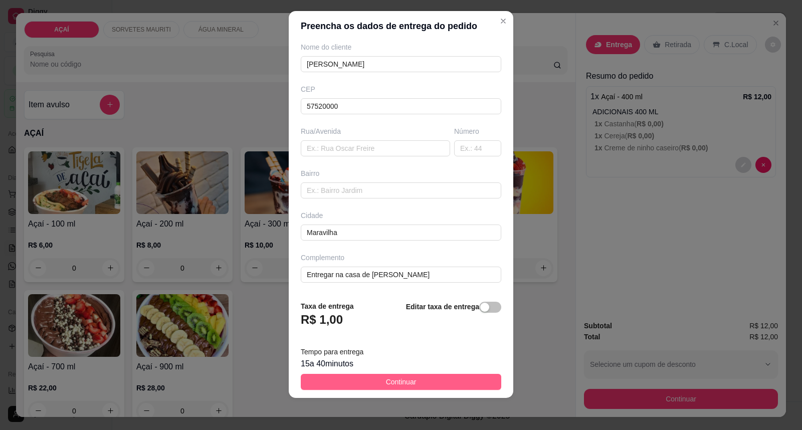
type input "[PERSON_NAME]"
click at [428, 377] on button "Continuar" at bounding box center [401, 382] width 200 height 16
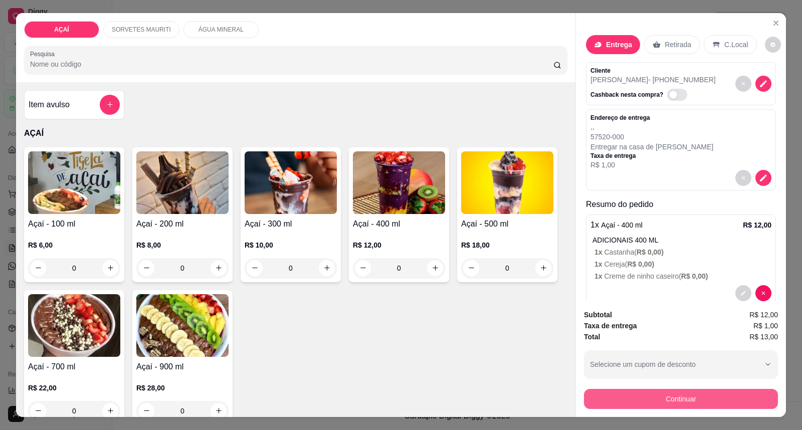
click at [684, 394] on button "Continuar" at bounding box center [681, 399] width 194 height 20
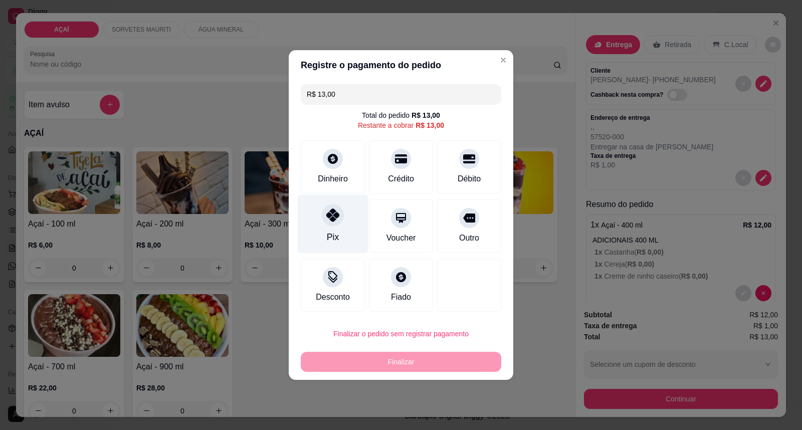
click at [348, 222] on div "Pix" at bounding box center [333, 224] width 71 height 59
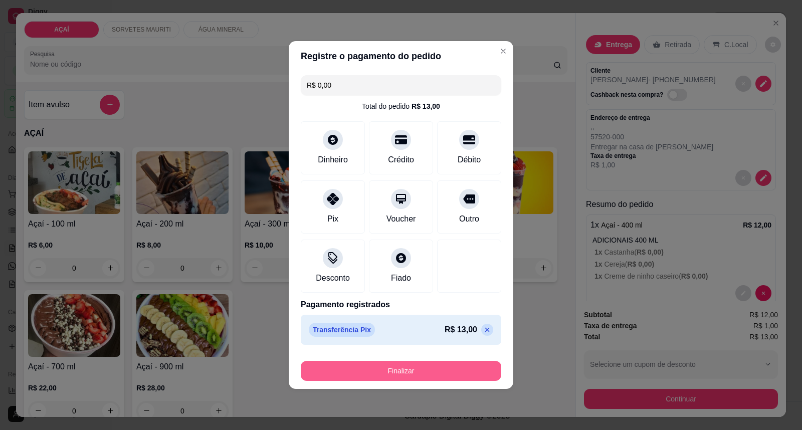
click at [381, 378] on button "Finalizar" at bounding box center [401, 371] width 200 height 20
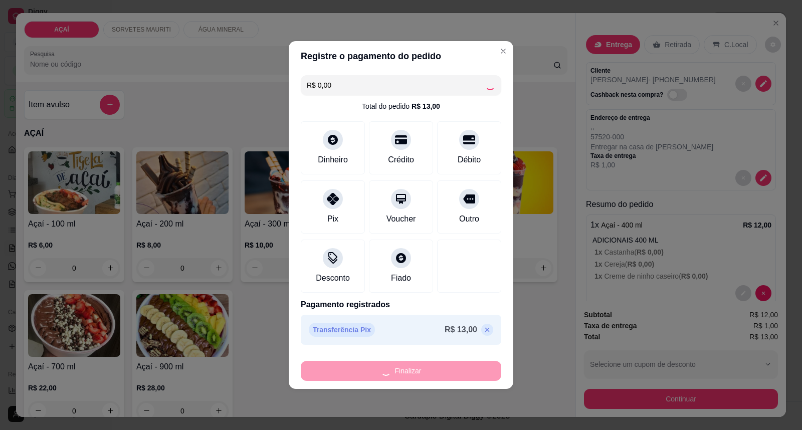
type input "-R$ 13,00"
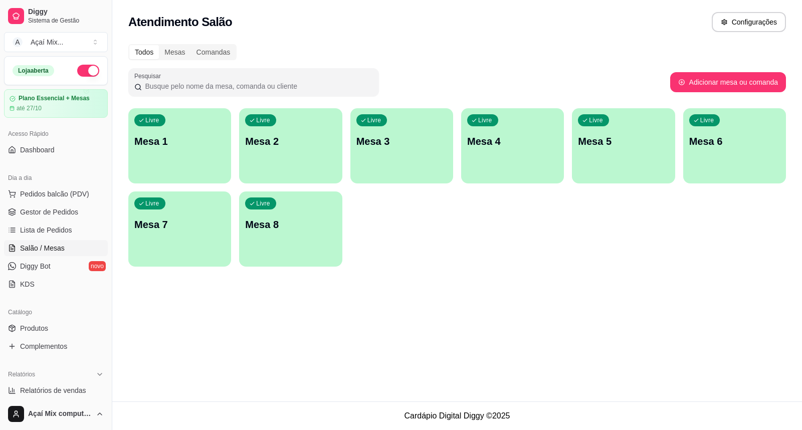
click at [198, 156] on div "Livre Mesa 1" at bounding box center [179, 139] width 103 height 63
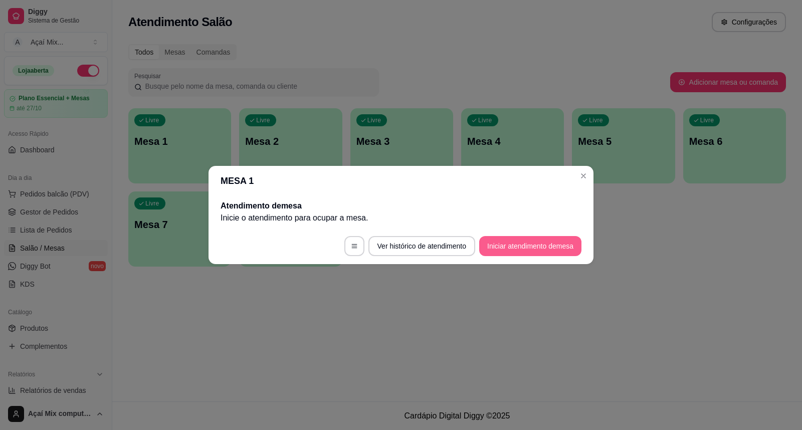
click at [534, 247] on button "Iniciar atendimento de mesa" at bounding box center [530, 246] width 102 height 20
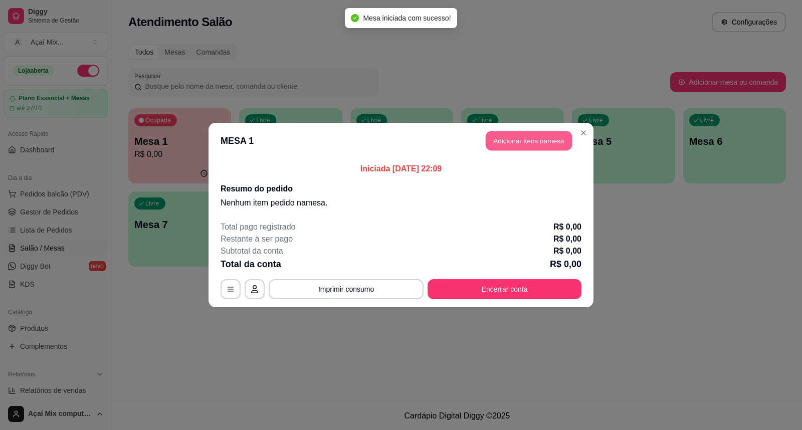
click at [518, 147] on button "Adicionar itens na mesa" at bounding box center [529, 141] width 86 height 20
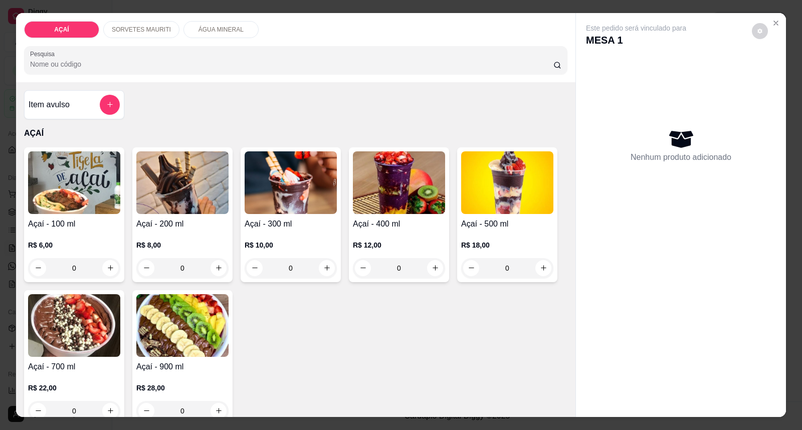
click at [178, 179] on img at bounding box center [182, 182] width 92 height 63
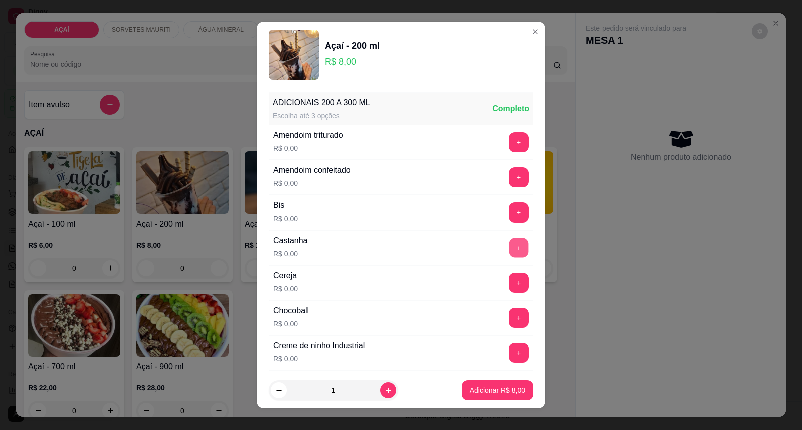
click at [509, 243] on button "+" at bounding box center [519, 248] width 20 height 20
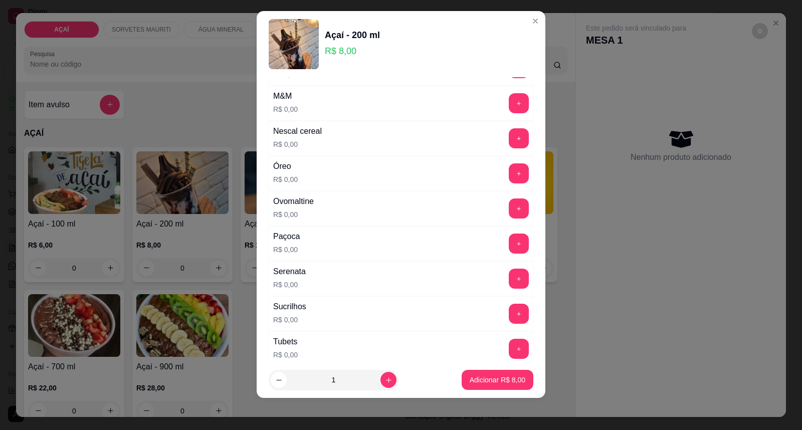
scroll to position [1058, 0]
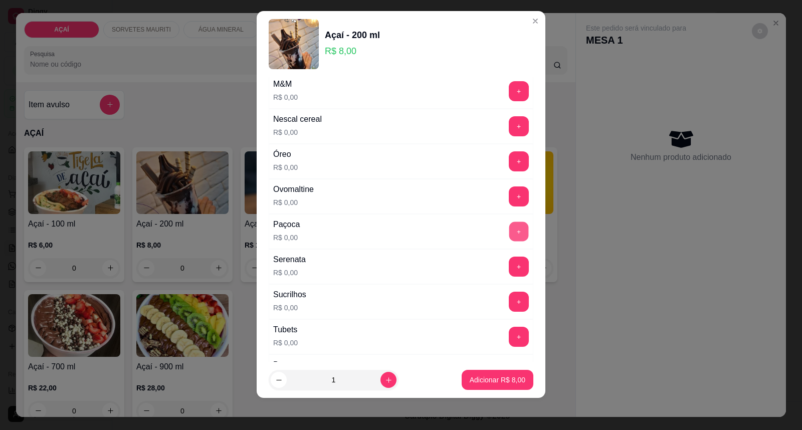
click at [509, 225] on button "+" at bounding box center [519, 232] width 20 height 20
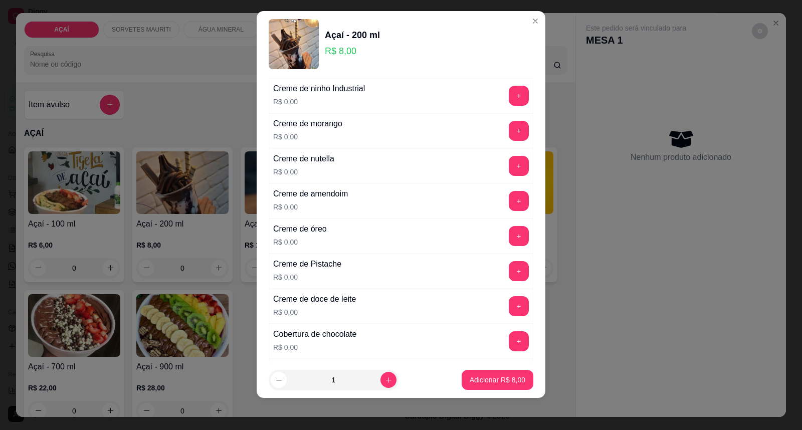
scroll to position [191, 0]
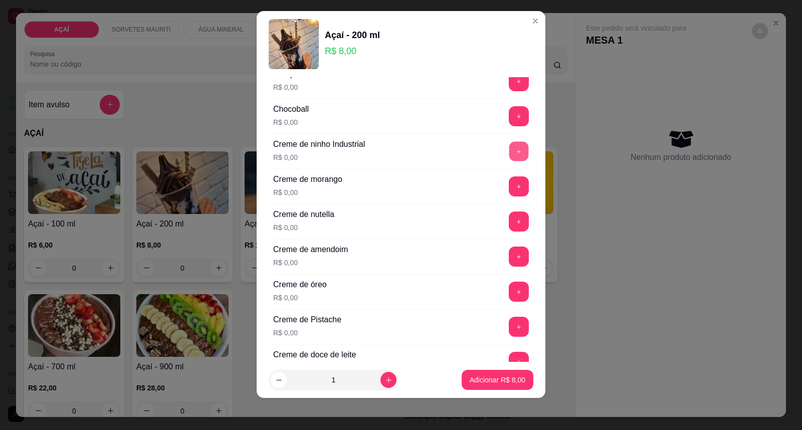
click at [509, 158] on button "+" at bounding box center [519, 152] width 20 height 20
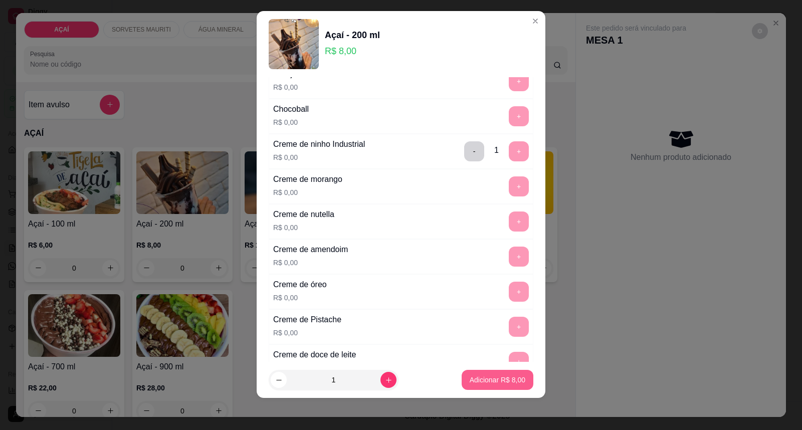
click at [467, 372] on button "Adicionar R$ 8,00" at bounding box center [498, 380] width 72 height 20
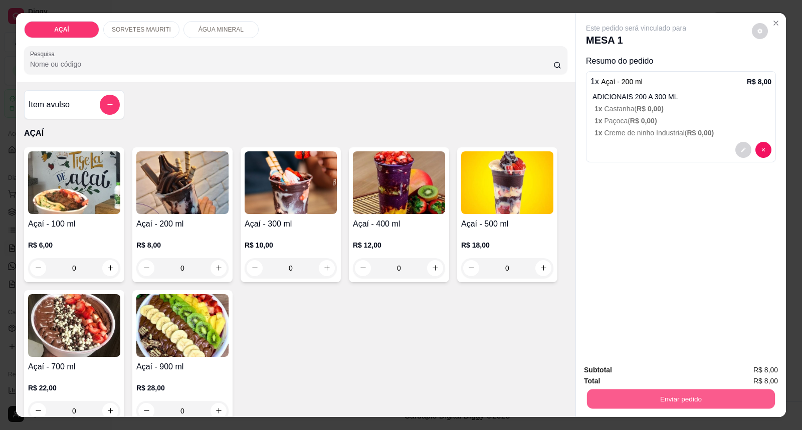
click at [687, 396] on button "Enviar pedido" at bounding box center [681, 399] width 188 height 20
click at [759, 373] on button "Enviar pedido" at bounding box center [751, 374] width 55 height 19
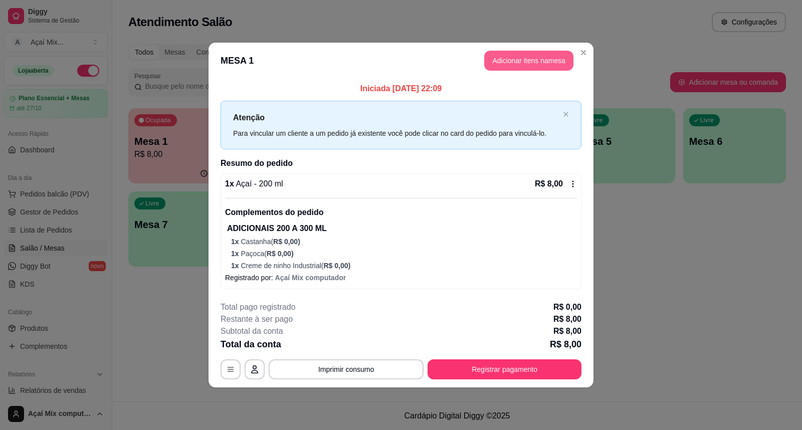
click at [531, 60] on button "Adicionar itens na mesa" at bounding box center [528, 61] width 89 height 20
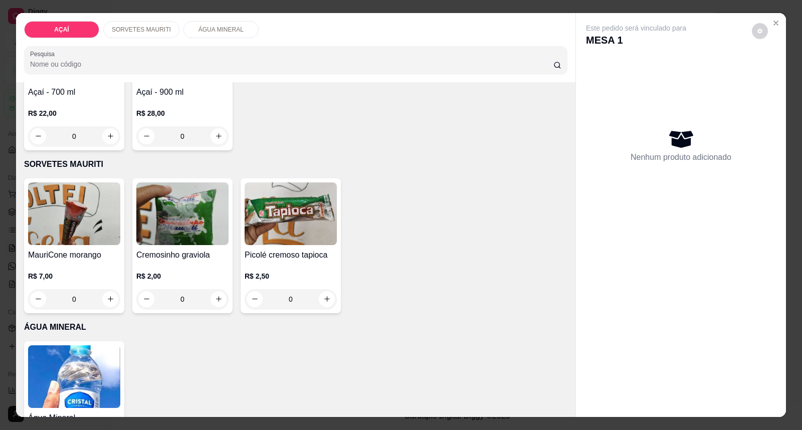
scroll to position [278, 0]
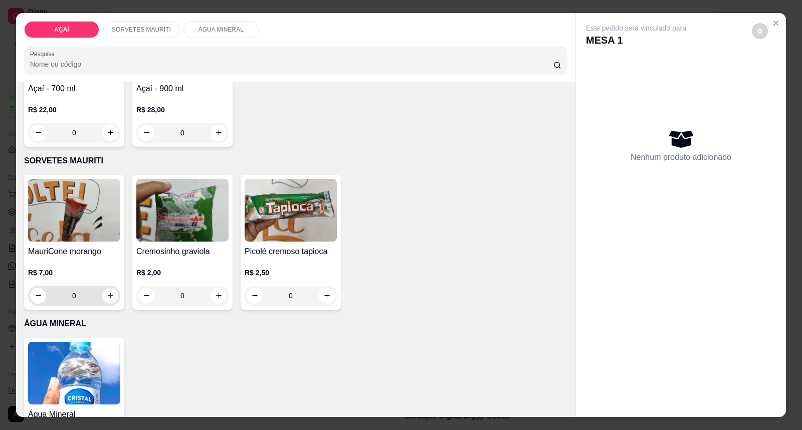
click at [107, 292] on icon "increase-product-quantity" at bounding box center [111, 296] width 8 height 8
type input "1"
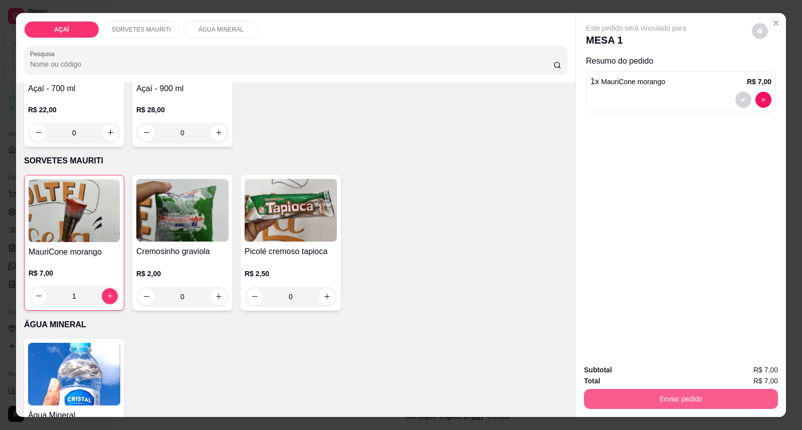
click at [656, 403] on button "Enviar pedido" at bounding box center [681, 399] width 194 height 20
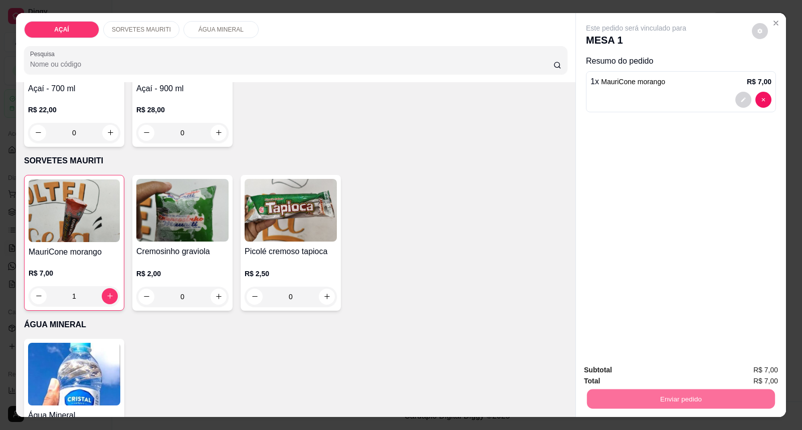
click at [744, 369] on button "Enviar pedido" at bounding box center [751, 374] width 55 height 19
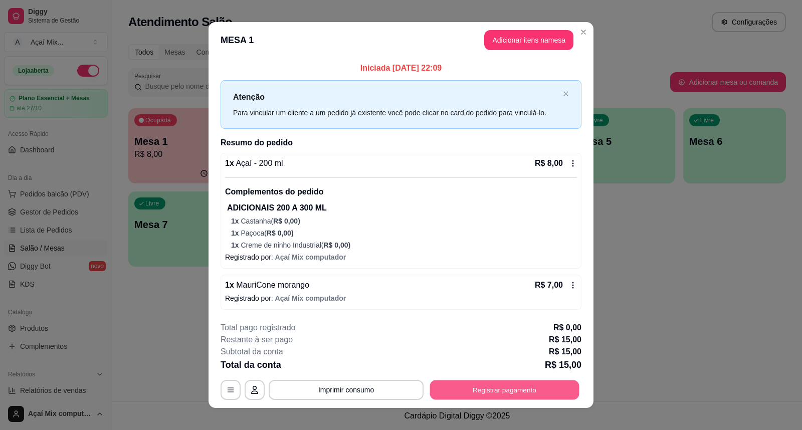
click at [545, 392] on button "Registrar pagamento" at bounding box center [504, 390] width 149 height 20
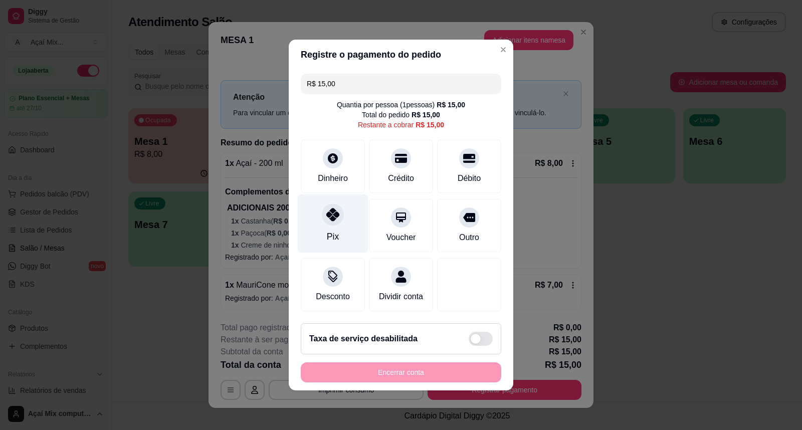
click at [315, 202] on div "Pix" at bounding box center [333, 223] width 71 height 59
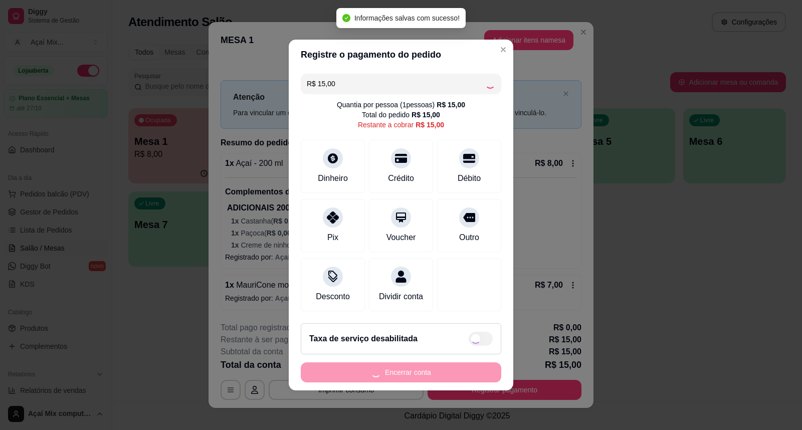
type input "R$ 0,00"
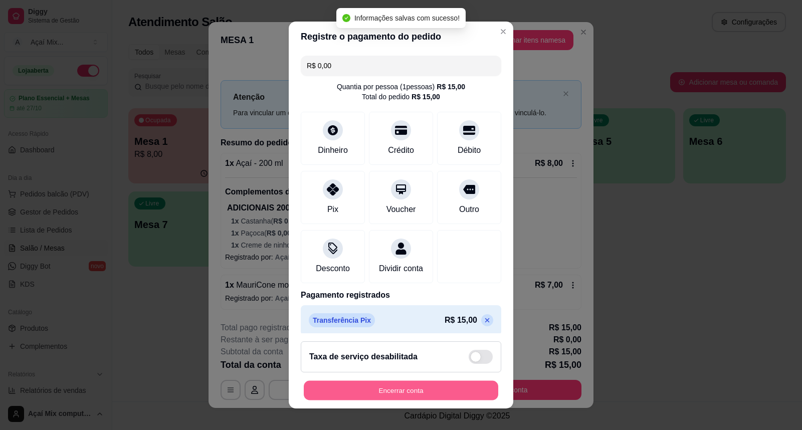
click at [442, 392] on button "Encerrar conta" at bounding box center [401, 391] width 194 height 20
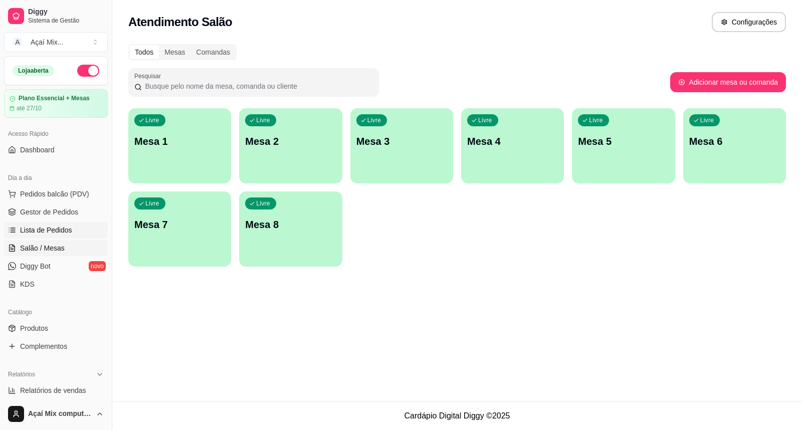
click at [61, 232] on span "Lista de Pedidos" at bounding box center [46, 230] width 52 height 10
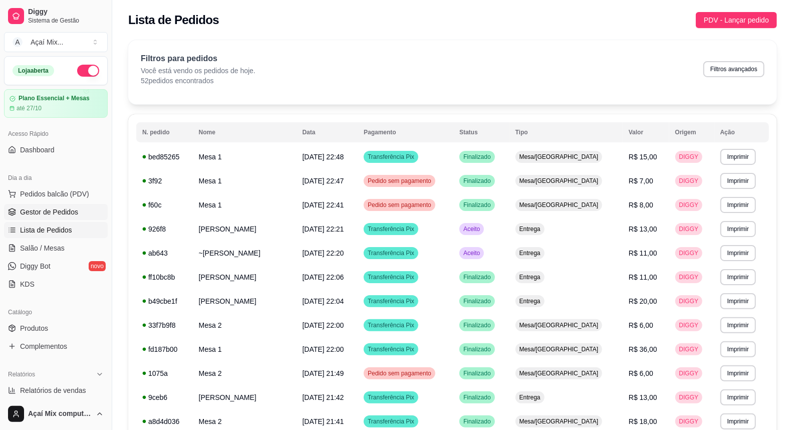
click at [31, 211] on span "Gestor de Pedidos" at bounding box center [49, 212] width 58 height 10
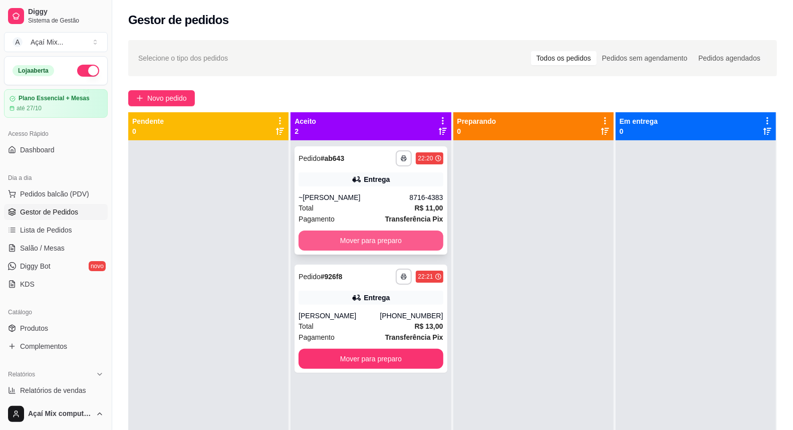
click at [345, 243] on button "Mover para preparo" at bounding box center [371, 241] width 144 height 20
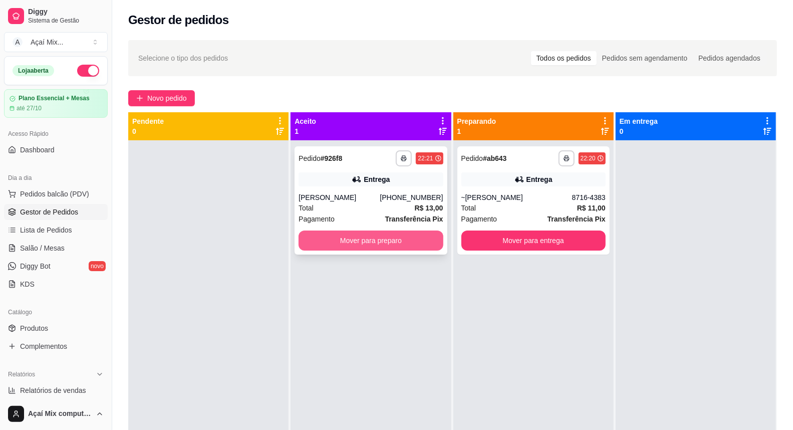
click at [392, 241] on button "Mover para preparo" at bounding box center [371, 241] width 144 height 20
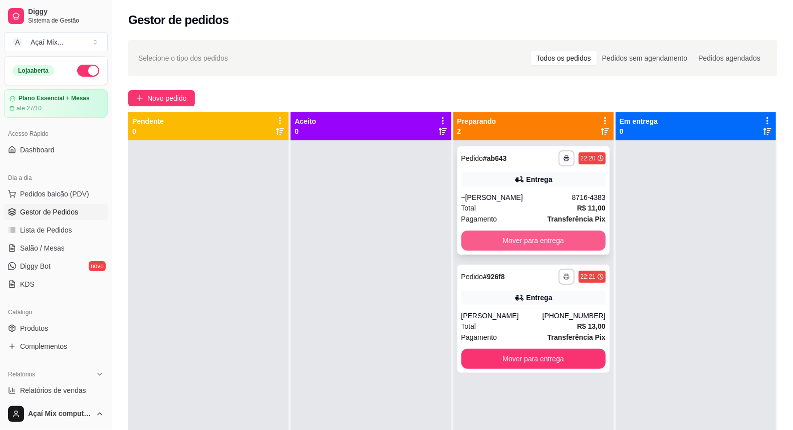
click at [577, 241] on button "Mover para entrega" at bounding box center [534, 241] width 144 height 20
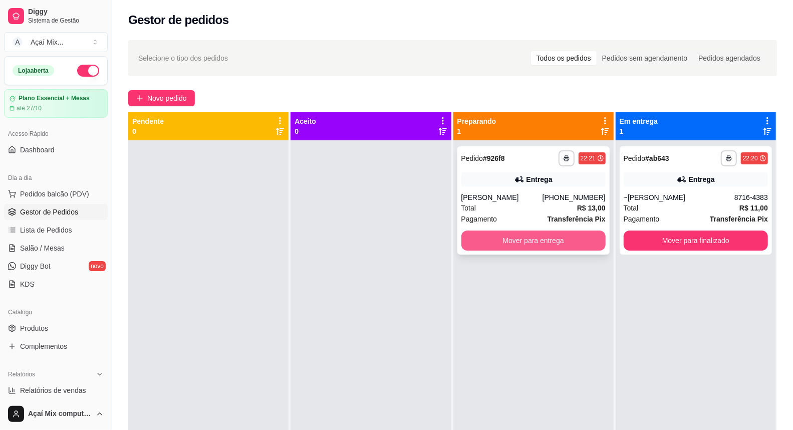
click at [564, 237] on button "Mover para entrega" at bounding box center [534, 241] width 144 height 20
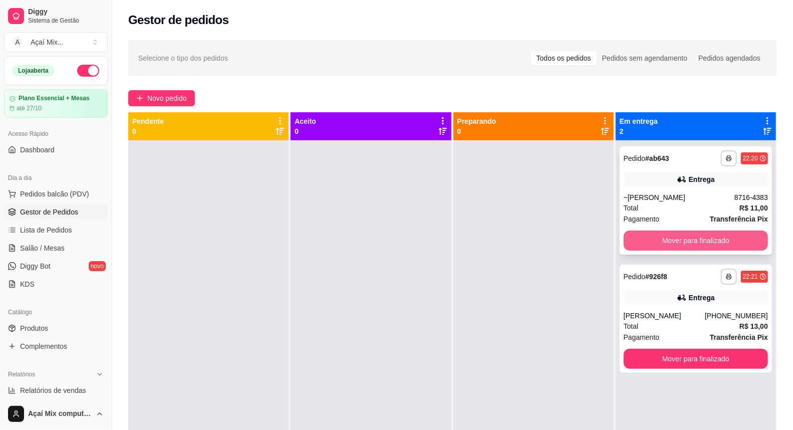
click at [668, 236] on button "Mover para finalizado" at bounding box center [696, 241] width 144 height 20
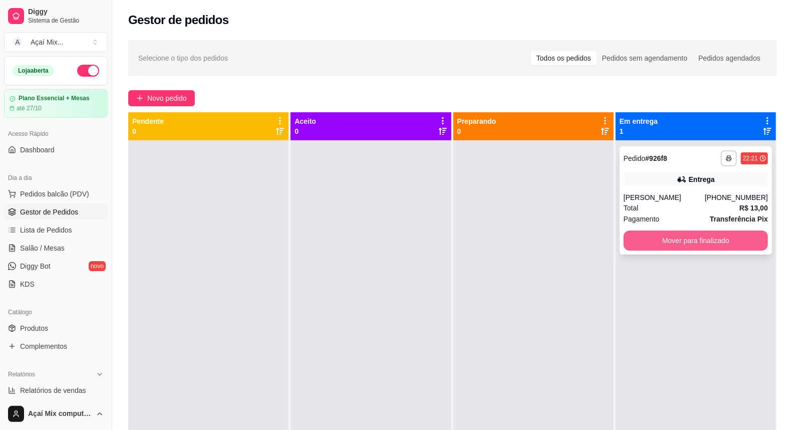
click at [669, 236] on button "Mover para finalizado" at bounding box center [696, 241] width 144 height 20
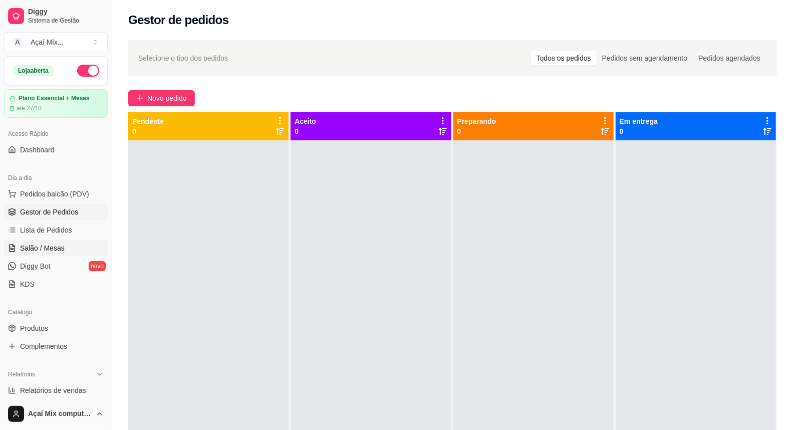
click at [68, 243] on link "Salão / Mesas" at bounding box center [56, 248] width 104 height 16
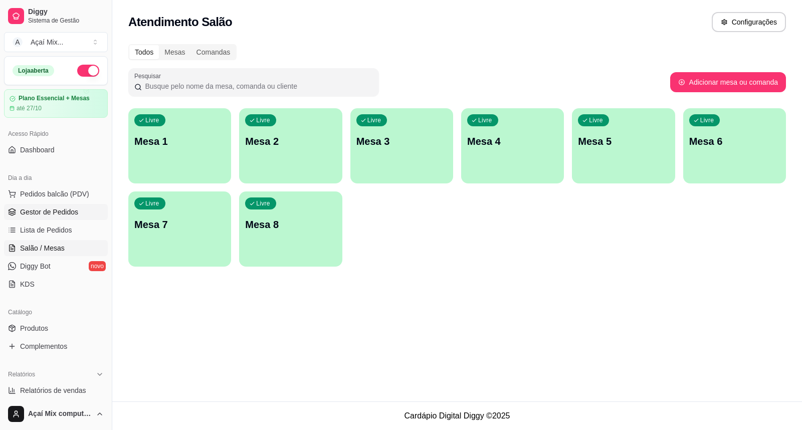
click at [62, 216] on span "Gestor de Pedidos" at bounding box center [49, 212] width 58 height 10
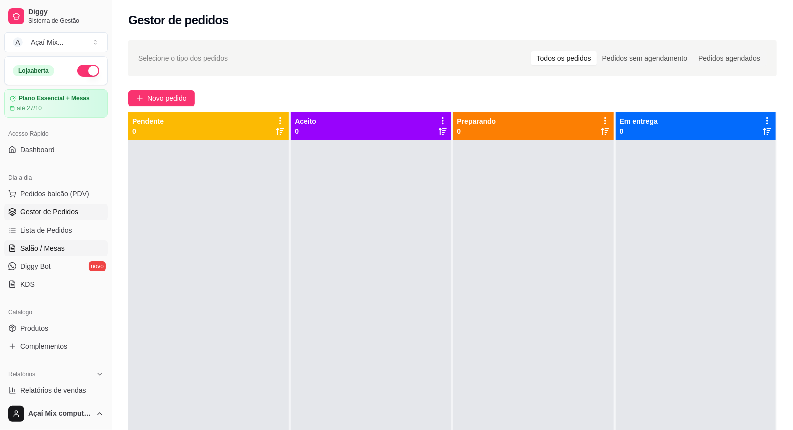
click at [53, 253] on span "Salão / Mesas" at bounding box center [42, 248] width 45 height 10
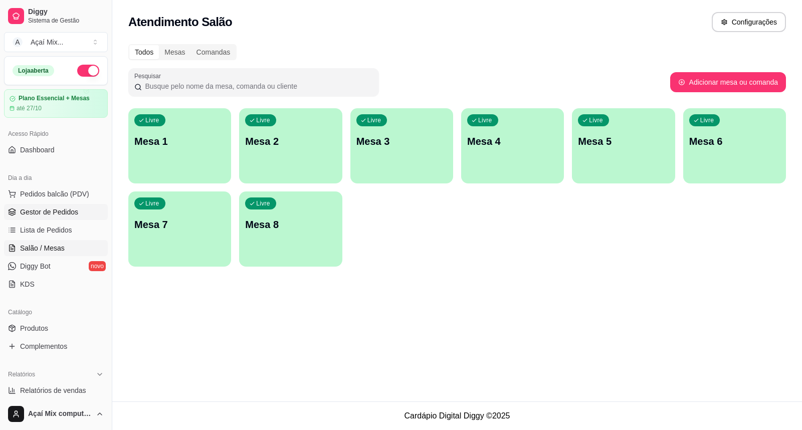
click at [49, 211] on span "Gestor de Pedidos" at bounding box center [49, 212] width 58 height 10
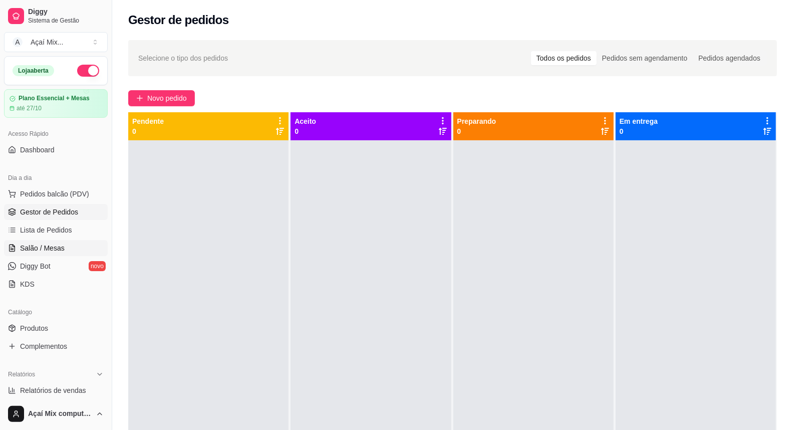
click at [63, 252] on link "Salão / Mesas" at bounding box center [56, 248] width 104 height 16
